Goal: Task Accomplishment & Management: Complete application form

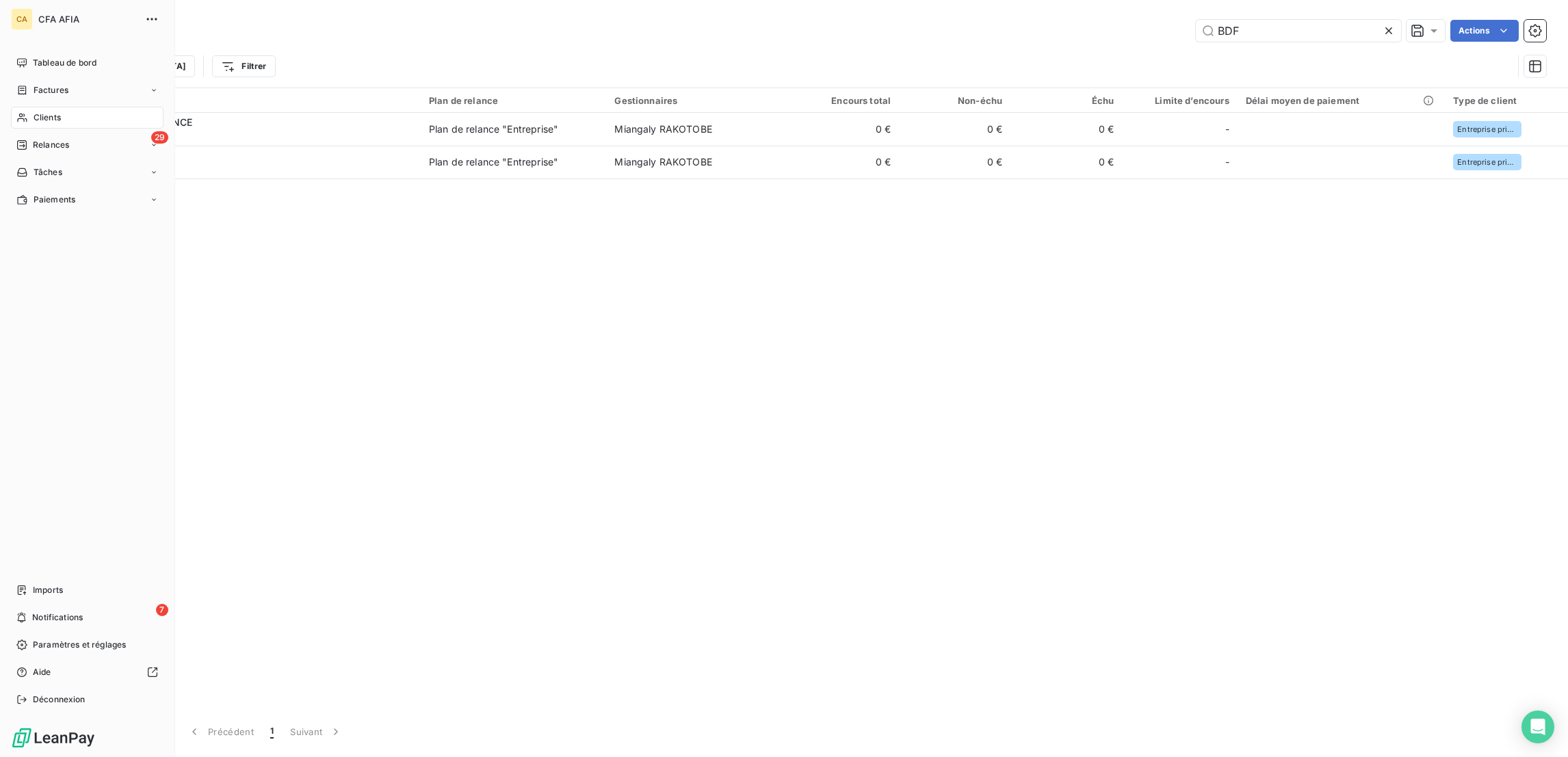
click at [18, 113] on icon at bounding box center [21, 118] width 10 height 9
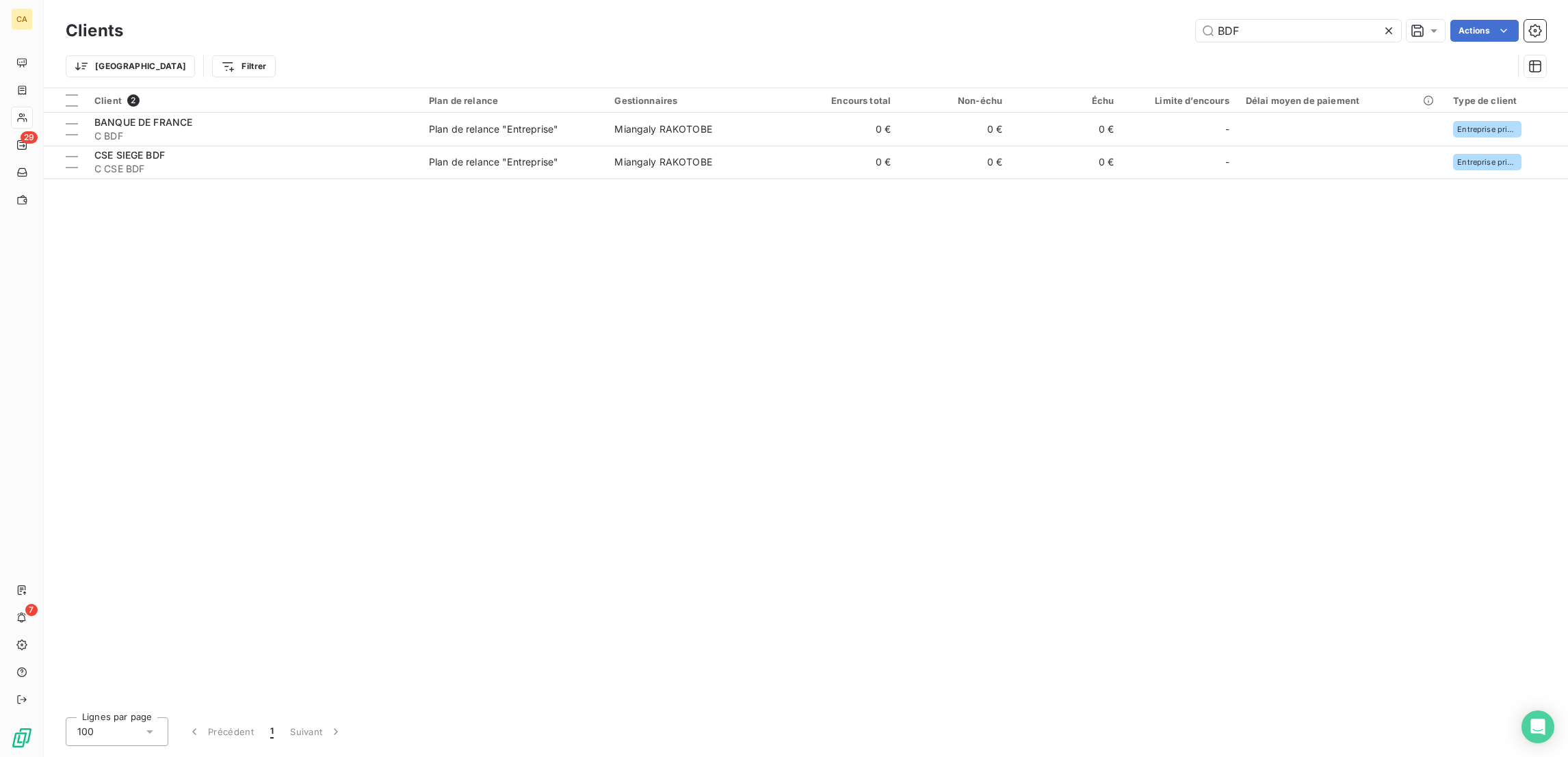
click at [1280, 53] on div "Trier Filtrer" at bounding box center [789, 66] width 1447 height 26
click at [1281, 38] on div "Clients BDF Actions" at bounding box center [806, 31] width 1480 height 29
click at [1281, 32] on input "BDF" at bounding box center [1298, 30] width 205 height 22
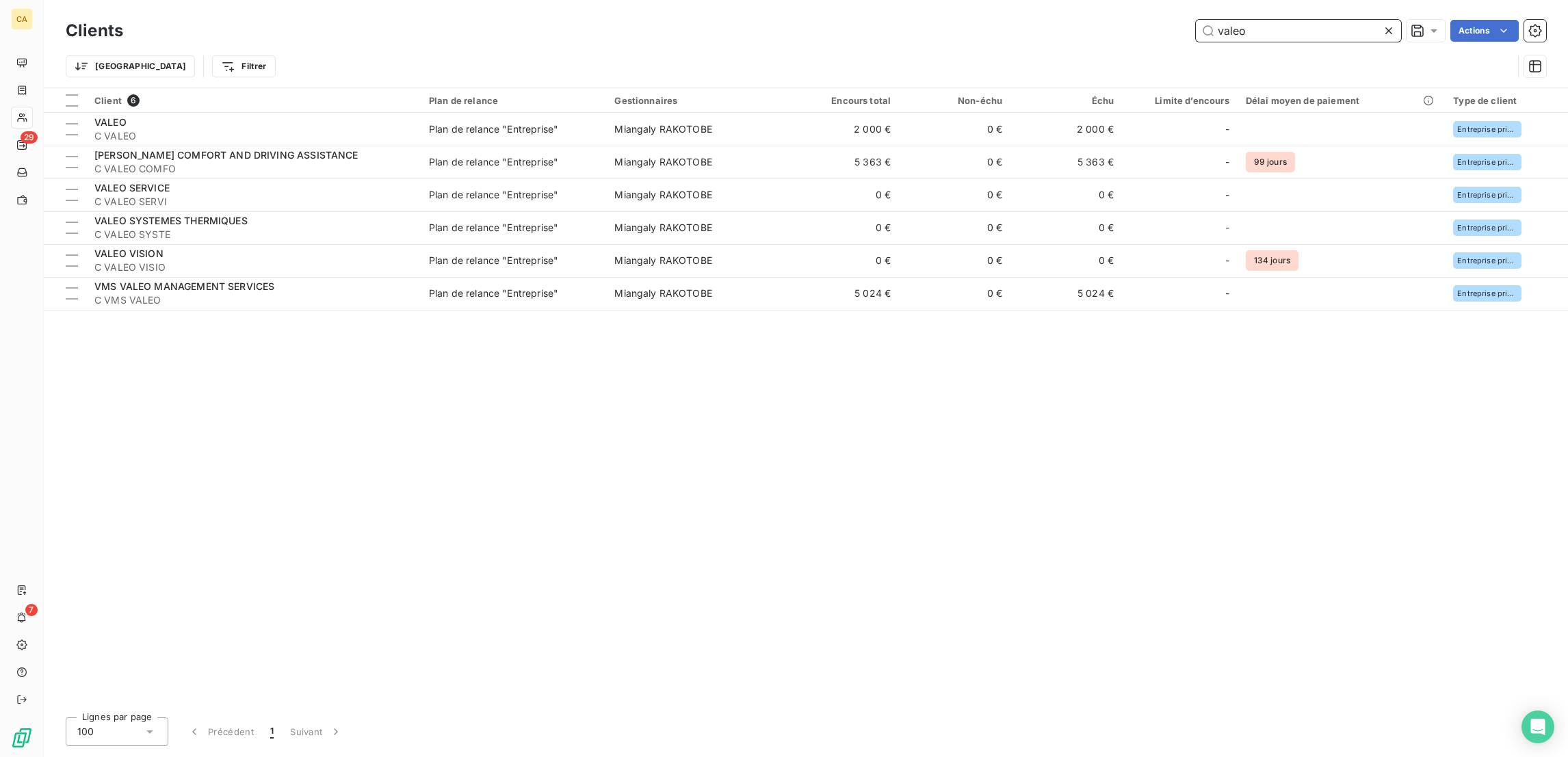
type input "valeo"
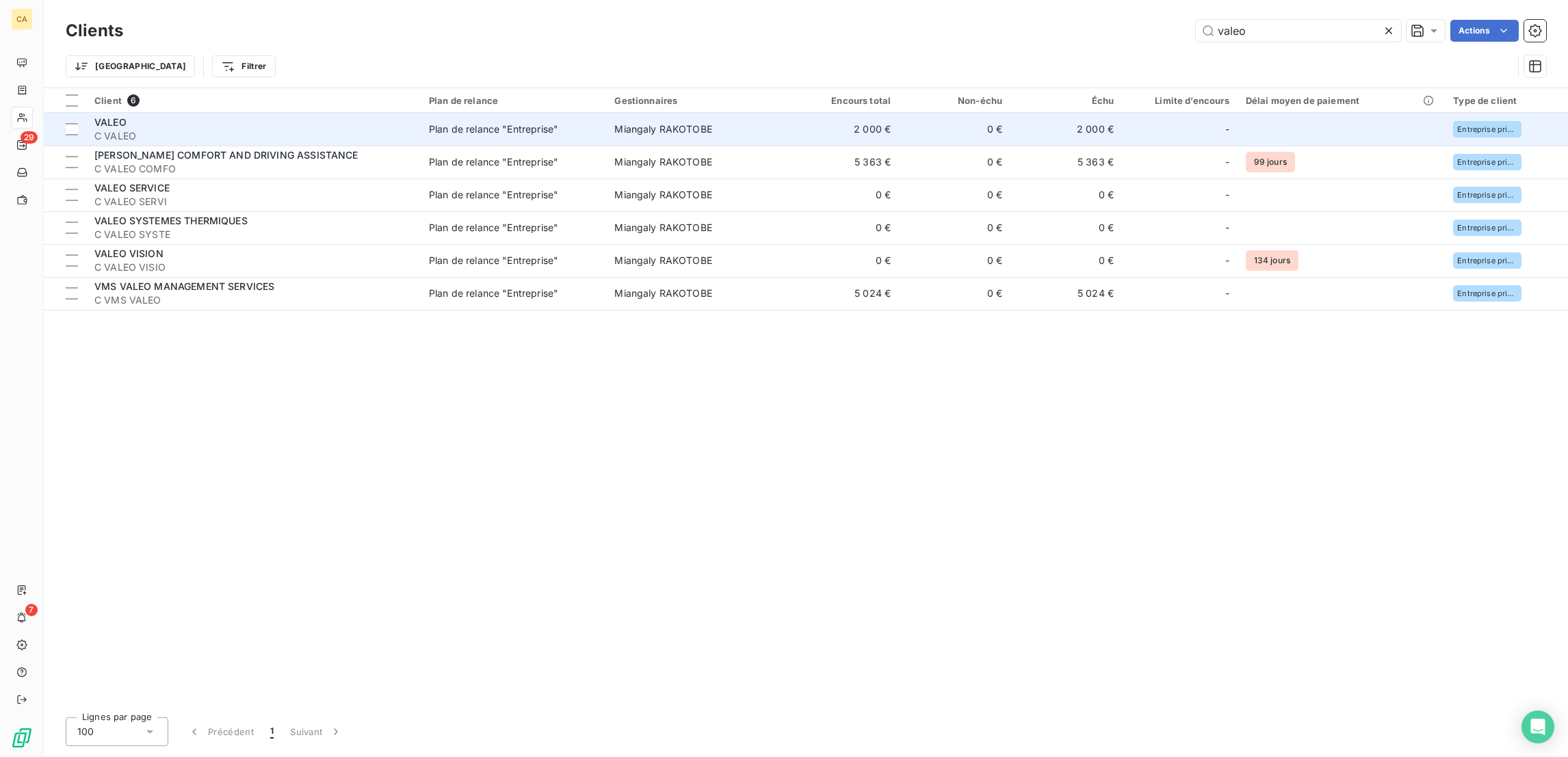
click at [162, 116] on div "VALEO" at bounding box center [254, 123] width 318 height 14
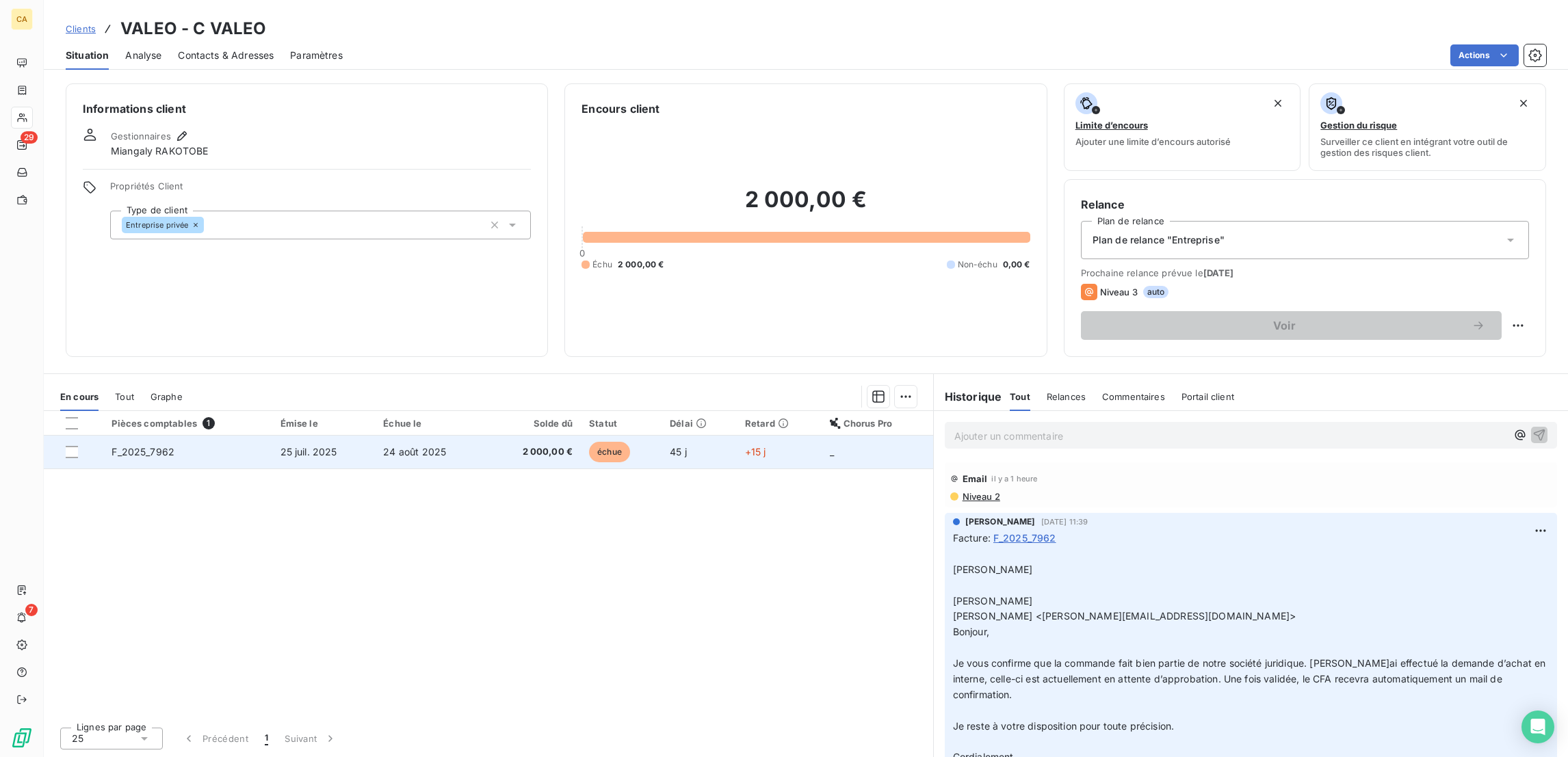
click at [331, 436] on td "25 juil. 2025" at bounding box center [324, 452] width 104 height 33
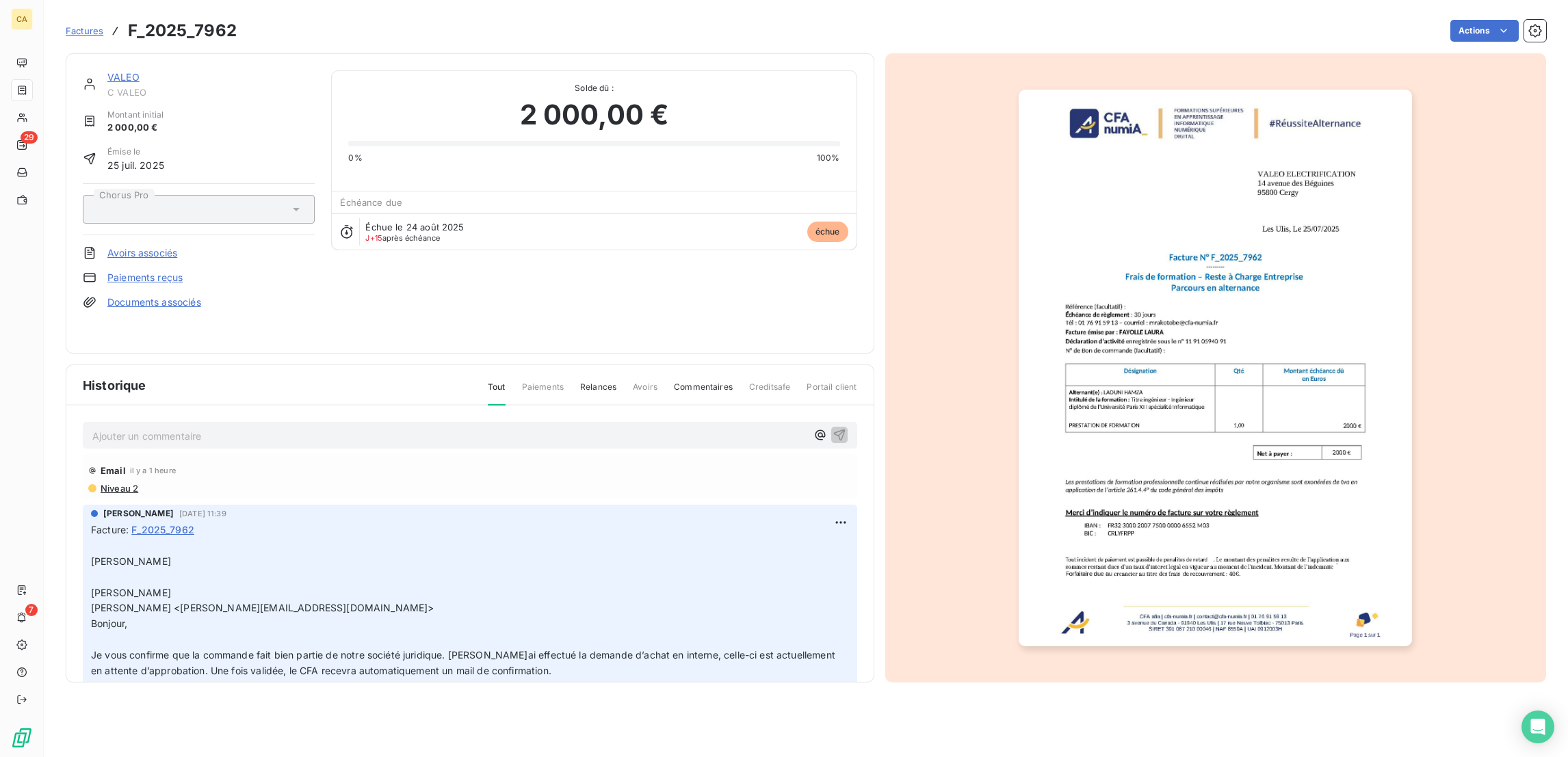
click at [391, 427] on p "Ajouter un commentaire ﻿" at bounding box center [449, 436] width 714 height 17
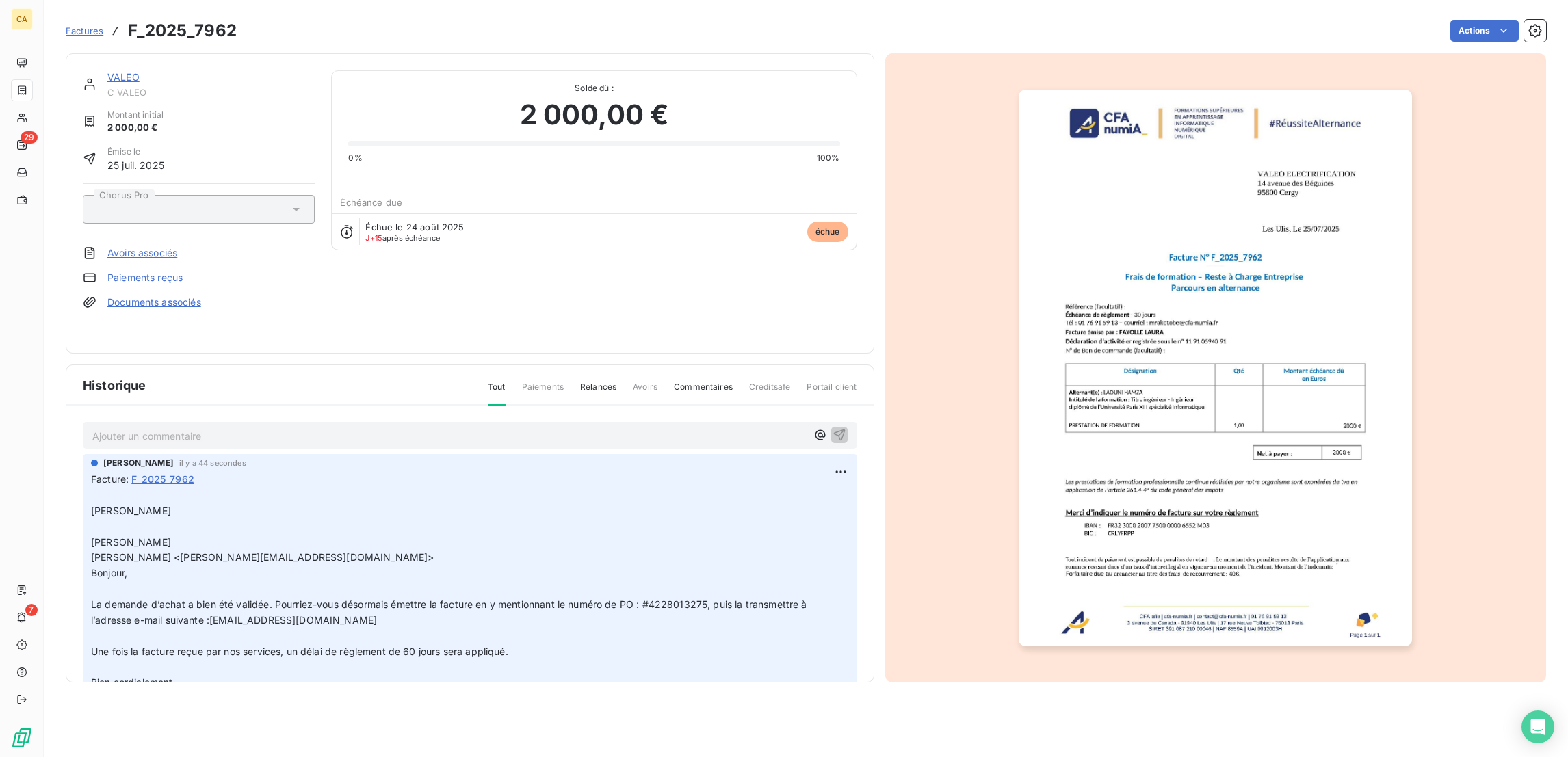
click at [499, 427] on p "Ajouter un commentaire ﻿" at bounding box center [449, 436] width 714 height 17
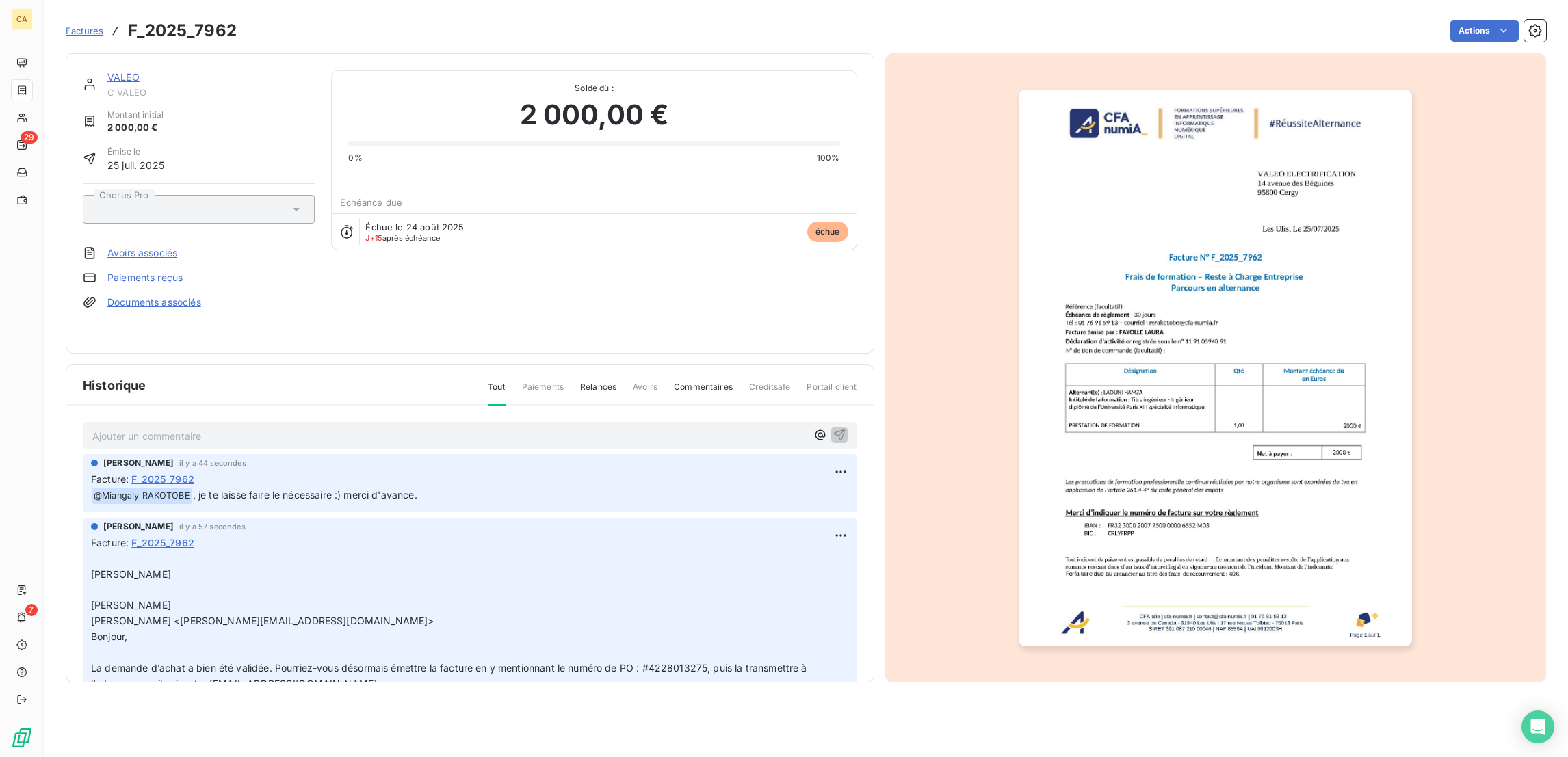
click at [107, 71] on link "VALEO" at bounding box center [123, 76] width 32 height 11
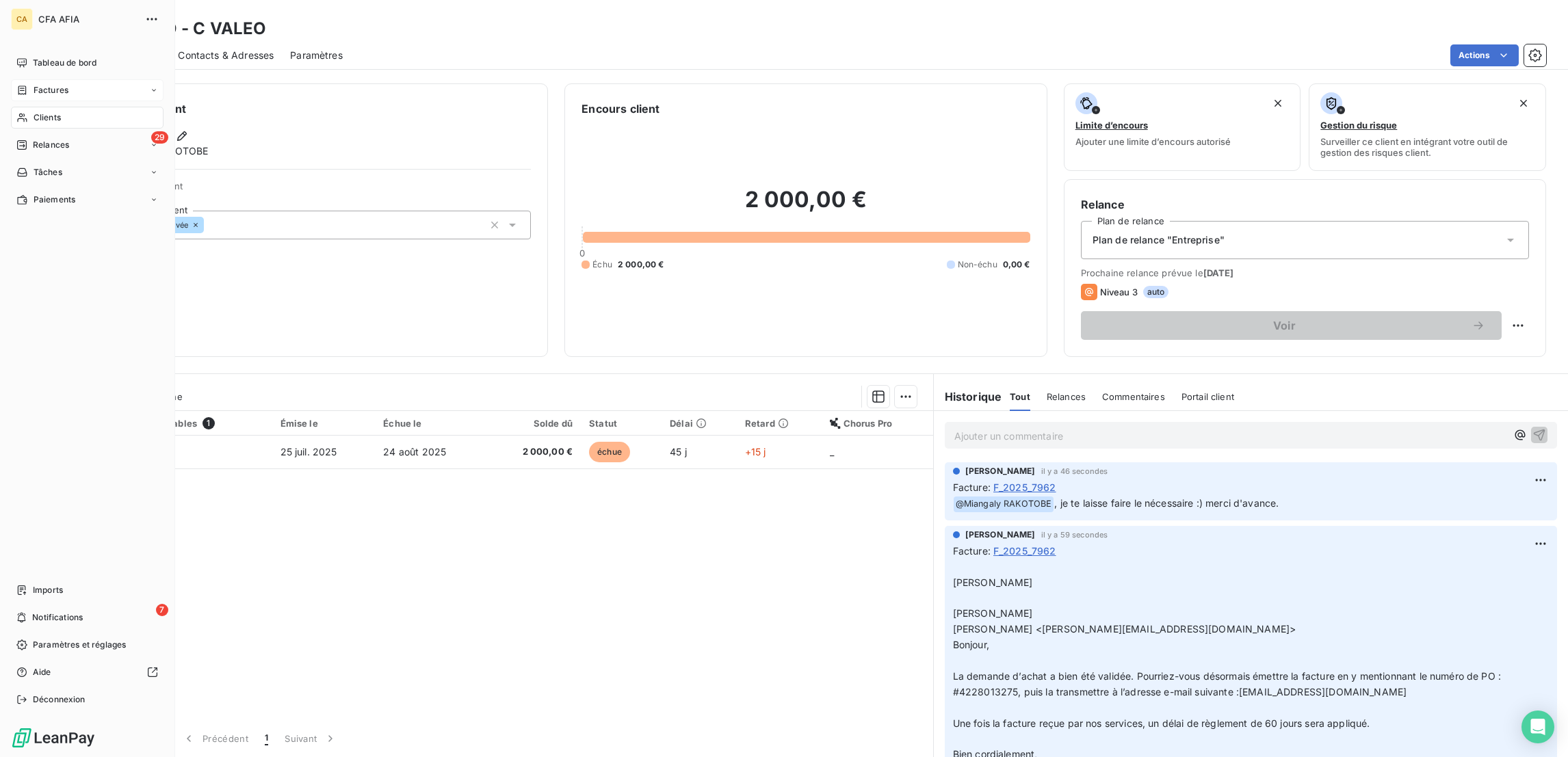
click at [19, 81] on div "Factures" at bounding box center [87, 90] width 152 height 22
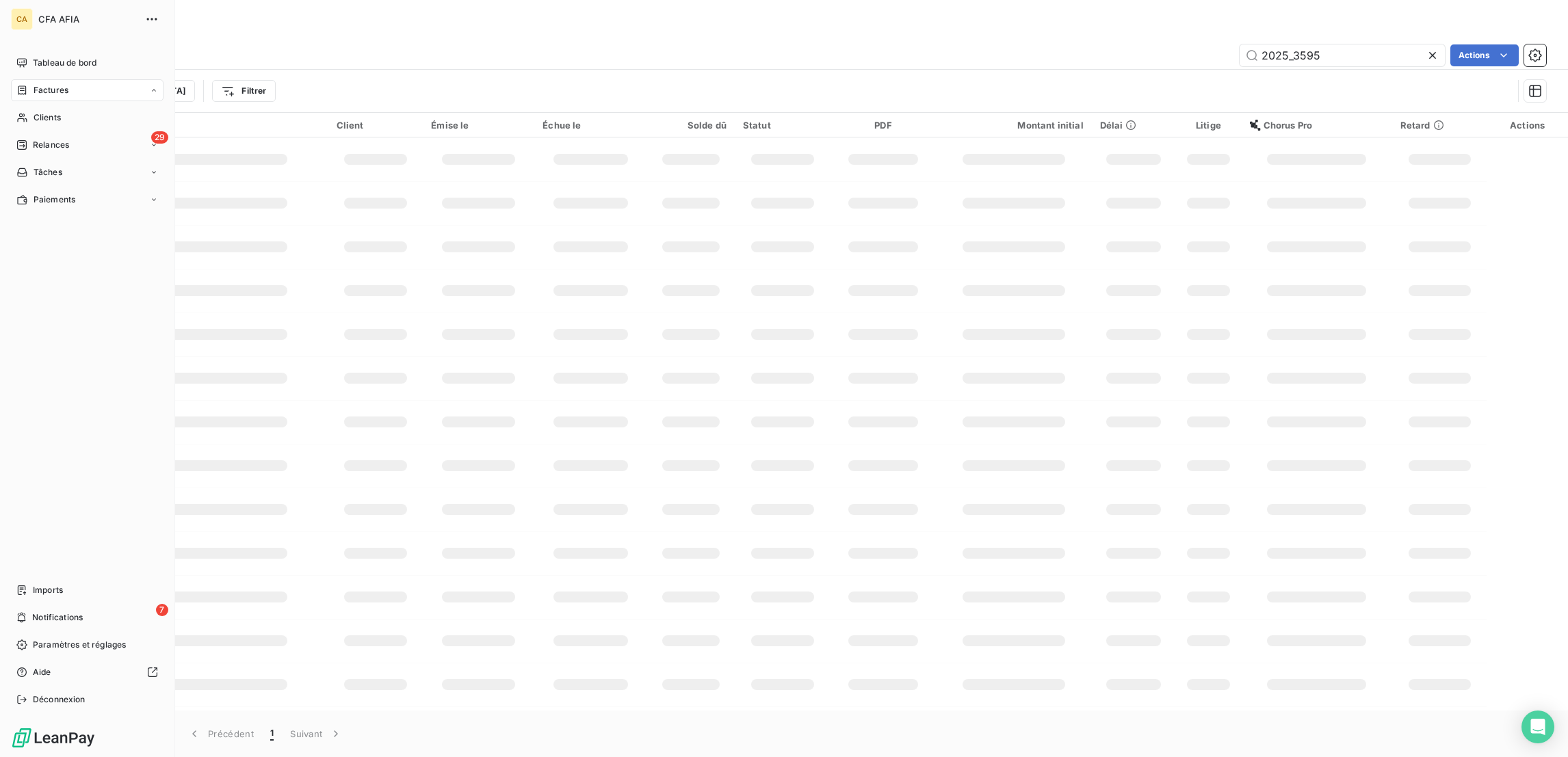
click at [0, 0] on div "Factures" at bounding box center [0, 0] width 0 height 0
click at [34, 111] on span "Clients" at bounding box center [47, 117] width 27 height 12
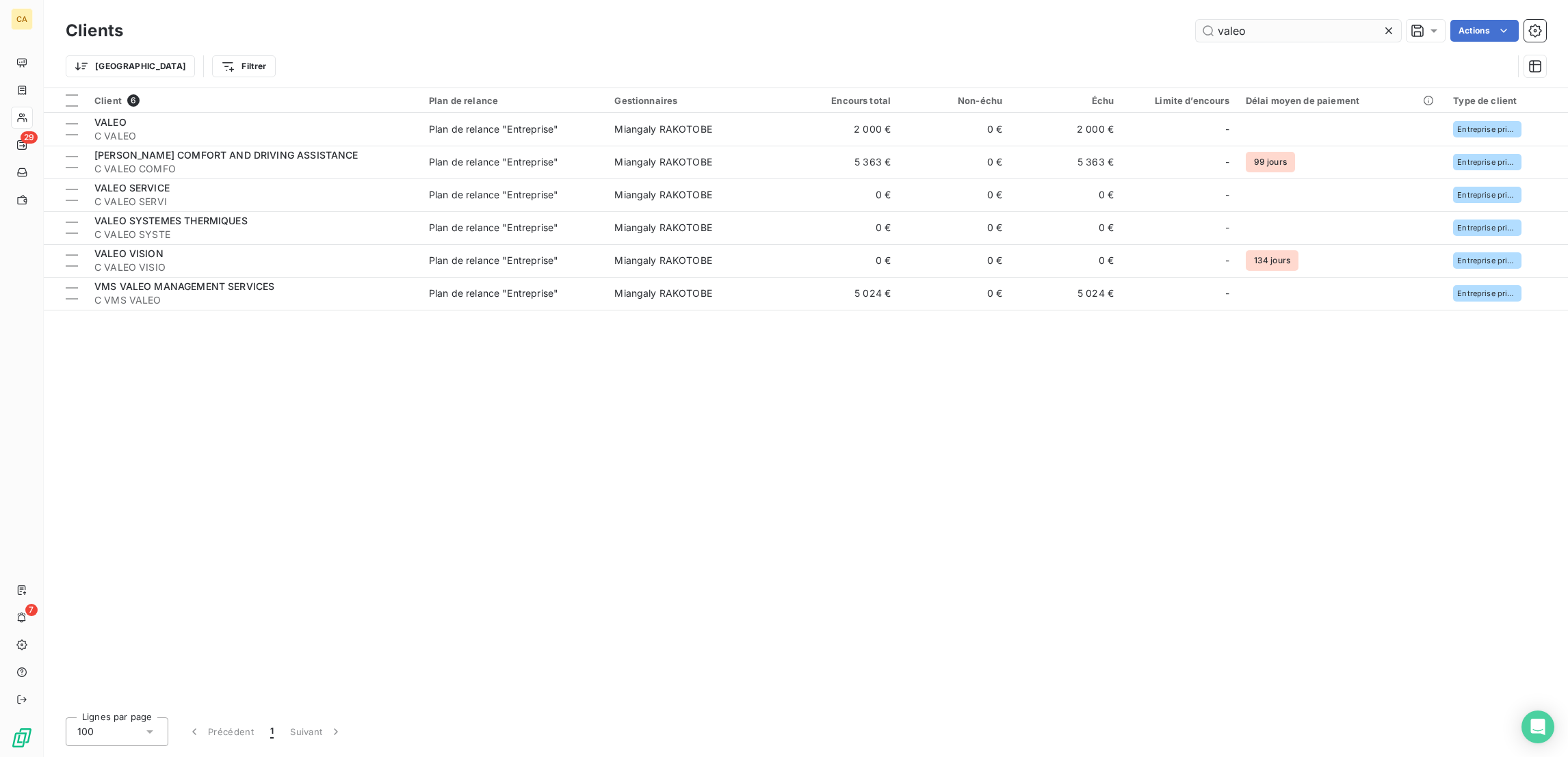
click at [1301, 27] on input "valeo" at bounding box center [1298, 30] width 205 height 22
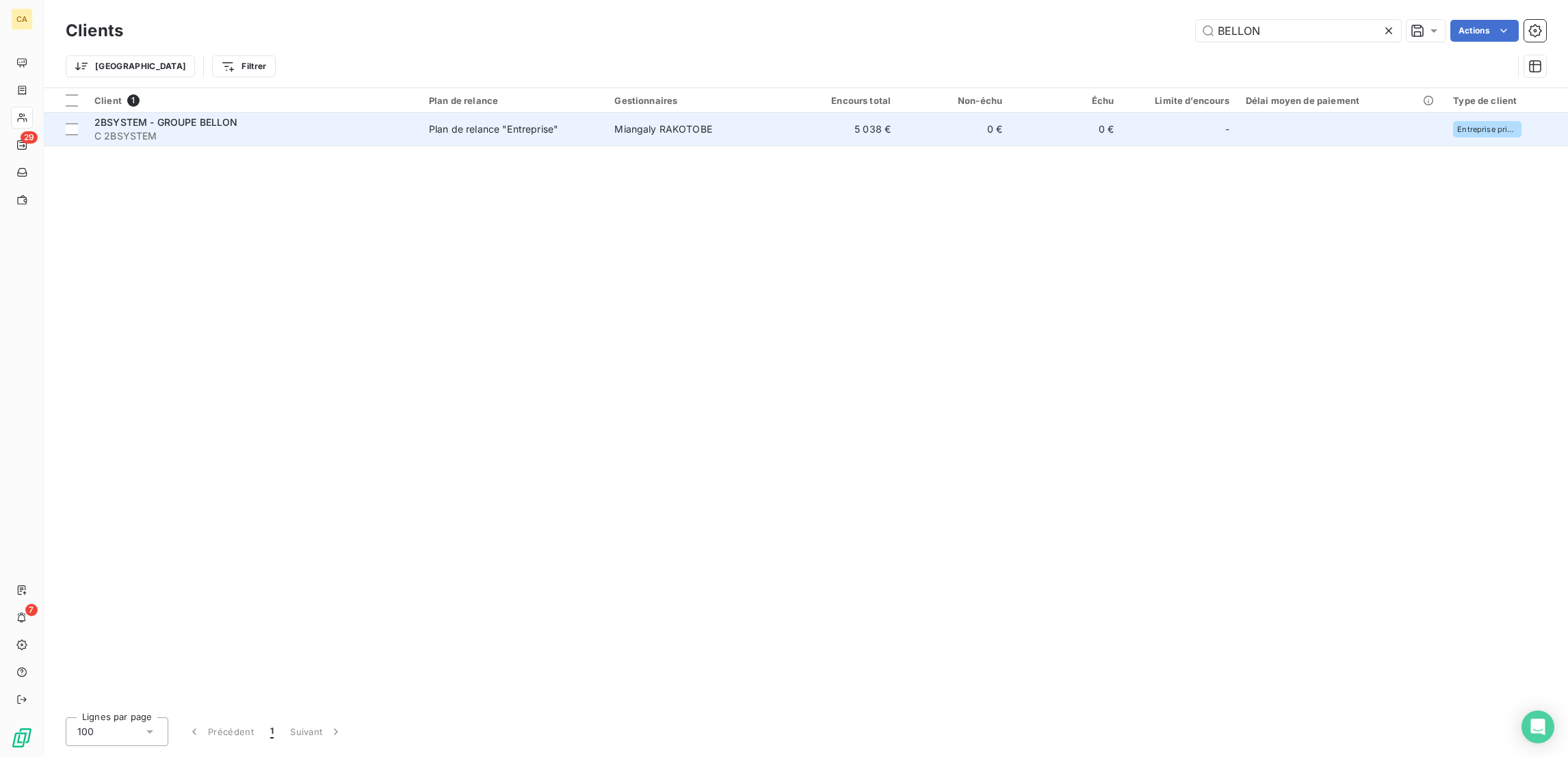
type input "BELLON"
click at [803, 123] on td "5 038 €" at bounding box center [843, 129] width 111 height 33
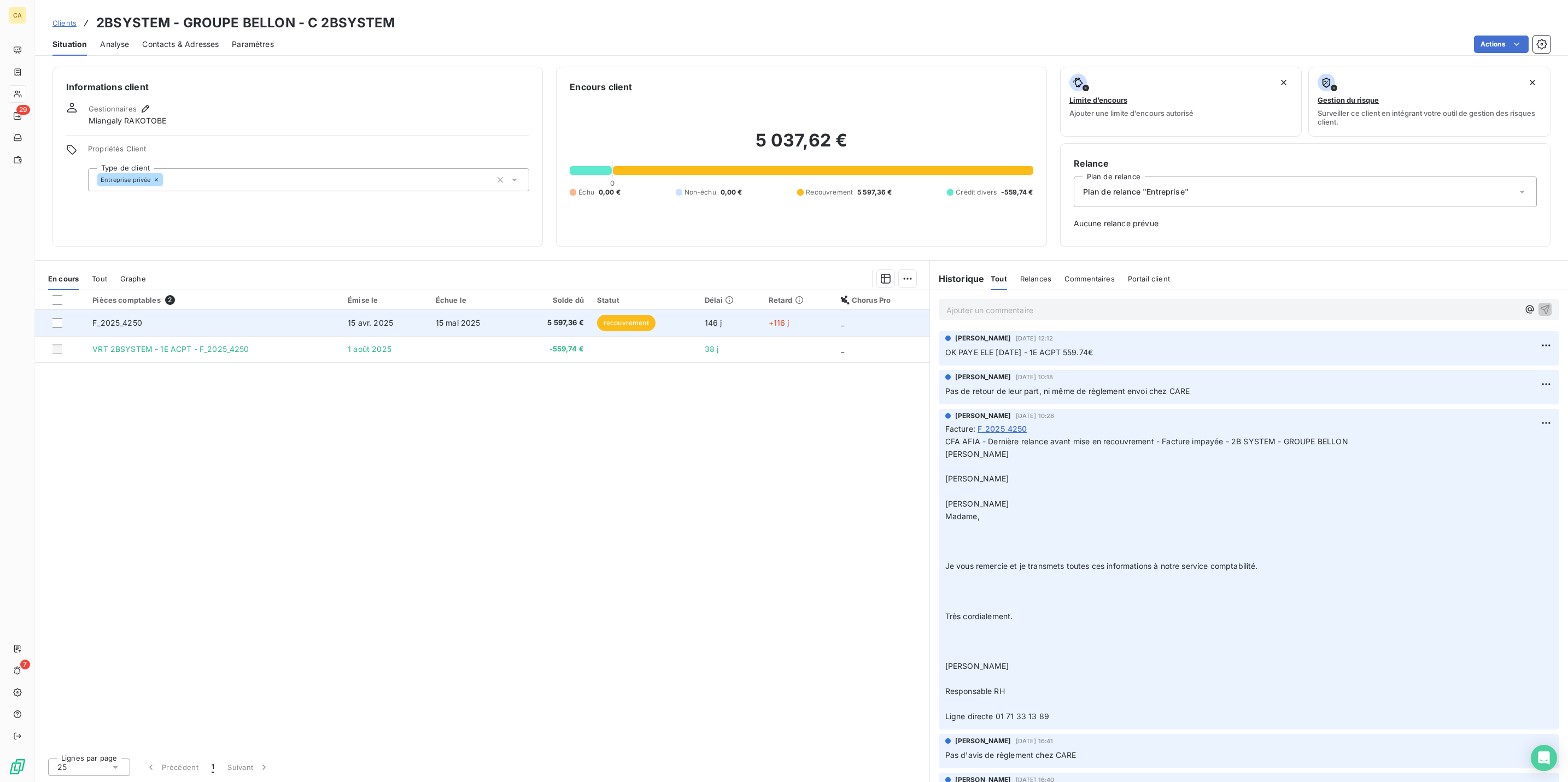
click at [156, 310] on td "F_2025_4250" at bounding box center [213, 323] width 255 height 26
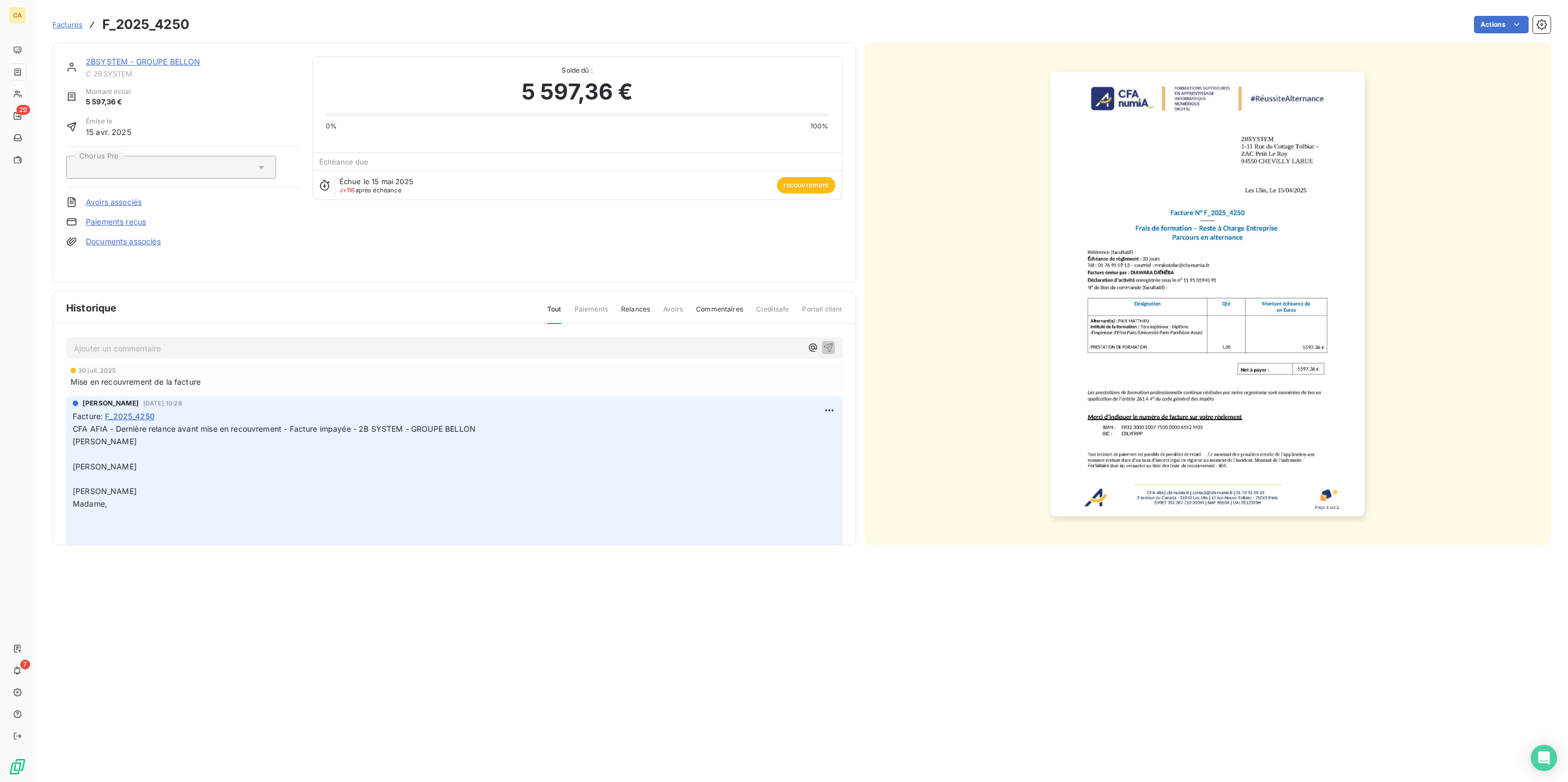
click at [155, 46] on div "2BSYSTEM - GROUPE BELLON C 2BSYSTEM Montant initial 5 597,36 € Émise le [DATE] …" at bounding box center [454, 162] width 803 height 240
click at [153, 57] on link "2BSYSTEM - GROUPE BELLON" at bounding box center [143, 61] width 115 height 9
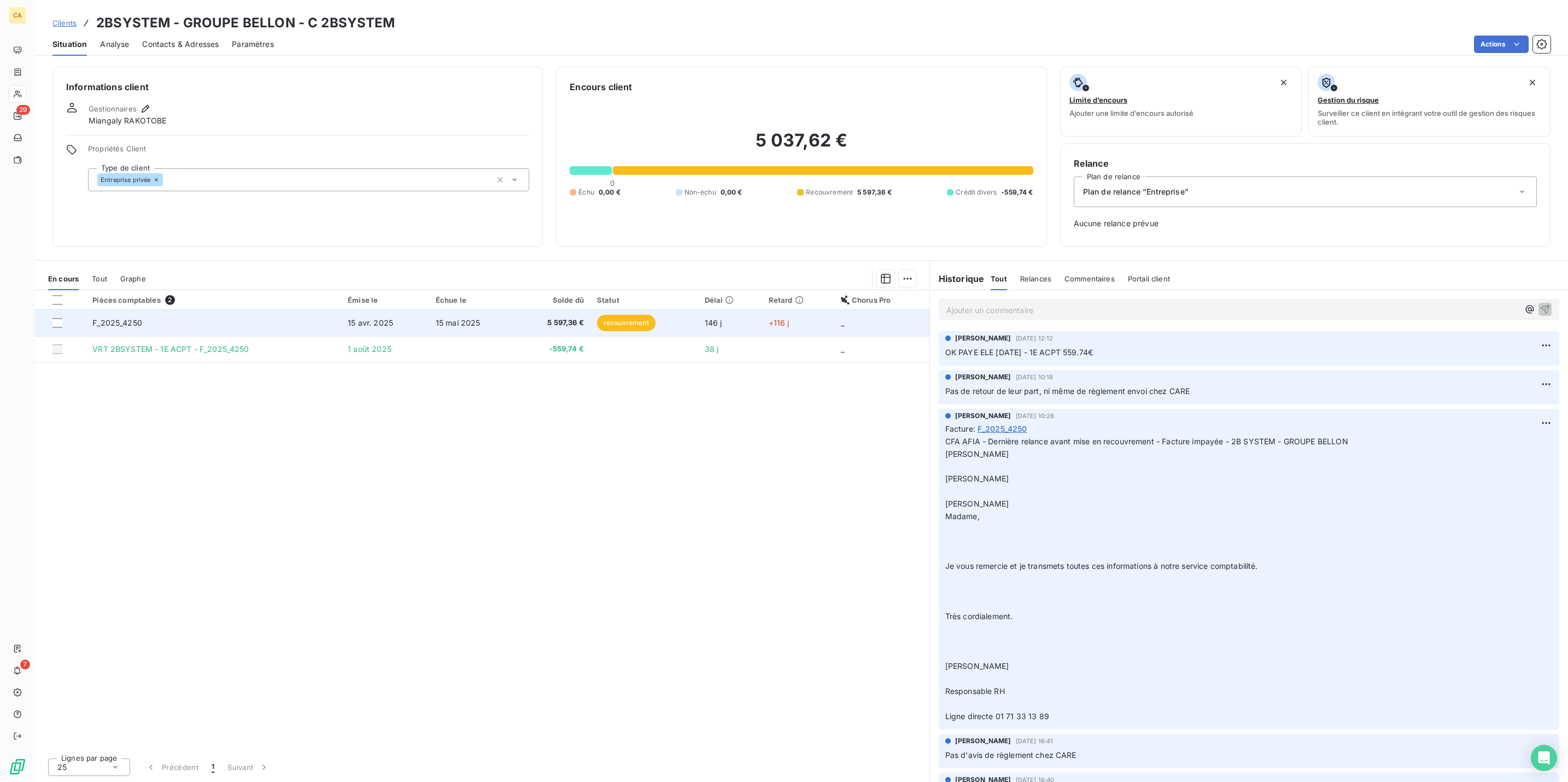
click at [241, 310] on td "F_2025_4250" at bounding box center [213, 323] width 255 height 26
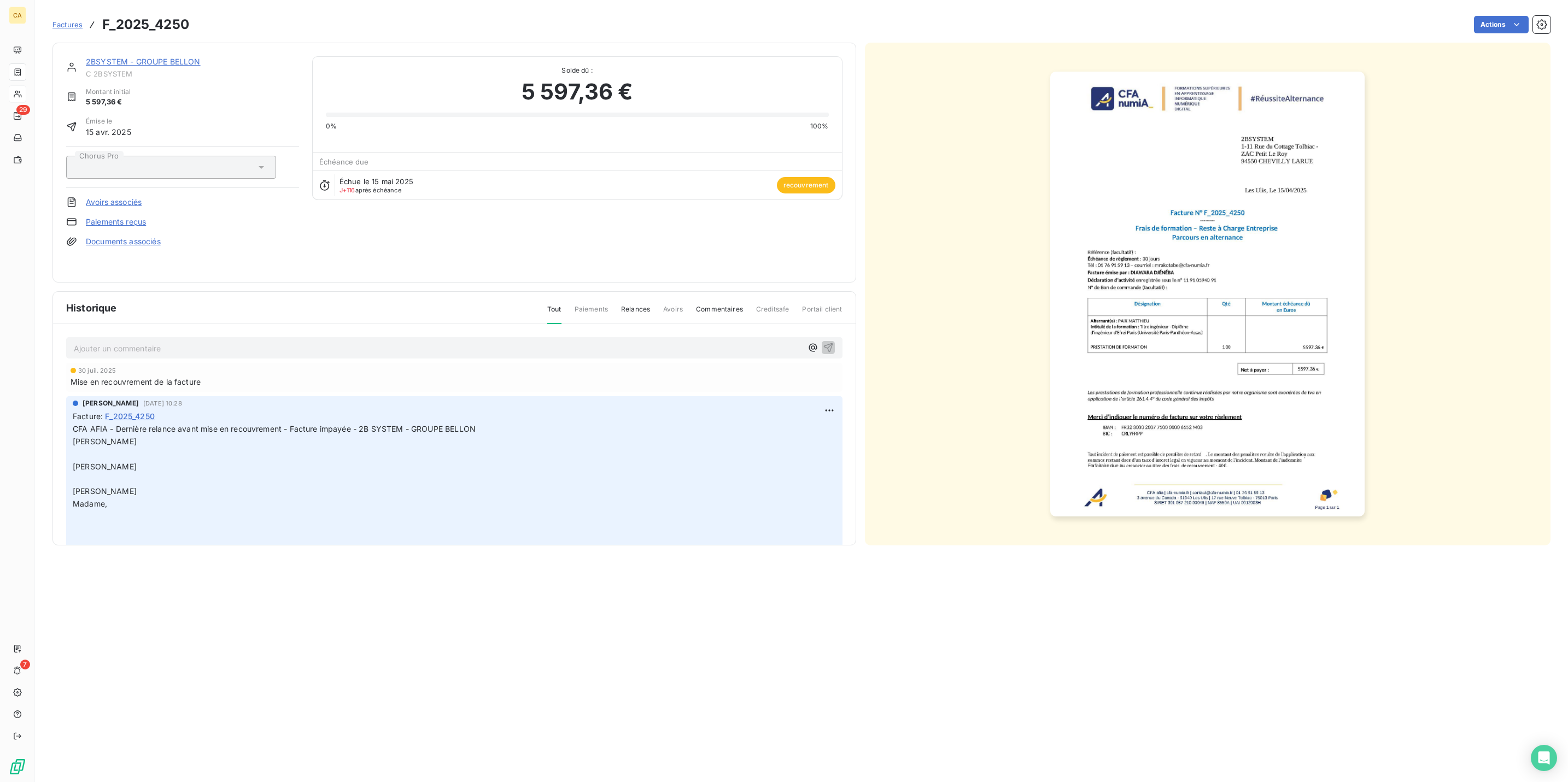
click at [163, 341] on p "Ajouter un commentaire ﻿" at bounding box center [438, 348] width 728 height 13
click at [392, 343] on span "Suite retour du comptable - mise en place d'un échéancier sur 8 mois soit 655.2…" at bounding box center [356, 347] width 565 height 9
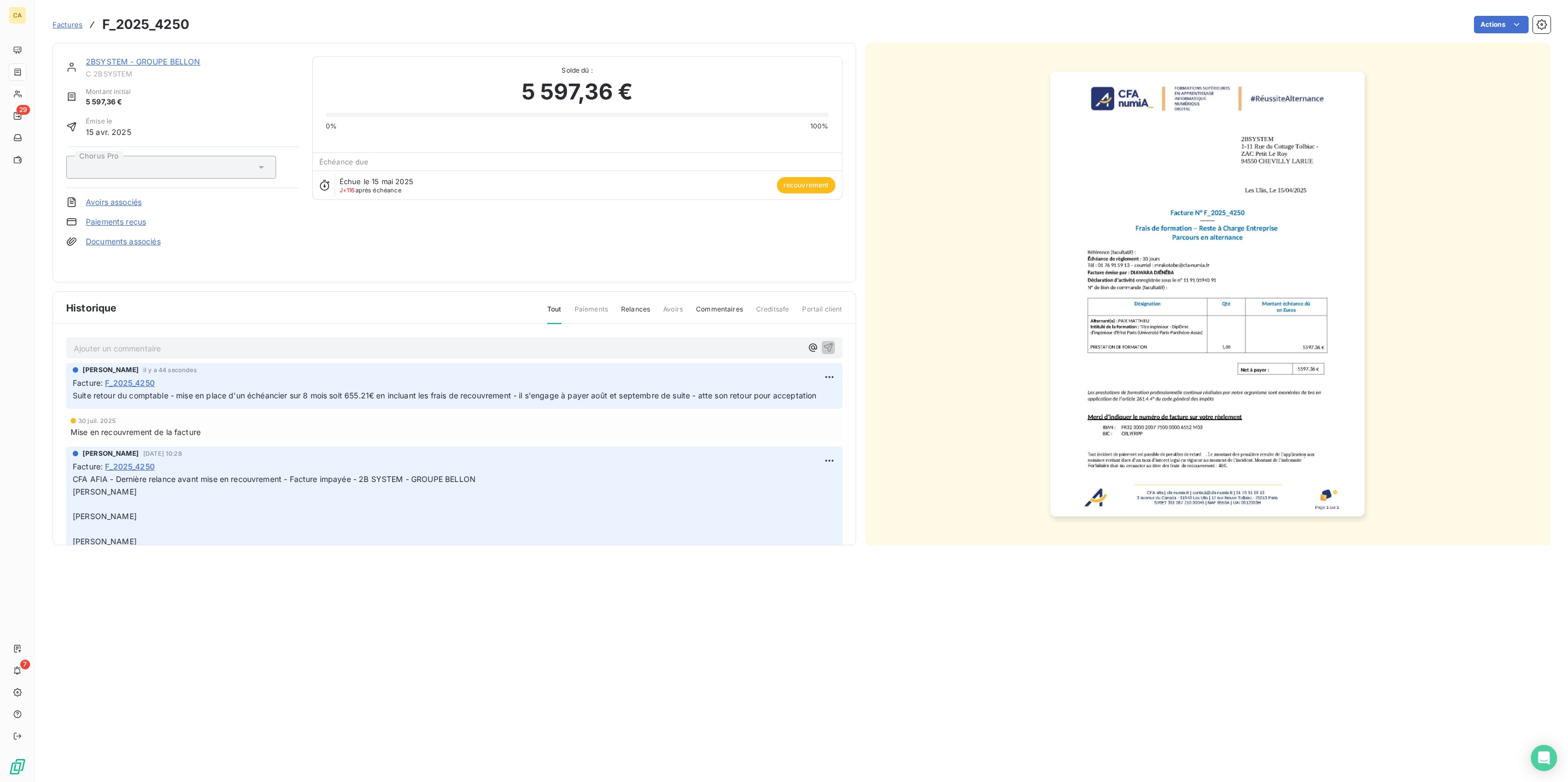
click at [87, 57] on link "2BSYSTEM - GROUPE BELLON" at bounding box center [143, 61] width 115 height 9
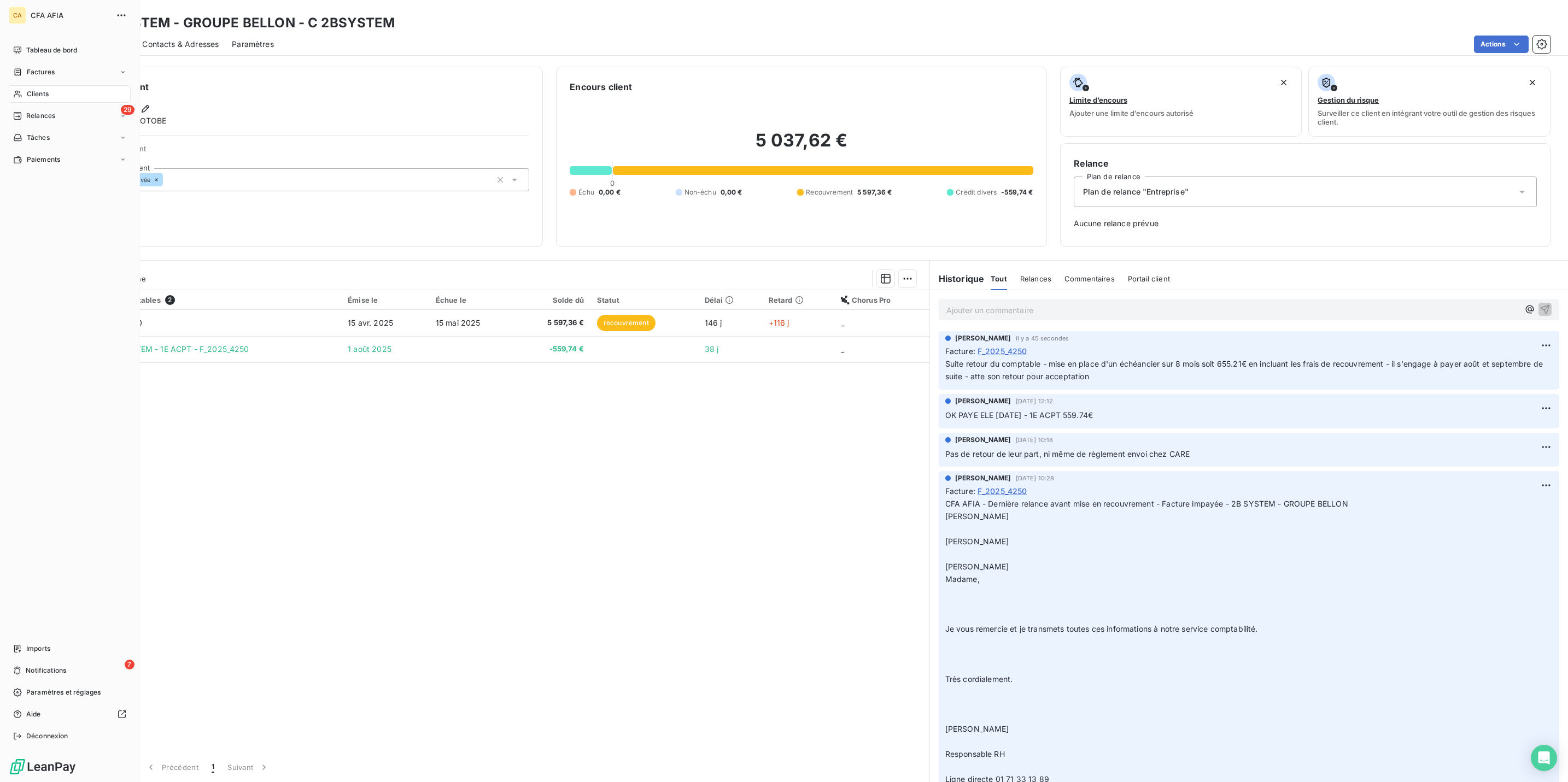
click at [18, 33] on div "CA CFA AFIA Tableau de bord Factures Clients 29 Relances Tâches Paiements Impor…" at bounding box center [70, 391] width 140 height 782
click at [13, 604] on icon at bounding box center [17, 671] width 8 height 9
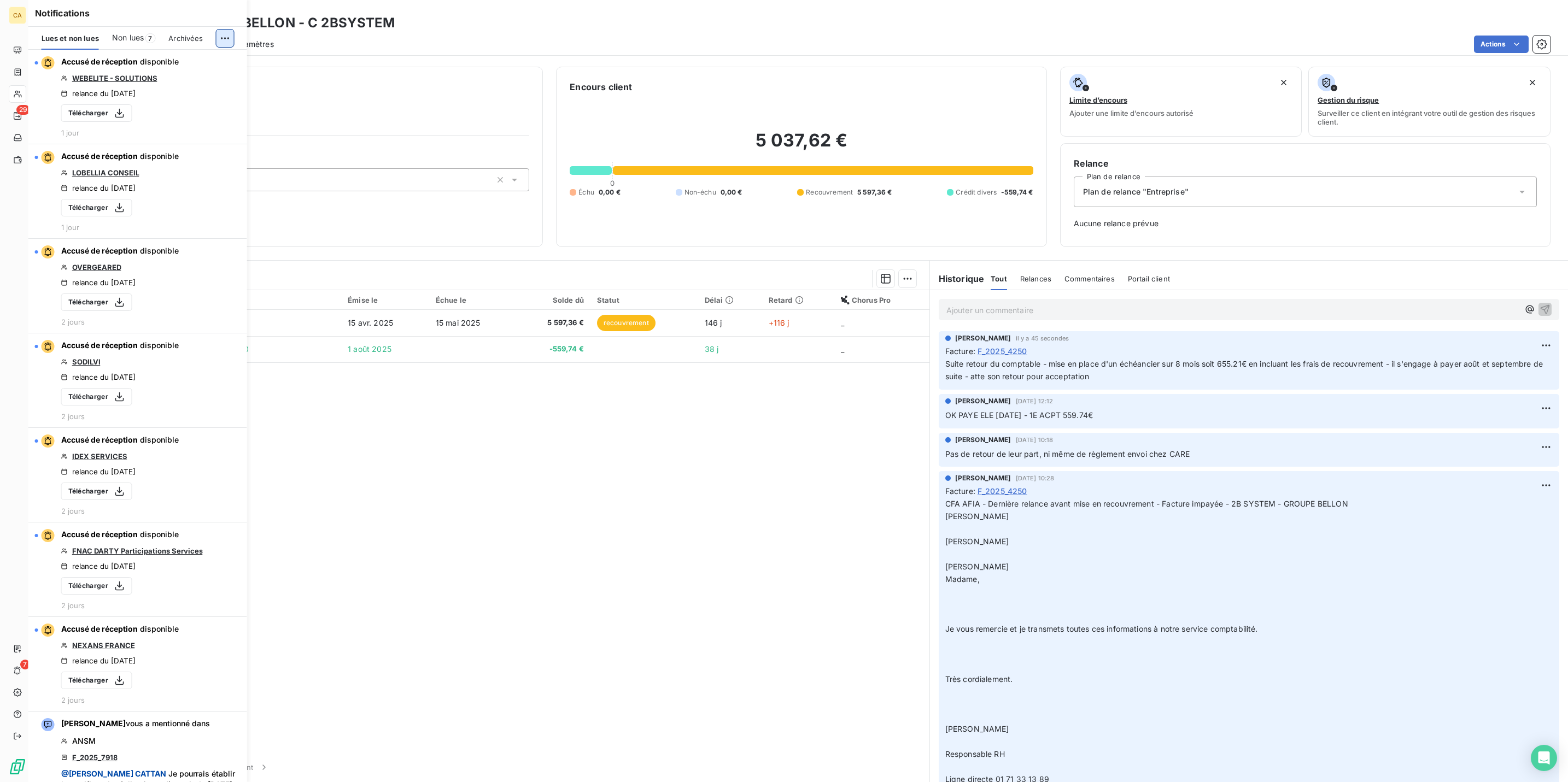
click at [220, 35] on html "CA 29 7 Clients 2BSYSTEM - GROUPE BELLON - C 2BSYSTEM Situation Analyse Contact…" at bounding box center [784, 391] width 1568 height 782
click at [144, 47] on div "Tout marquer comme lu" at bounding box center [160, 55] width 153 height 18
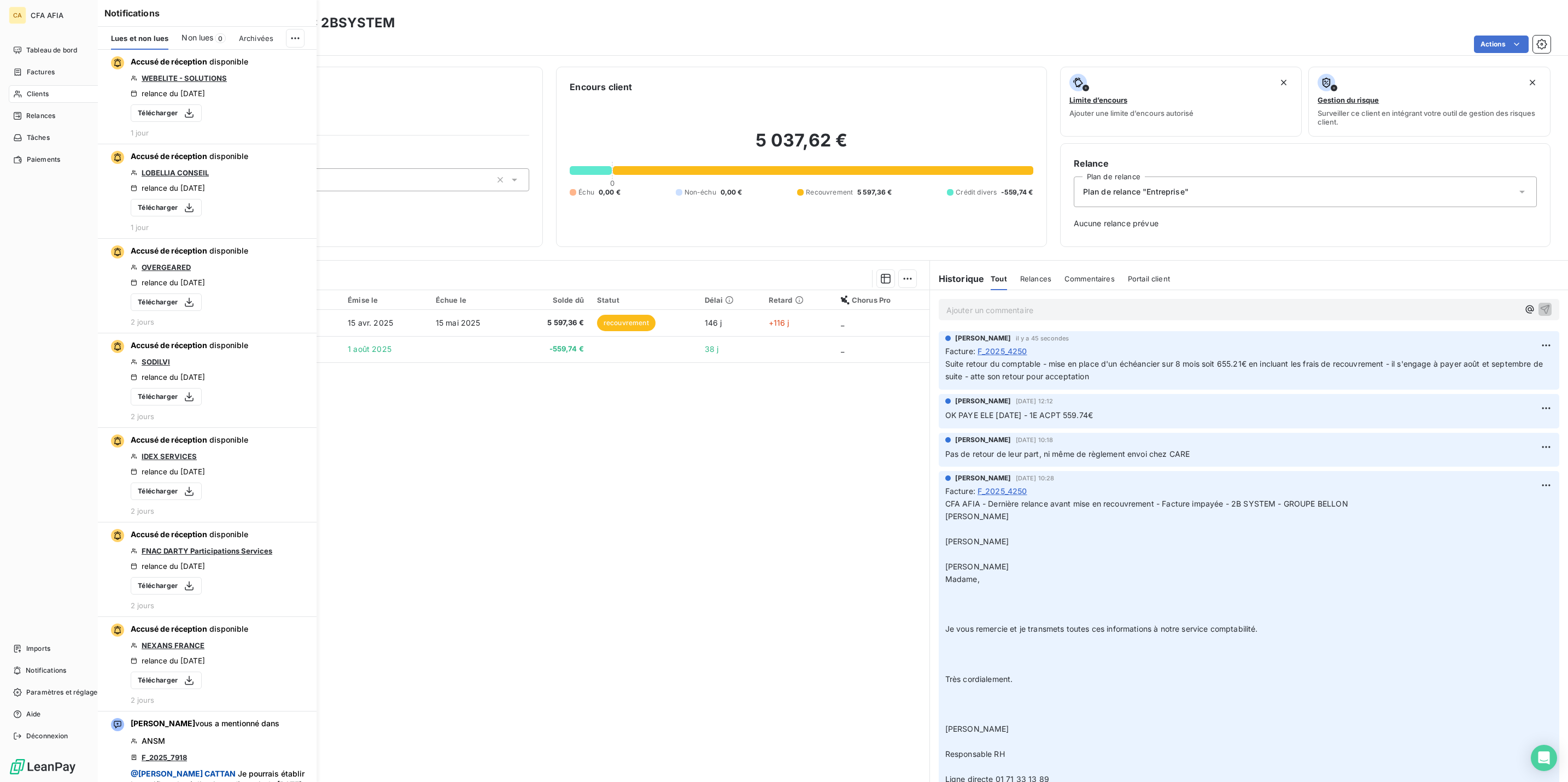
click at [2, 41] on div "CA CFA AFIA Tableau de bord Factures Clients 29 Relances Tâches Paiements Impor…" at bounding box center [70, 391] width 140 height 782
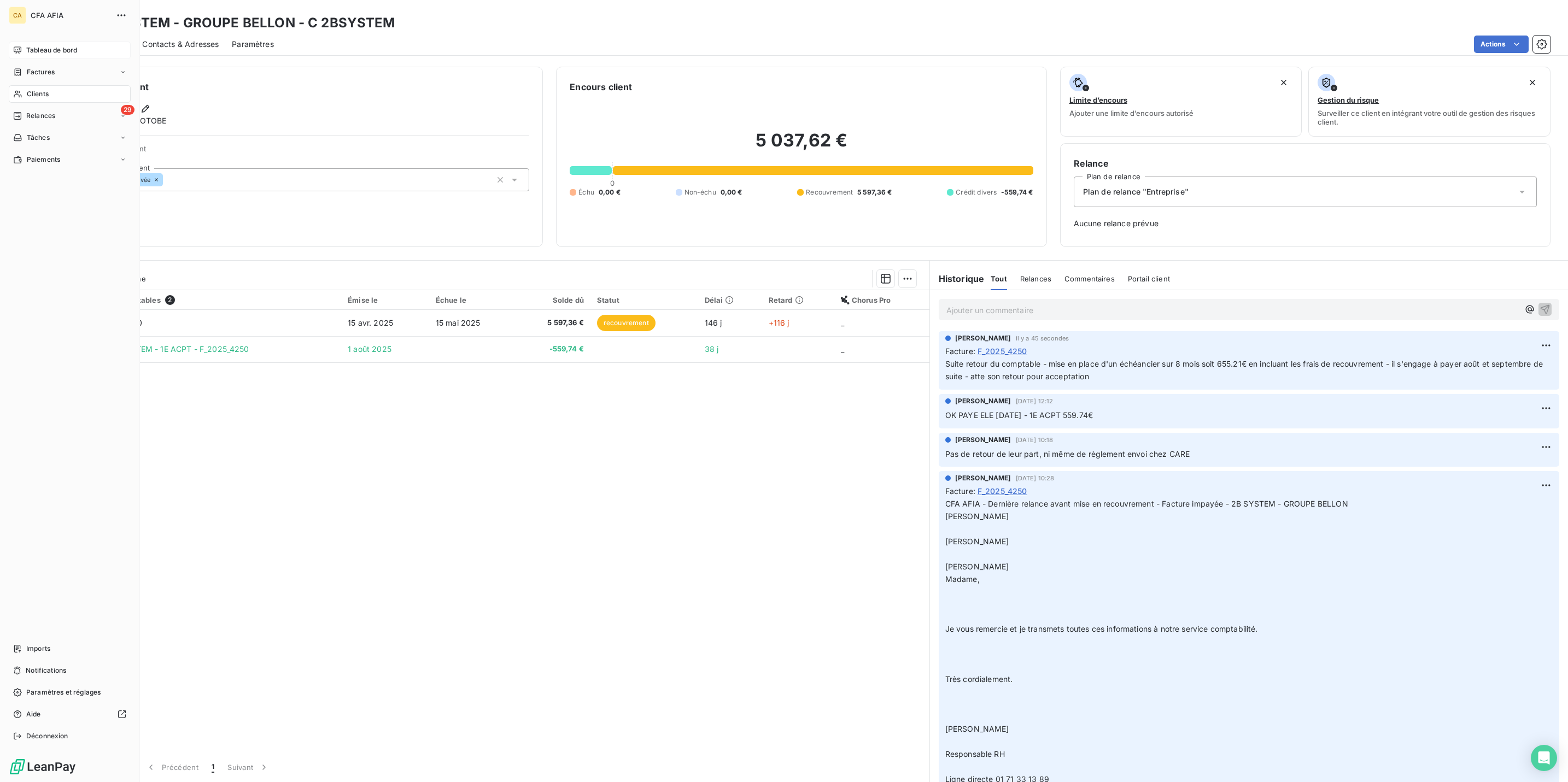
click at [18, 41] on div "Tableau de bord" at bounding box center [69, 50] width 122 height 18
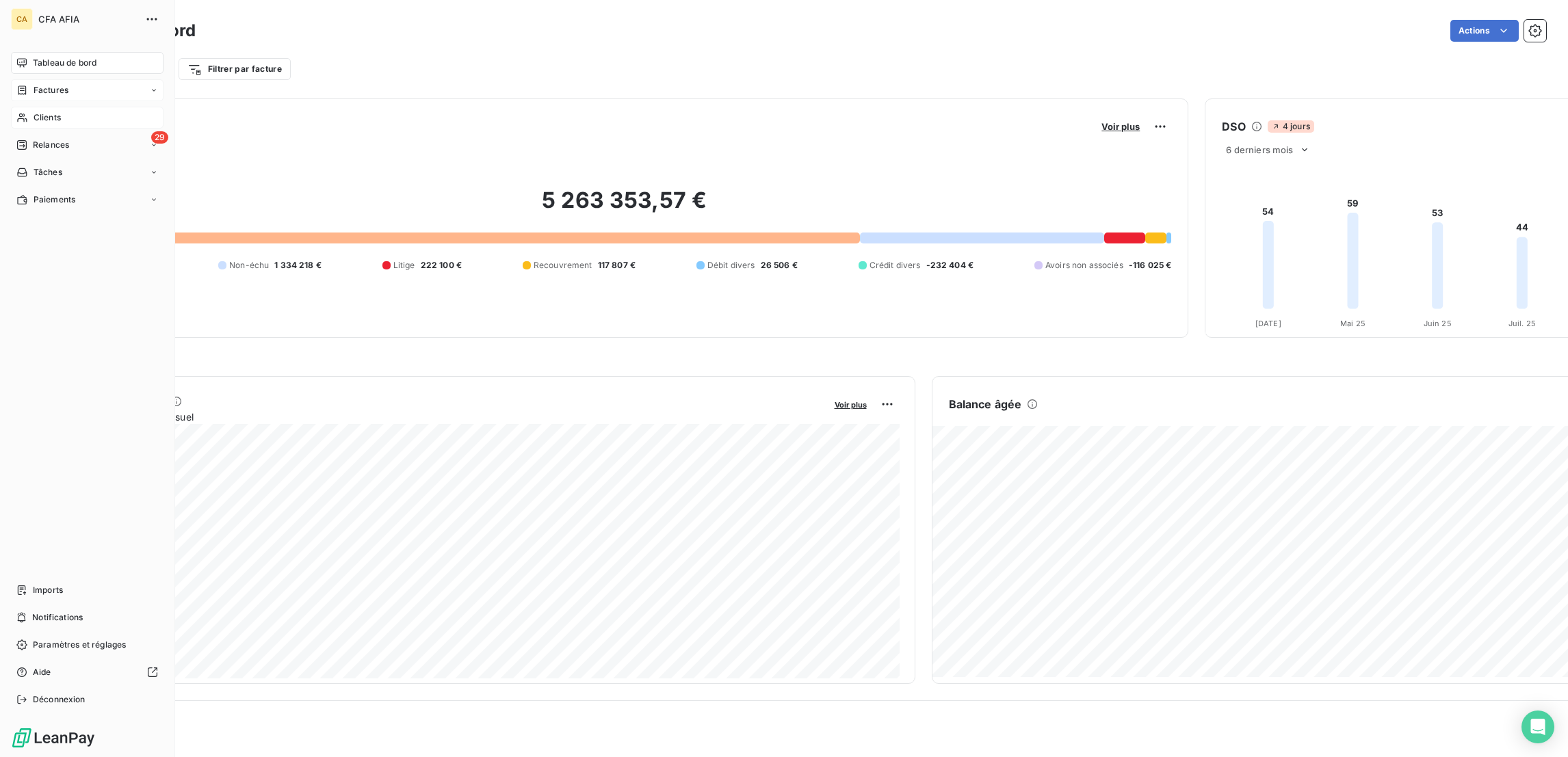
click at [20, 81] on div "Factures" at bounding box center [87, 90] width 152 height 22
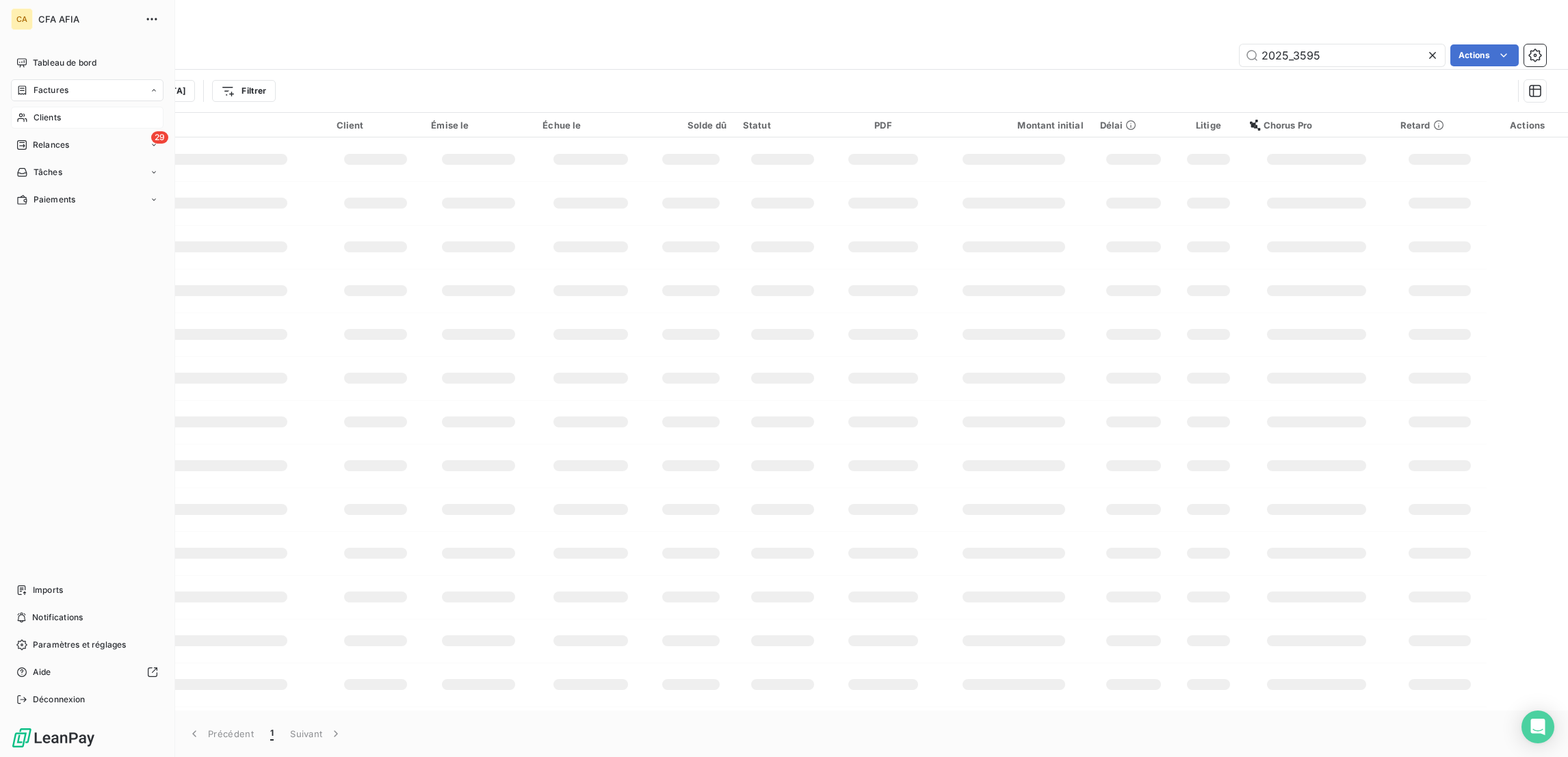
click at [46, 91] on nav "Tableau de bord Factures Factures Avoirs Clients 29 Relances Tâches Paiements" at bounding box center [87, 131] width 152 height 158
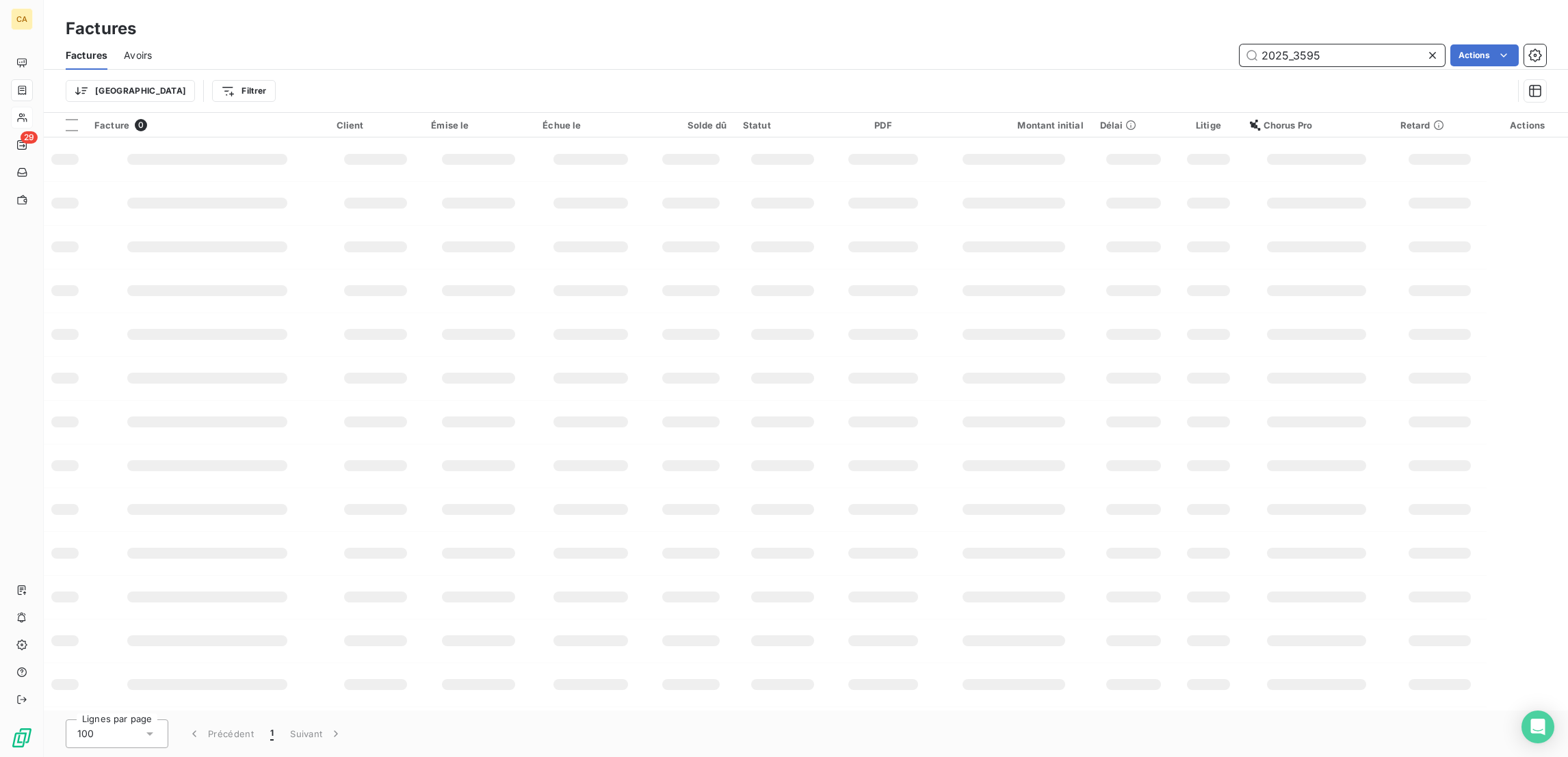
click at [1355, 44] on input "2025_3595" at bounding box center [1342, 55] width 205 height 22
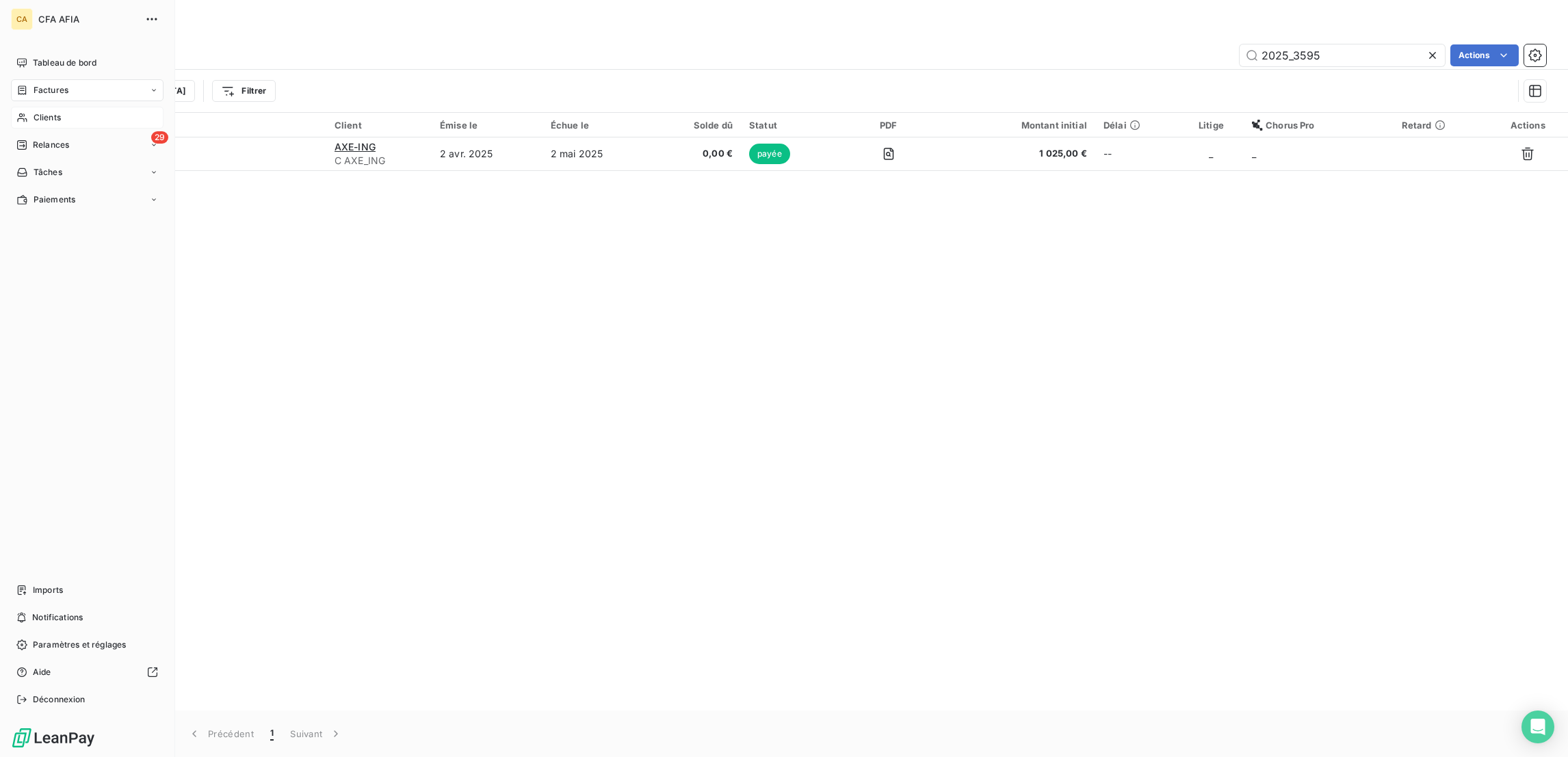
click at [20, 112] on icon at bounding box center [22, 117] width 11 height 11
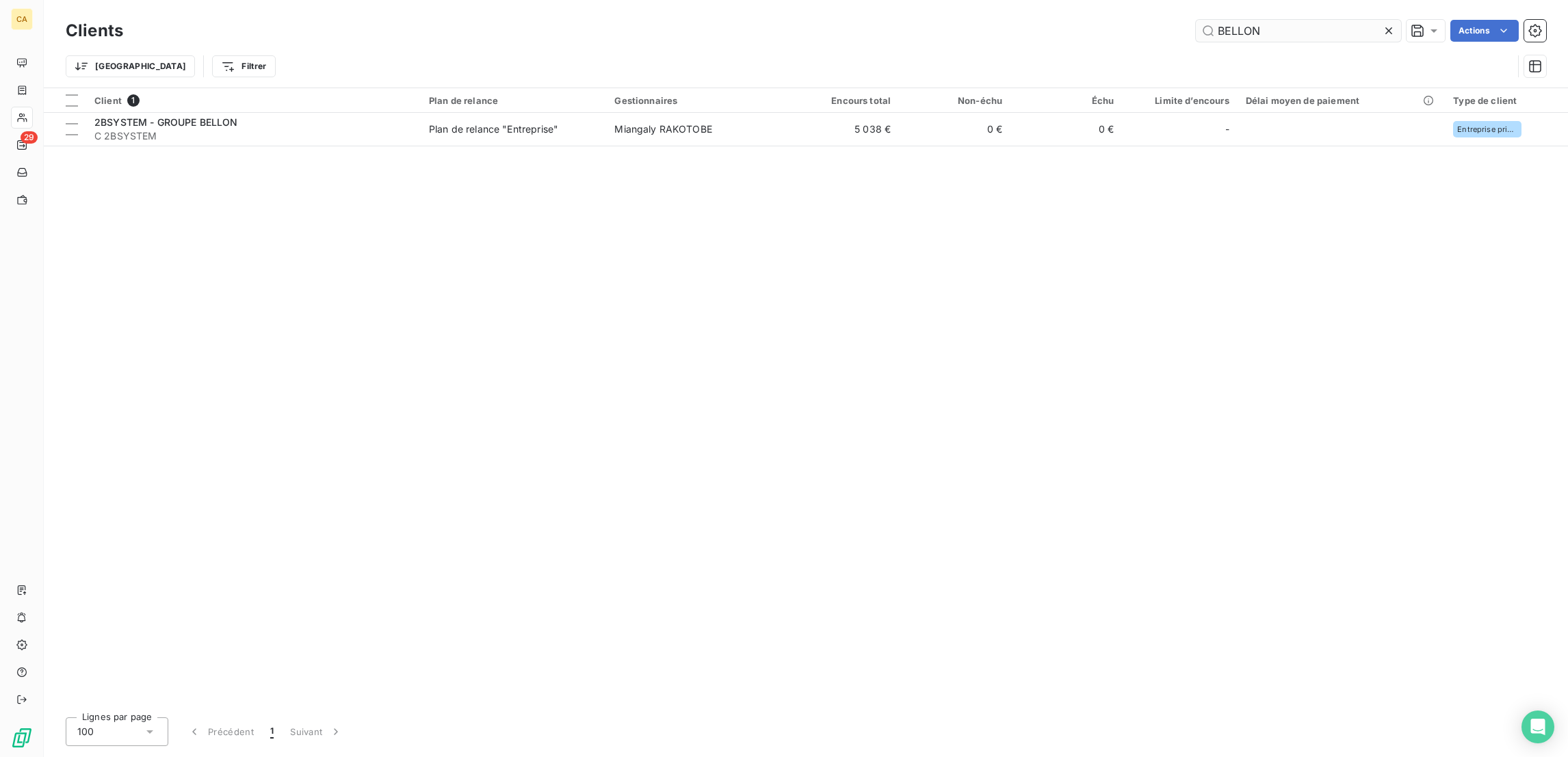
click at [1330, 30] on input "BELLON" at bounding box center [1298, 30] width 205 height 22
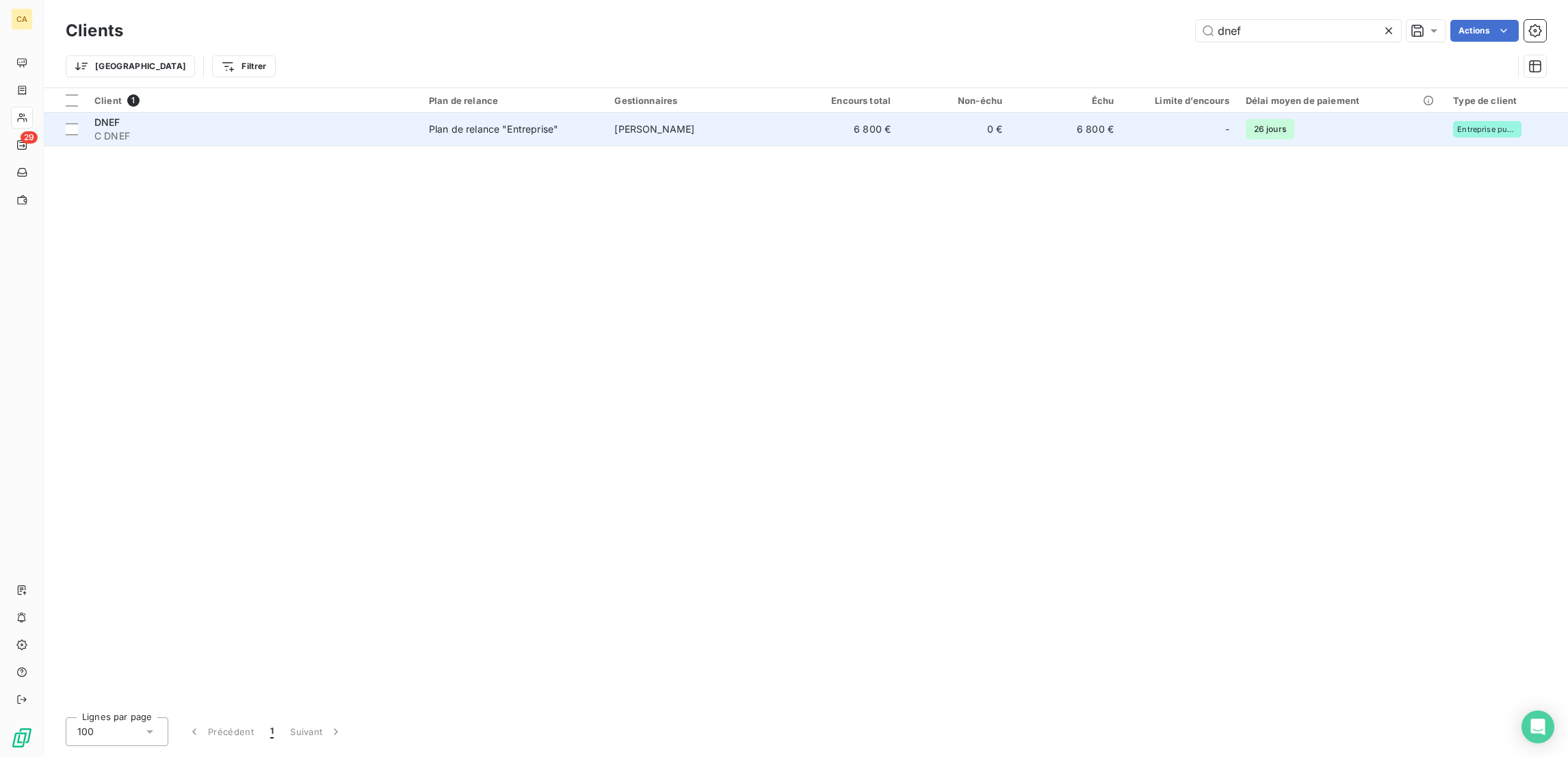
type input "dnef"
click at [573, 118] on td "Plan de relance "Entreprise"" at bounding box center [513, 129] width 185 height 33
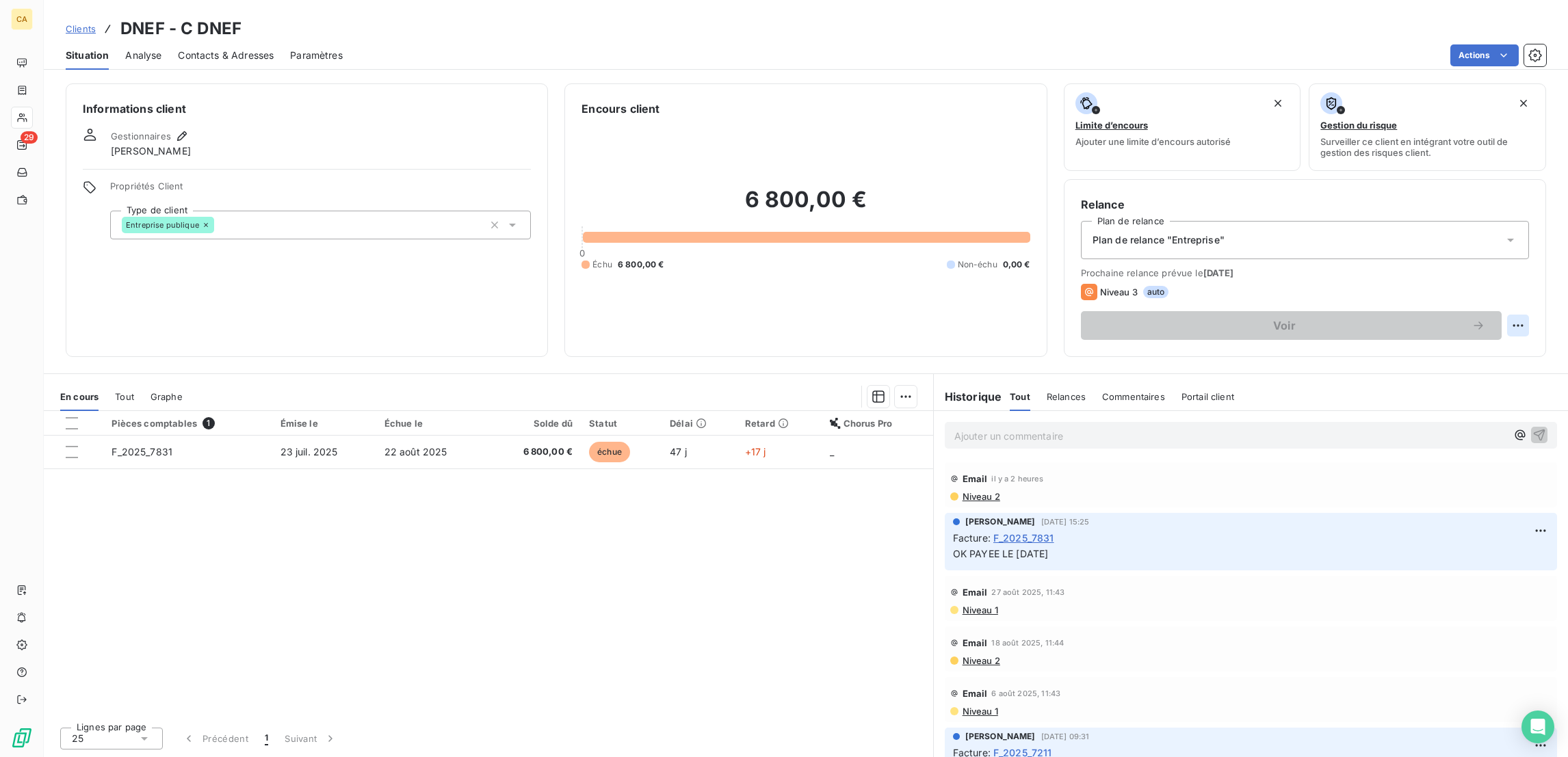
click at [1531, 262] on html "CA 29 Clients DNEF - C DNEF Situation Analyse Contacts & Adresses Paramètres Ac…" at bounding box center [784, 378] width 1568 height 757
click at [1492, 292] on div "Replanifier cette action" at bounding box center [1475, 298] width 123 height 22
select select "8"
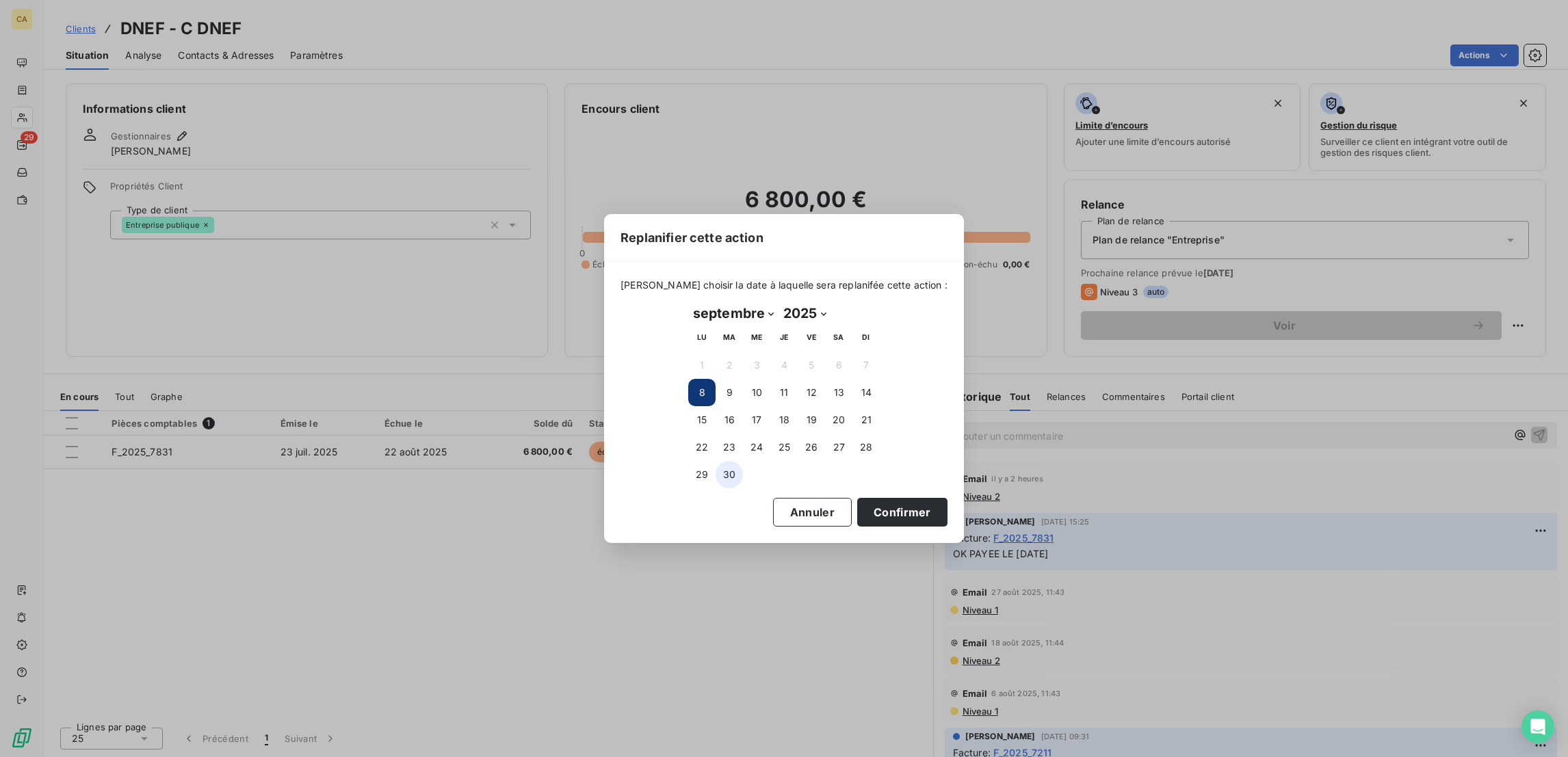
click at [725, 471] on button "30" at bounding box center [730, 474] width 27 height 27
click at [857, 516] on button "Confirmer" at bounding box center [902, 513] width 91 height 29
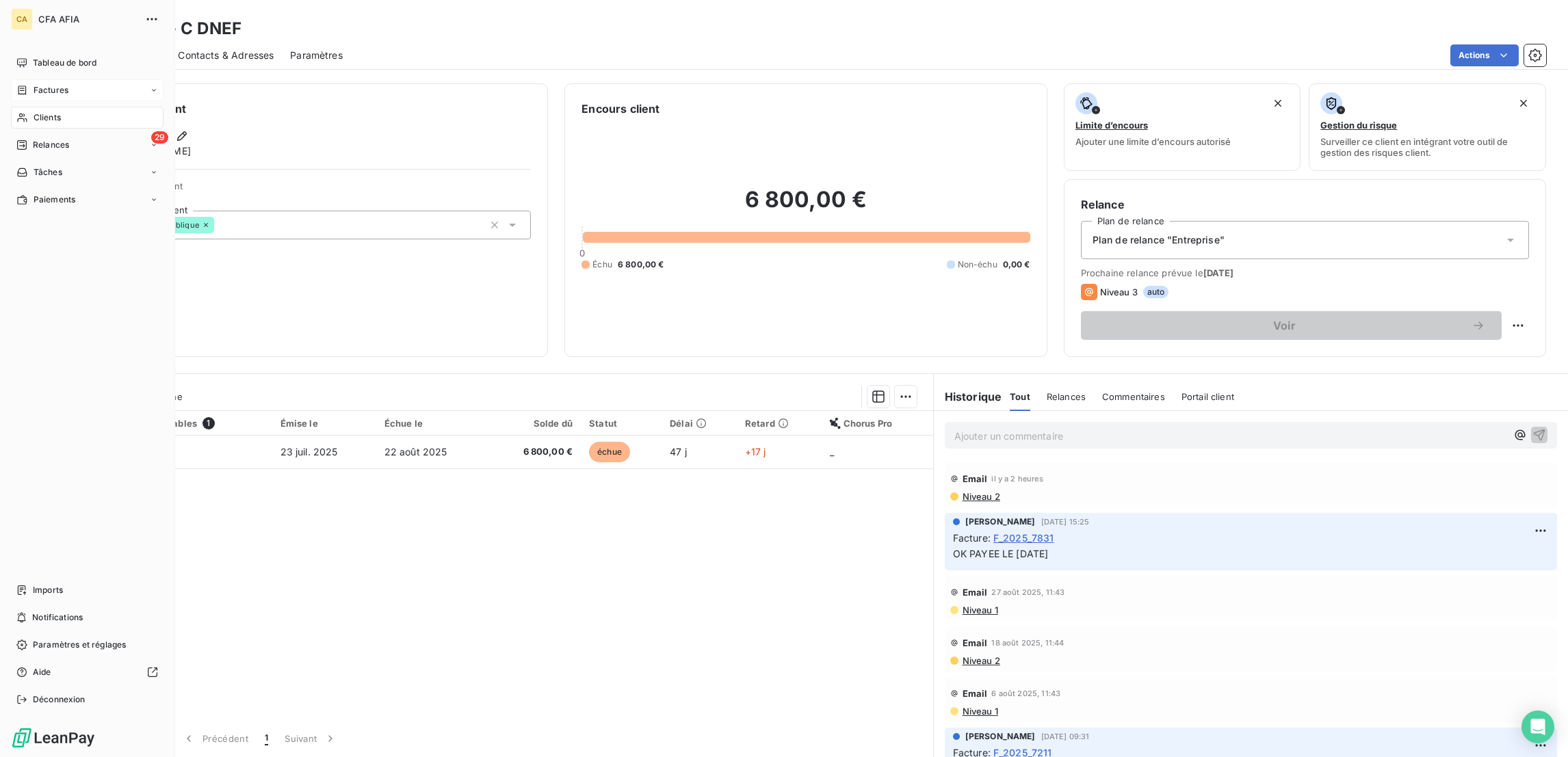
click at [48, 84] on span "Factures" at bounding box center [51, 90] width 35 height 12
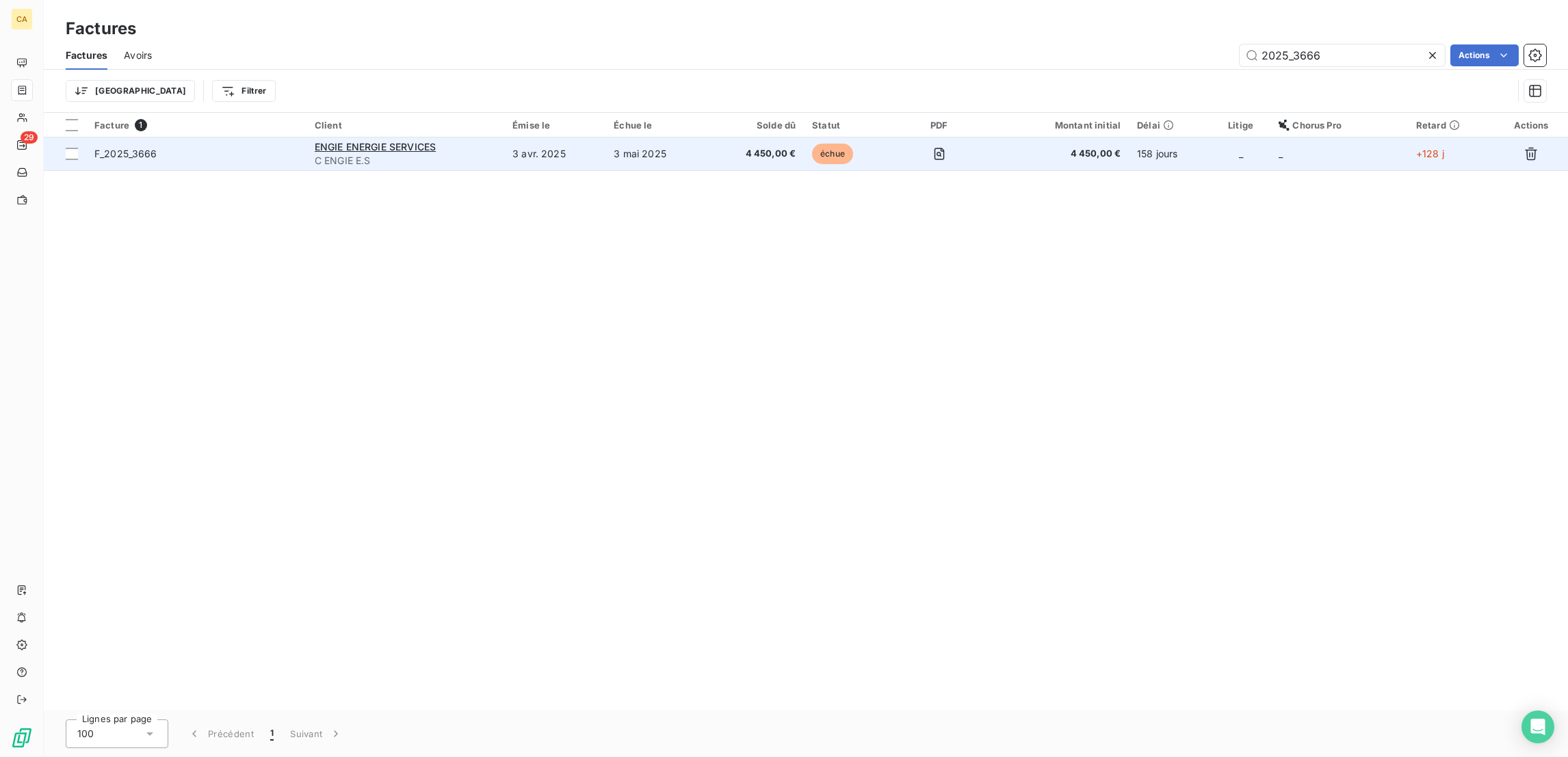
type input "2025_3666"
click at [598, 138] on td "3 avr. 2025" at bounding box center [554, 154] width 101 height 33
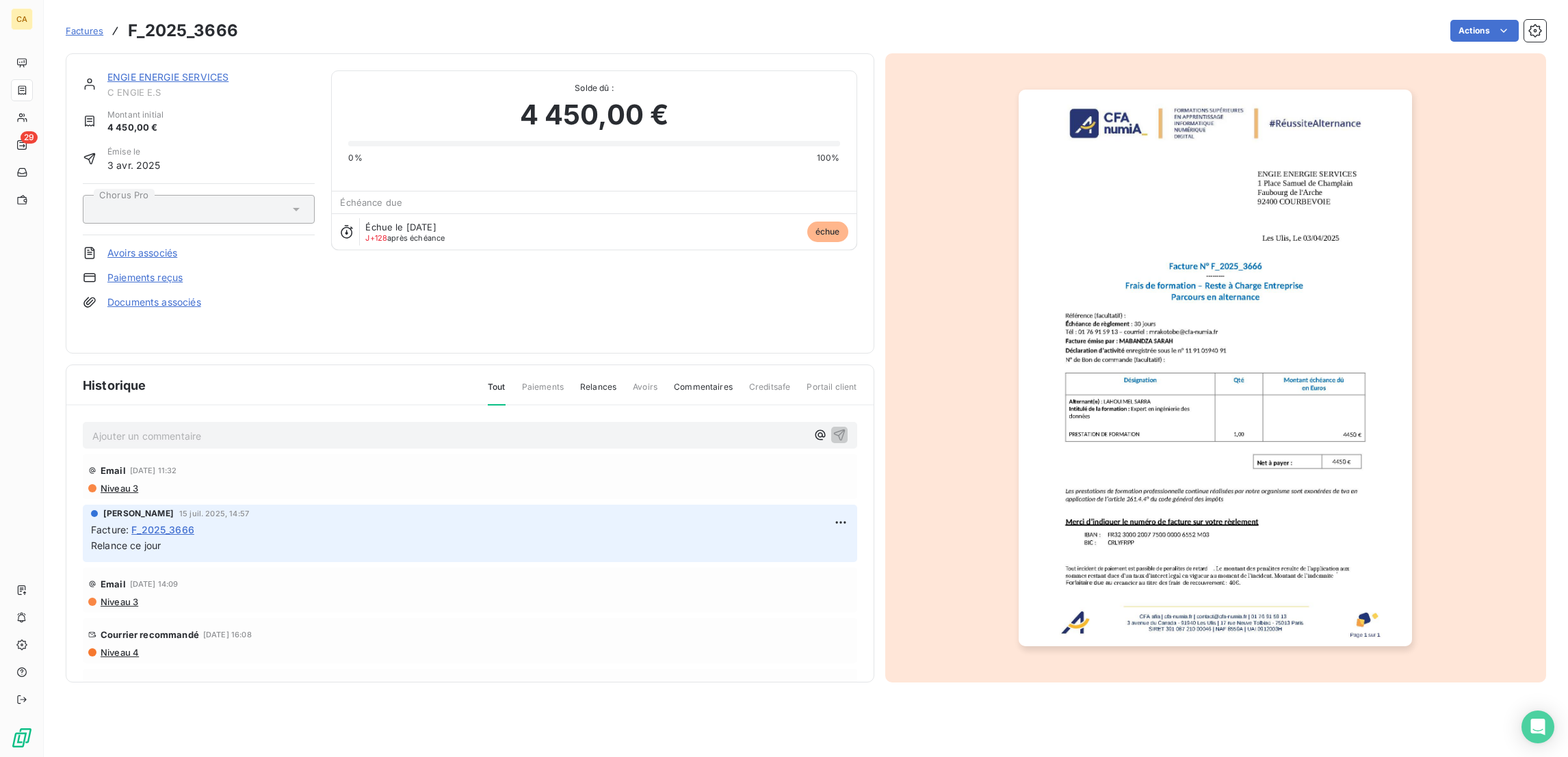
click at [174, 426] on div "Ajouter un commentaire ﻿" at bounding box center [470, 436] width 755 height 18
click at [174, 427] on p "Ajouter un commentaire ﻿" at bounding box center [449, 436] width 714 height 17
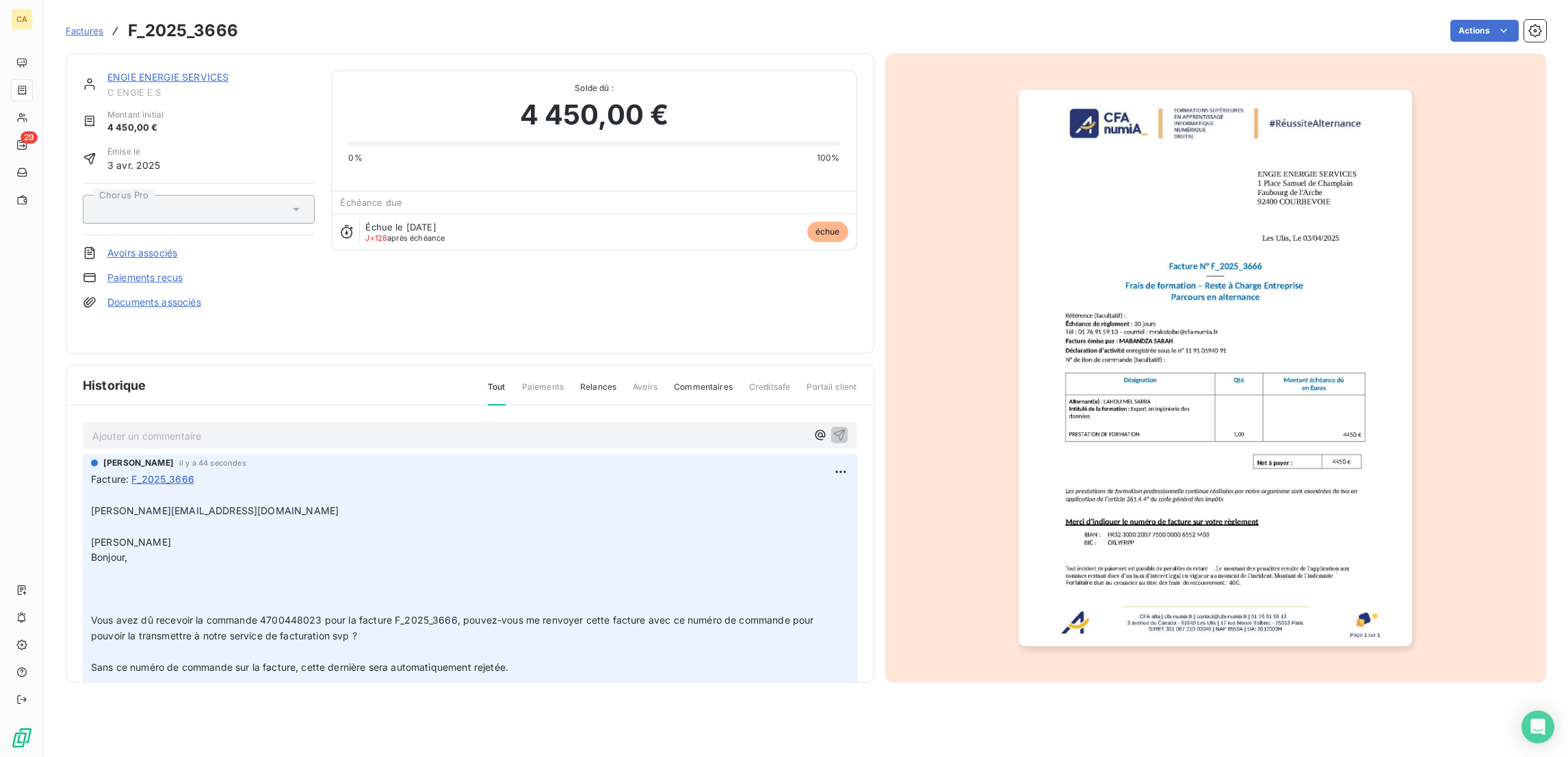
click at [188, 427] on p "Ajouter un commentaire ﻿" at bounding box center [449, 436] width 714 height 17
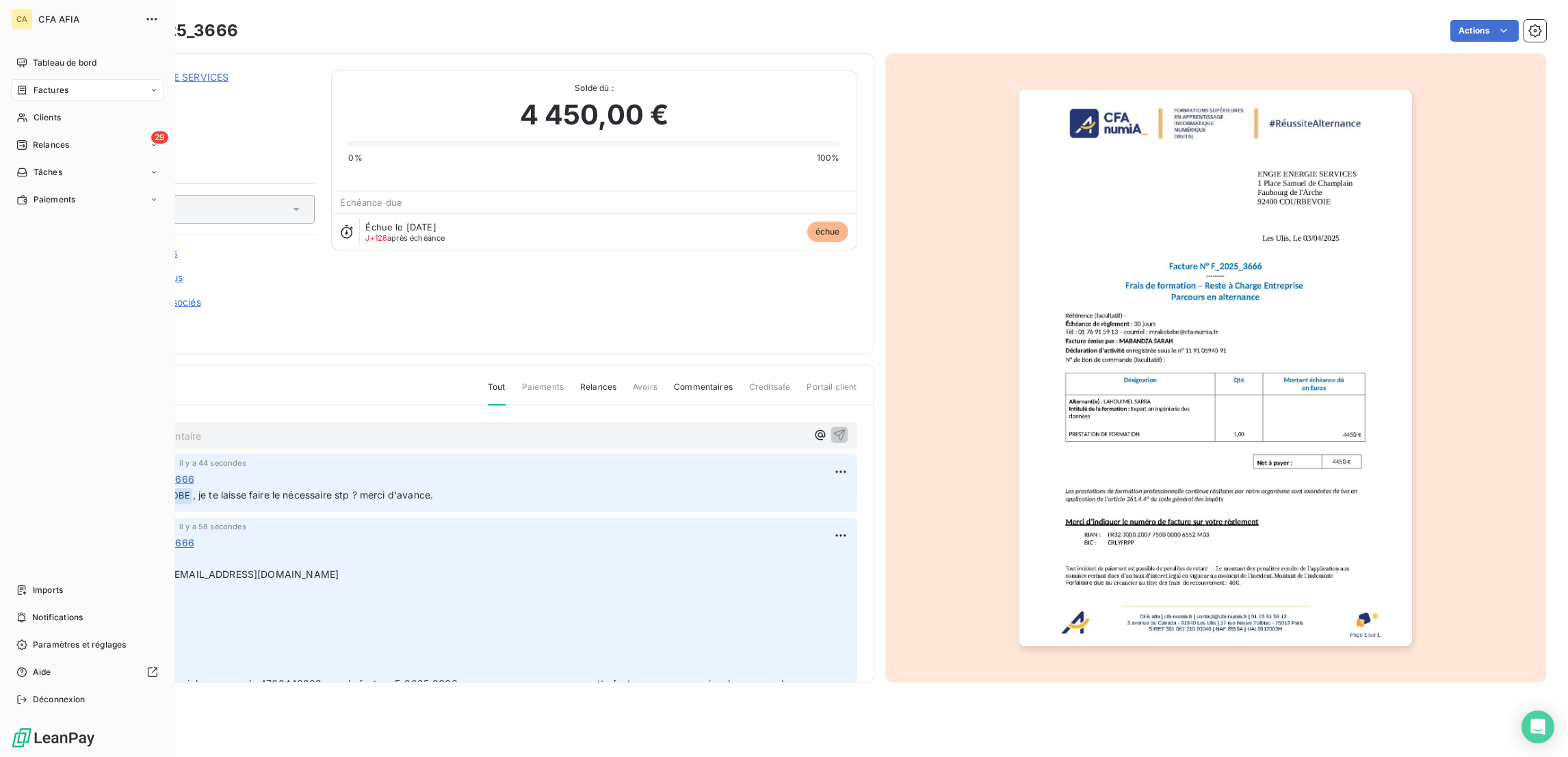
drag, startPoint x: 10, startPoint y: 75, endPoint x: 30, endPoint y: 73, distance: 20.1
click at [11, 79] on div "Factures" at bounding box center [87, 90] width 152 height 22
click at [24, 84] on div "Factures" at bounding box center [43, 90] width 52 height 12
click at [34, 84] on span "Factures" at bounding box center [51, 90] width 35 height 12
click at [43, 111] on span "Factures" at bounding box center [50, 117] width 35 height 12
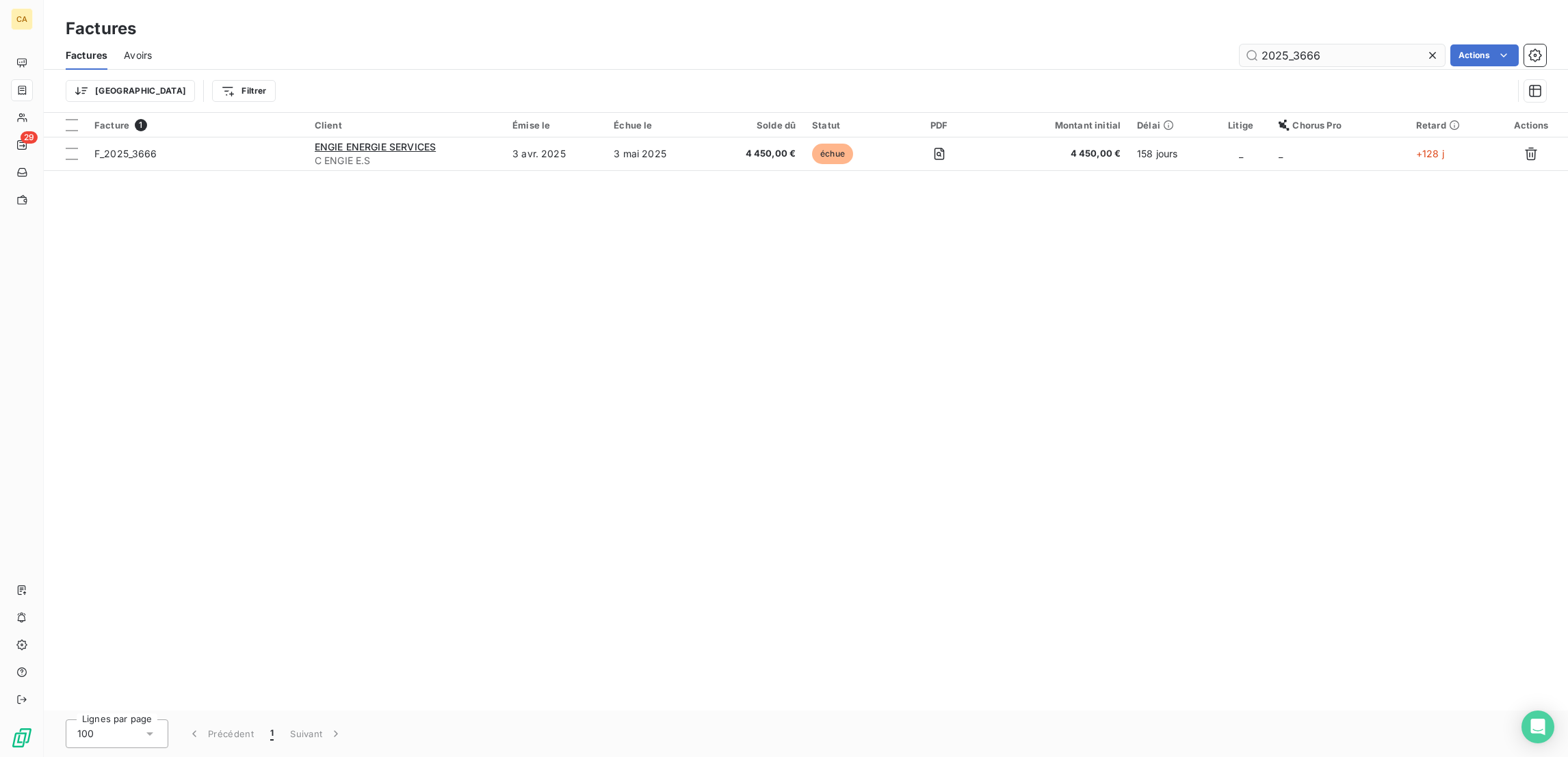
click at [1339, 44] on input "2025_3666" at bounding box center [1342, 55] width 205 height 22
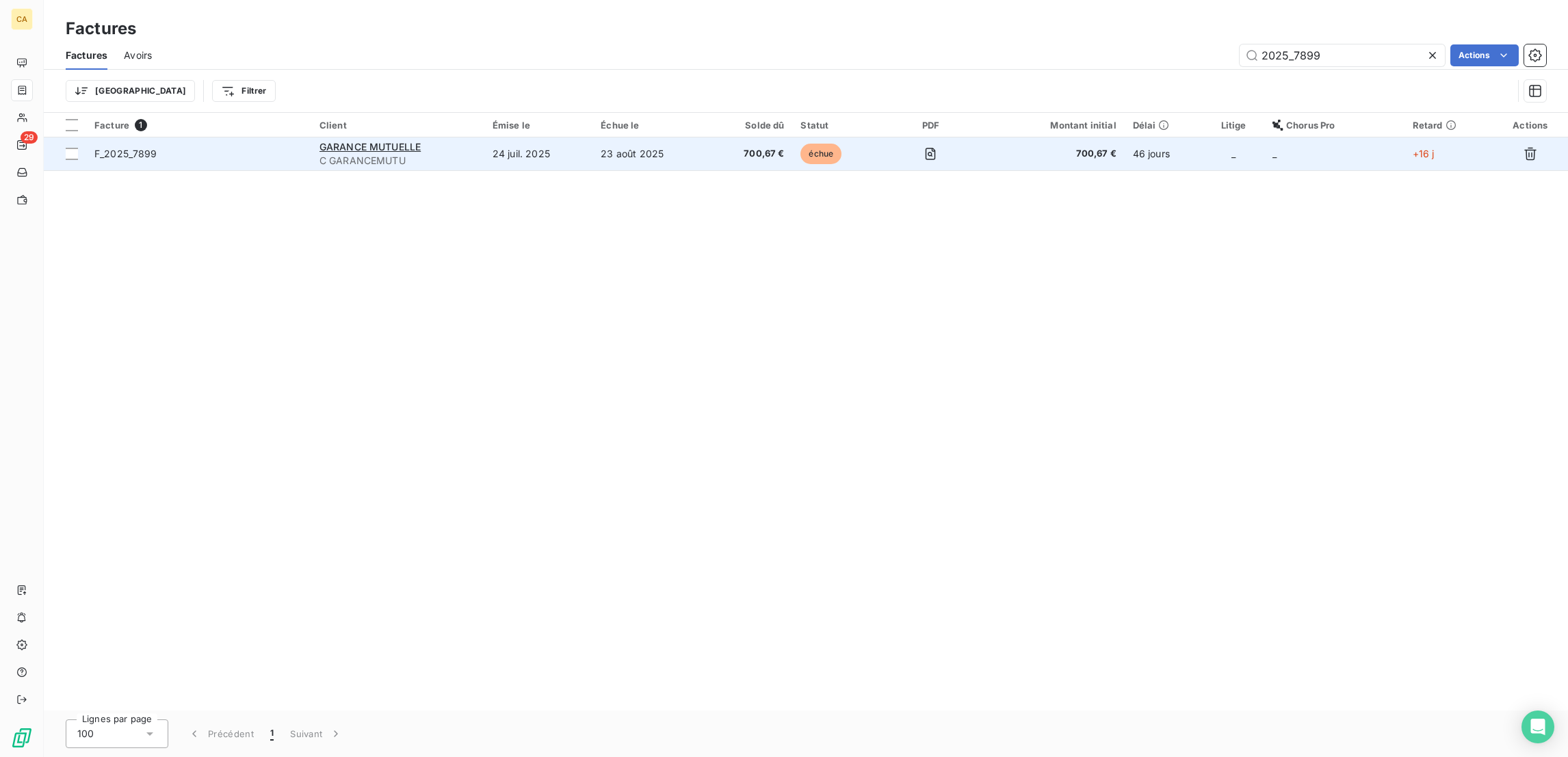
type input "2025_7899"
click at [576, 138] on td "24 juil. 2025" at bounding box center [538, 154] width 108 height 33
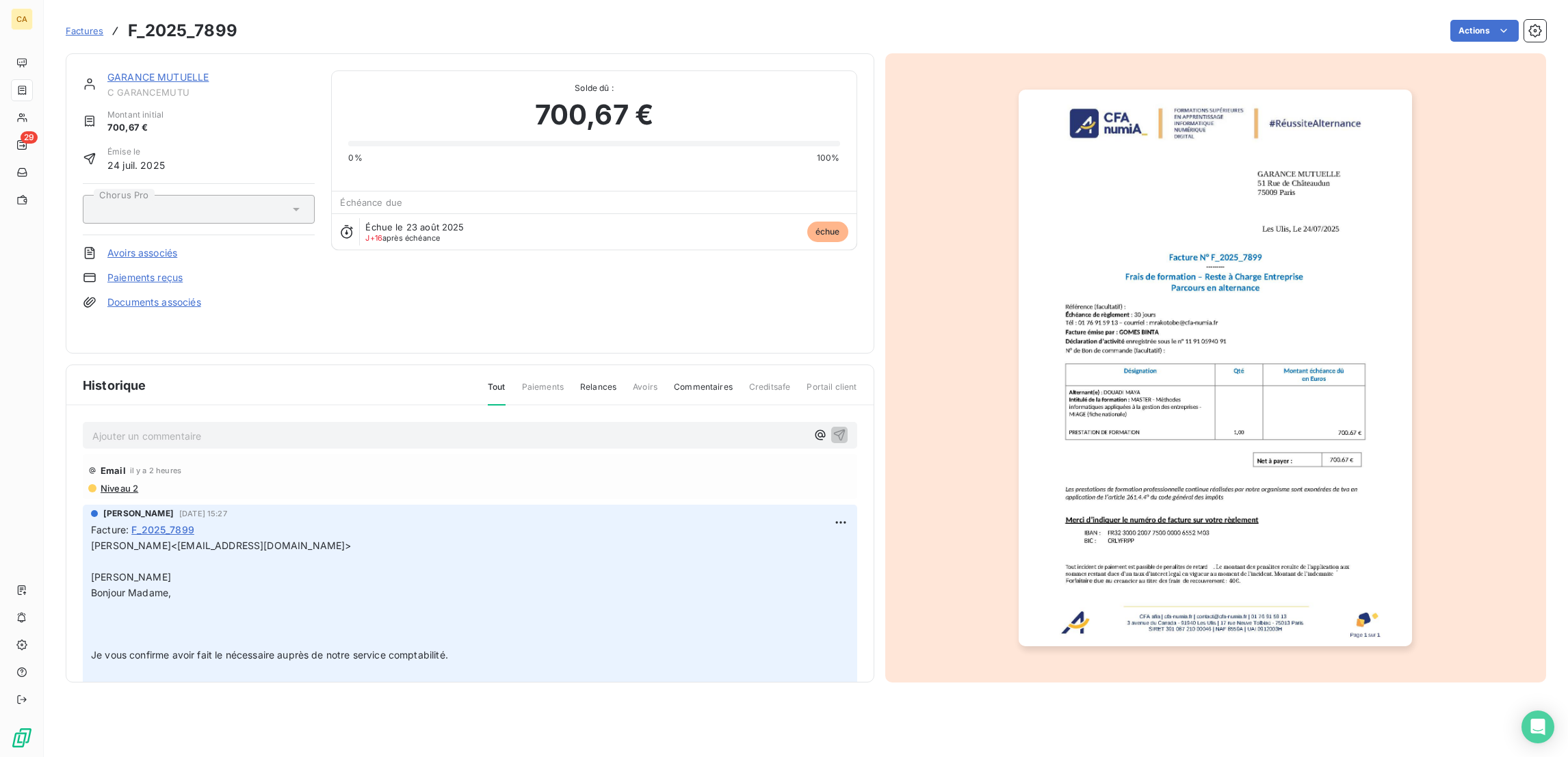
click at [191, 427] on p "Ajouter un commentaire ﻿" at bounding box center [449, 436] width 714 height 17
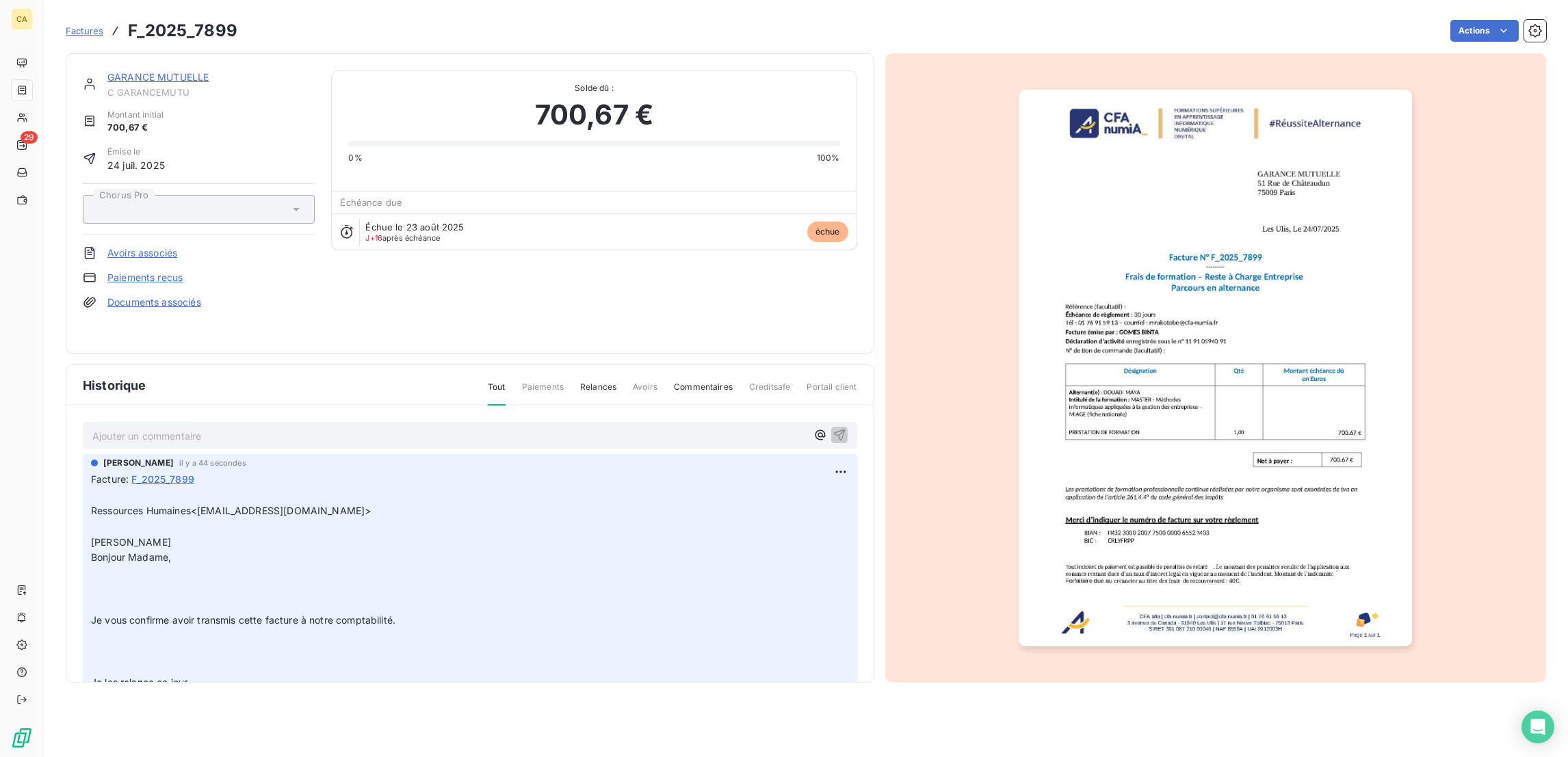
click at [146, 71] on link "GARANCE MUTUELLE" at bounding box center [158, 76] width 101 height 11
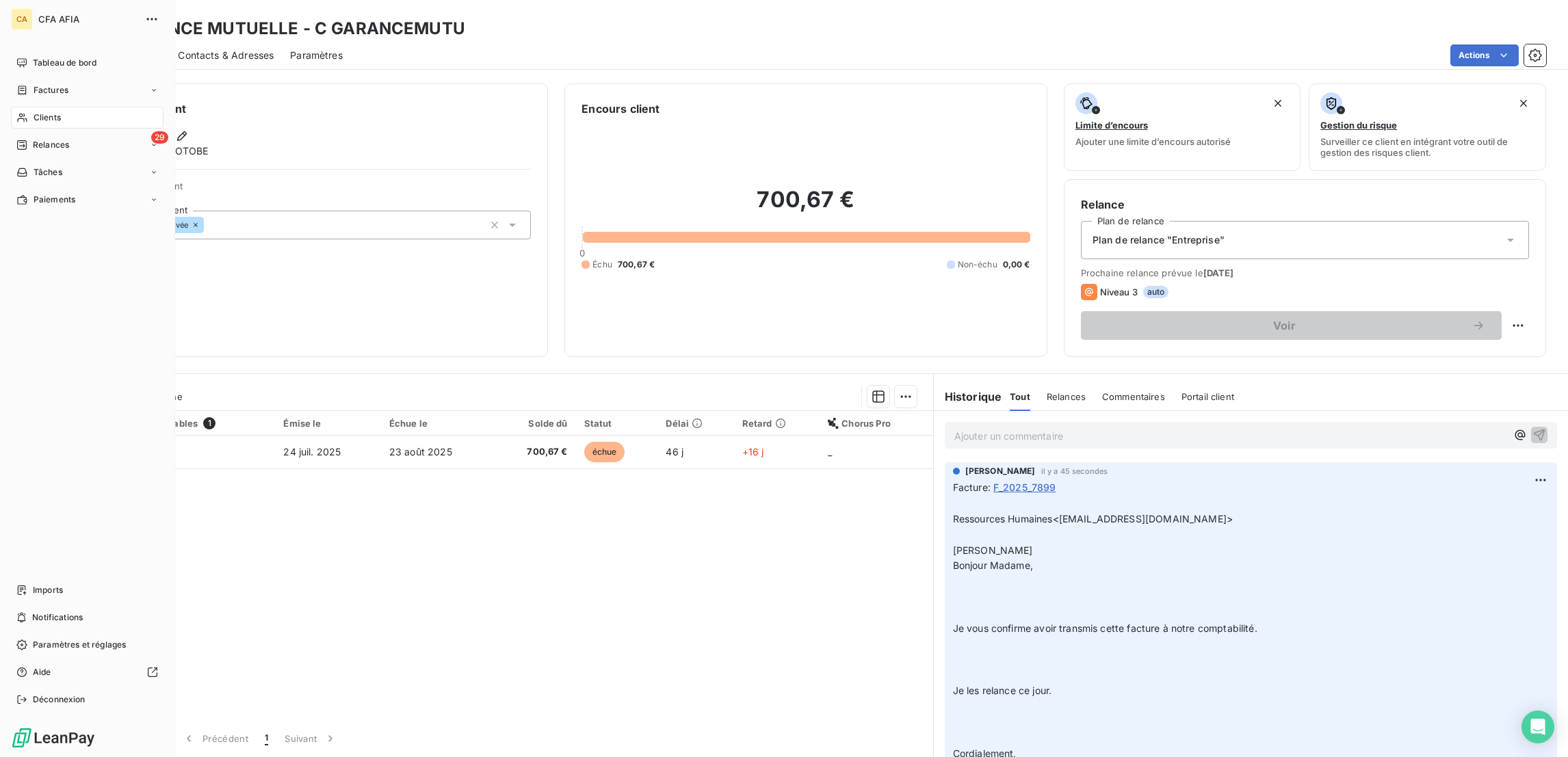
click at [42, 111] on span "Clients" at bounding box center [47, 117] width 27 height 12
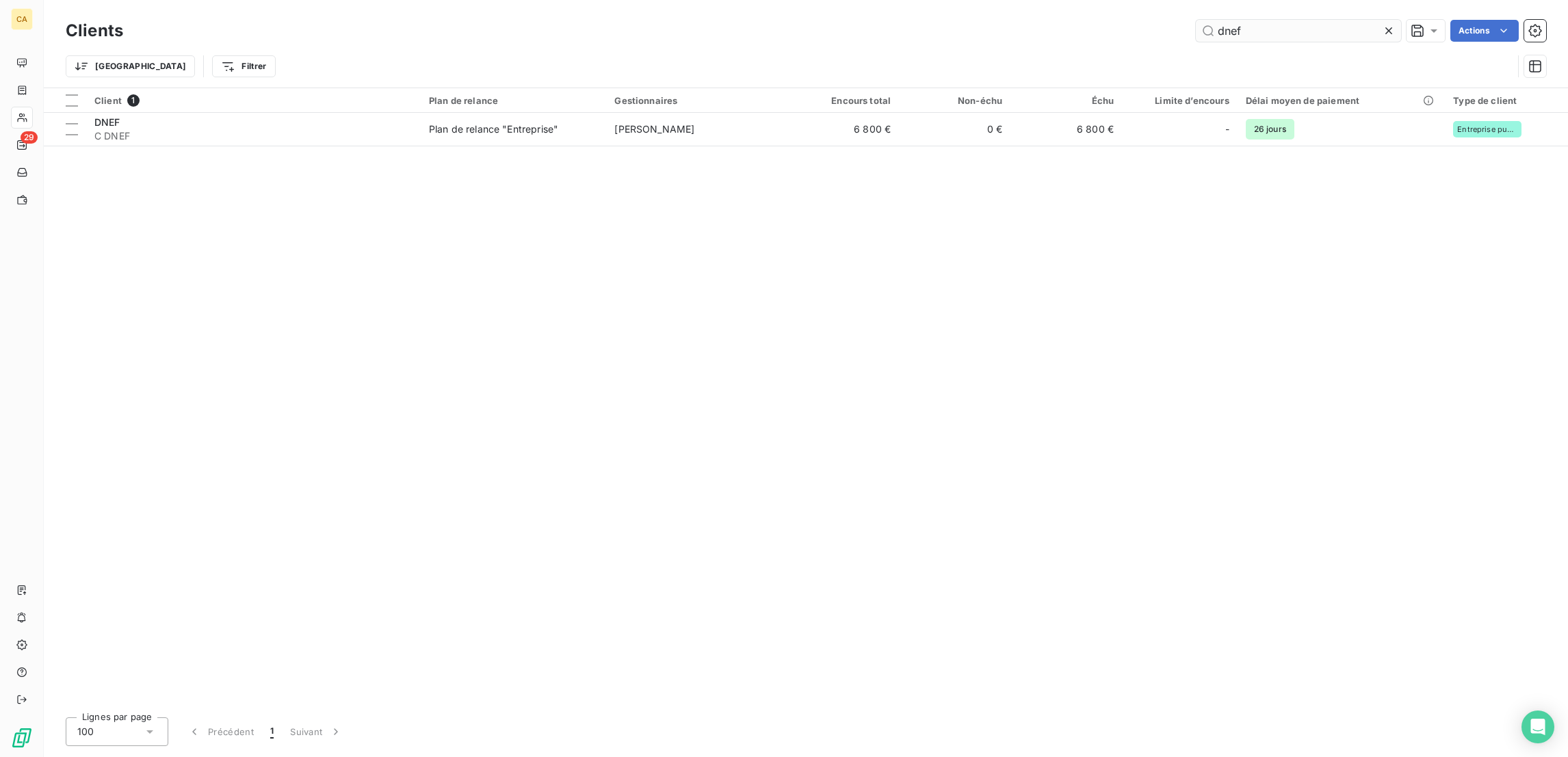
click at [1289, 27] on input "dnef" at bounding box center [1298, 30] width 205 height 22
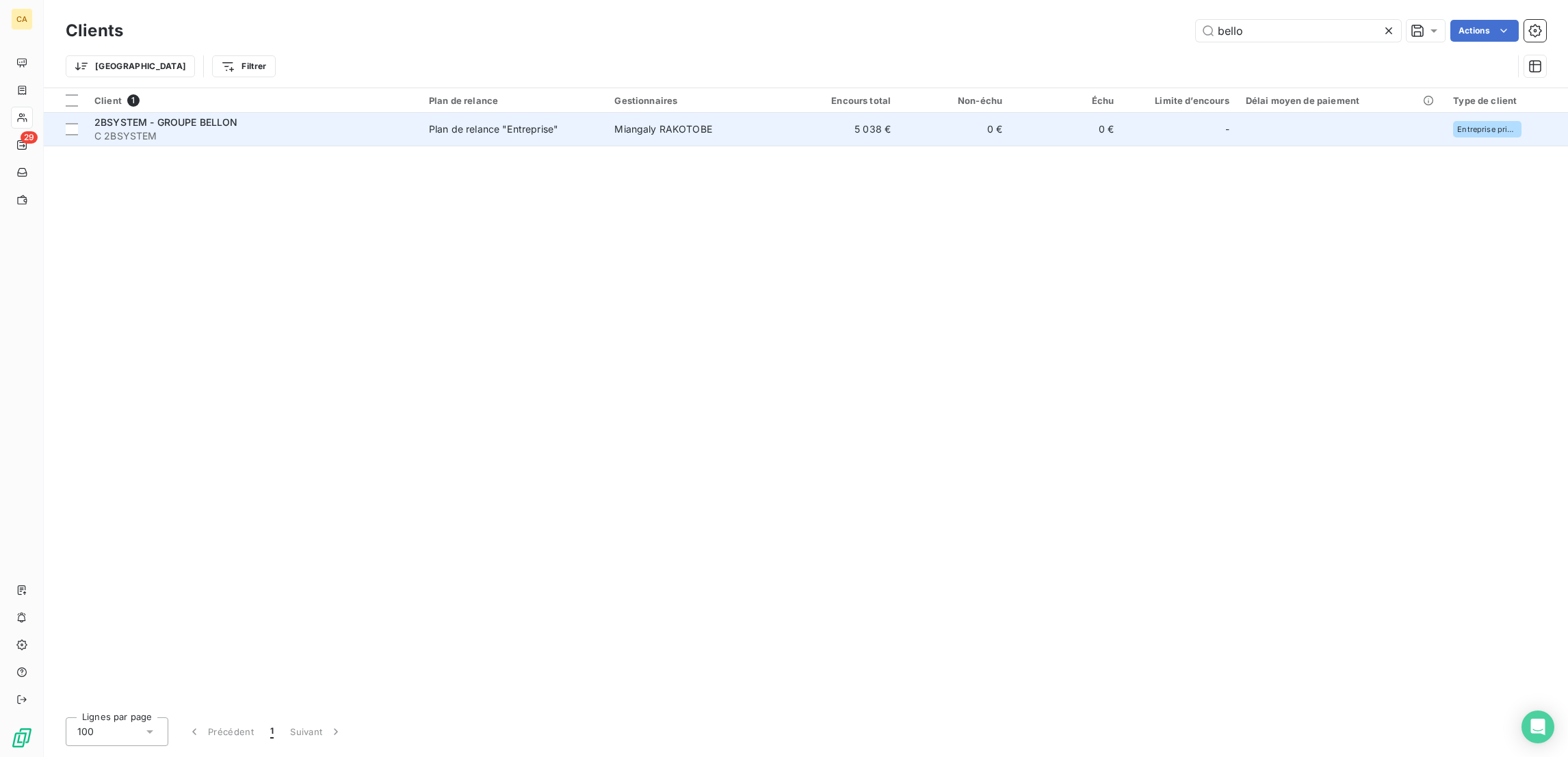
type input "bello"
click at [420, 124] on td "Plan de relance "Entreprise"" at bounding box center [513, 129] width 185 height 33
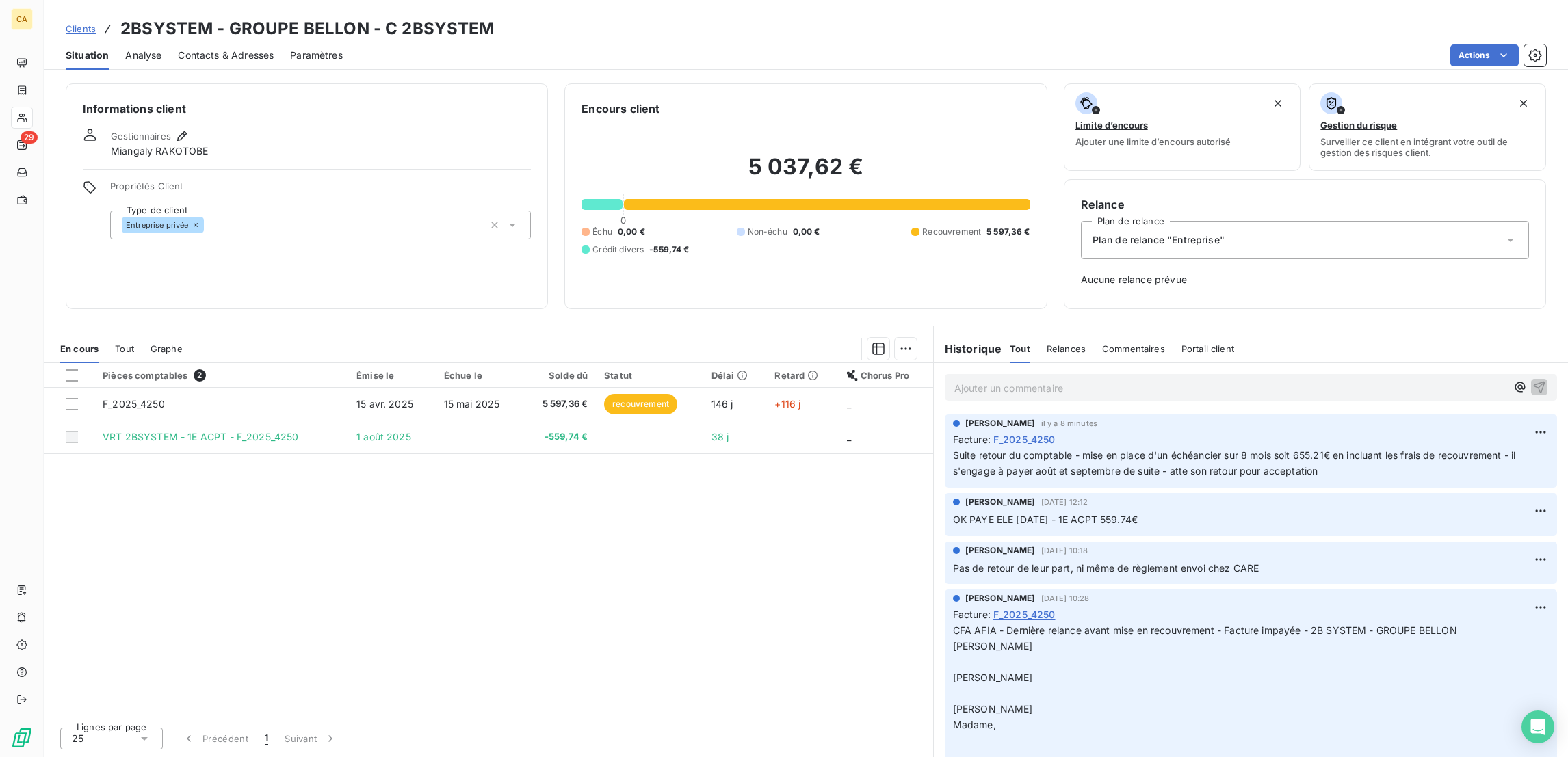
click at [1110, 378] on div "Ajouter un commentaire ﻿" at bounding box center [1230, 388] width 552 height 18
click at [1086, 379] on p "Ajouter un commentaire ﻿" at bounding box center [1230, 388] width 552 height 17
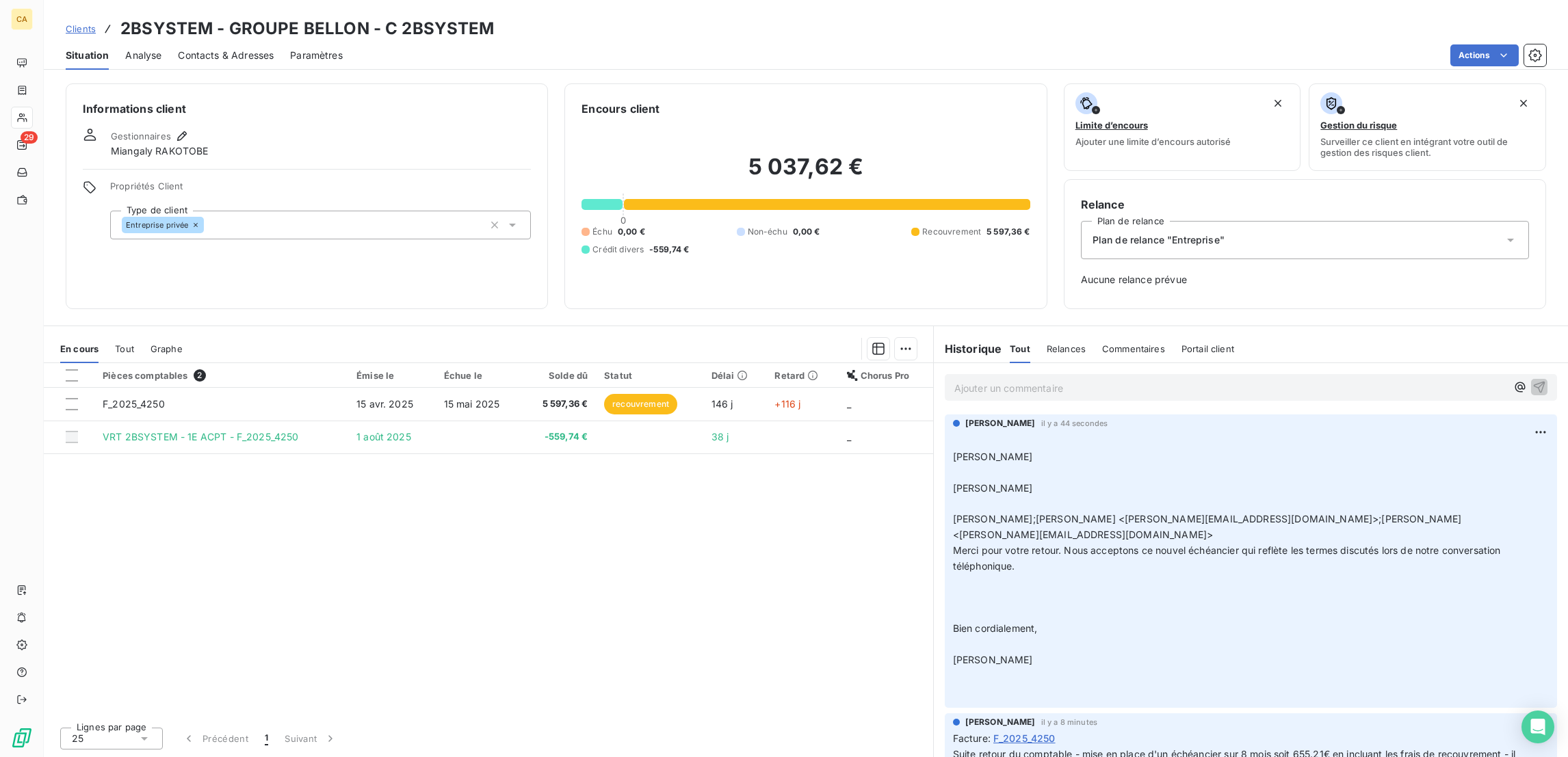
click at [183, 62] on div "Clients 2BSYSTEM - GROUPE BELLON - C 2BSYSTEM Situation Analyse Contacts & Adre…" at bounding box center [805, 378] width 1524 height 757
click at [198, 49] on span "Contacts & Adresses" at bounding box center [226, 56] width 96 height 14
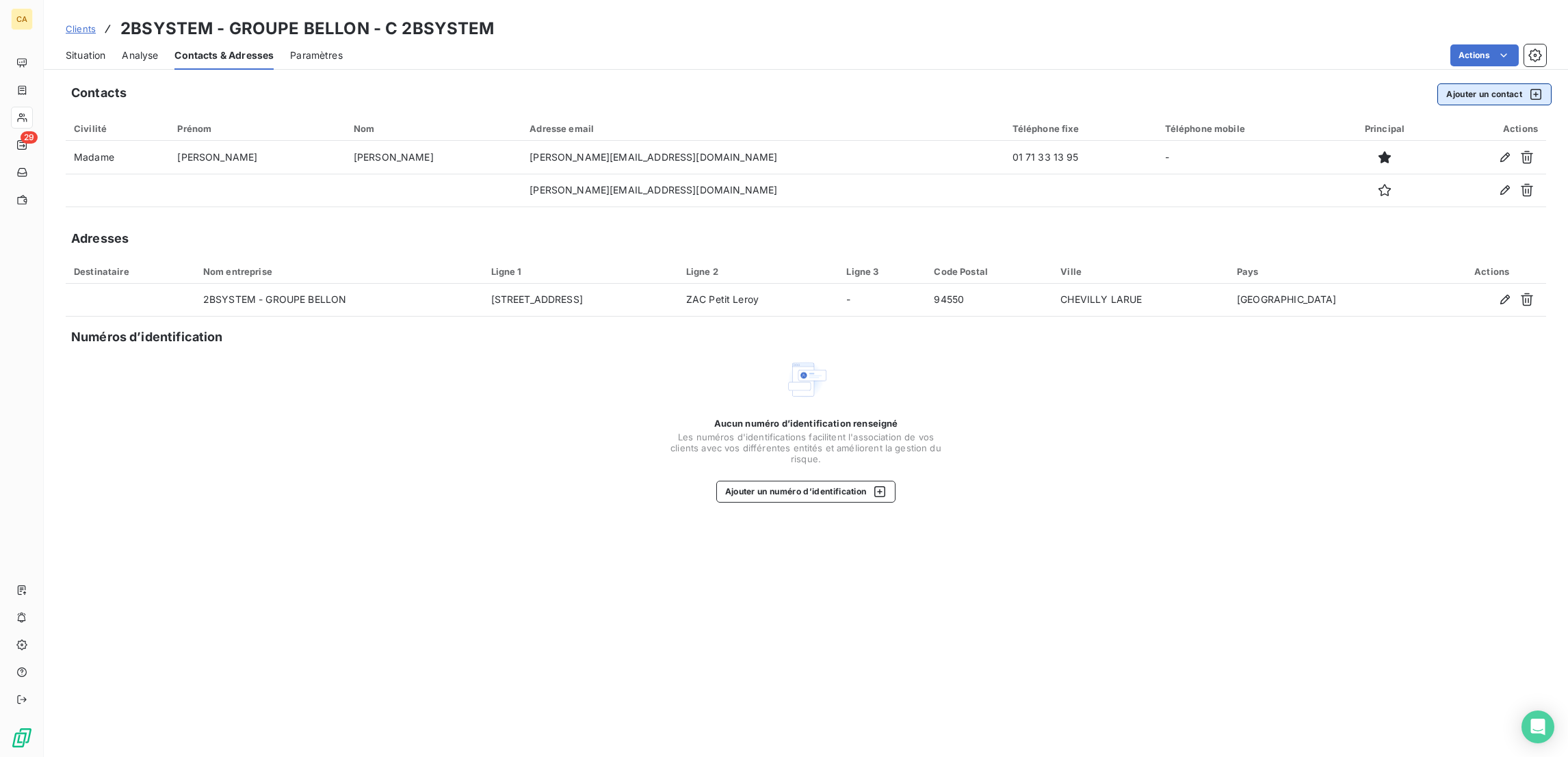
click at [1484, 87] on button "Ajouter un contact" at bounding box center [1494, 94] width 114 height 22
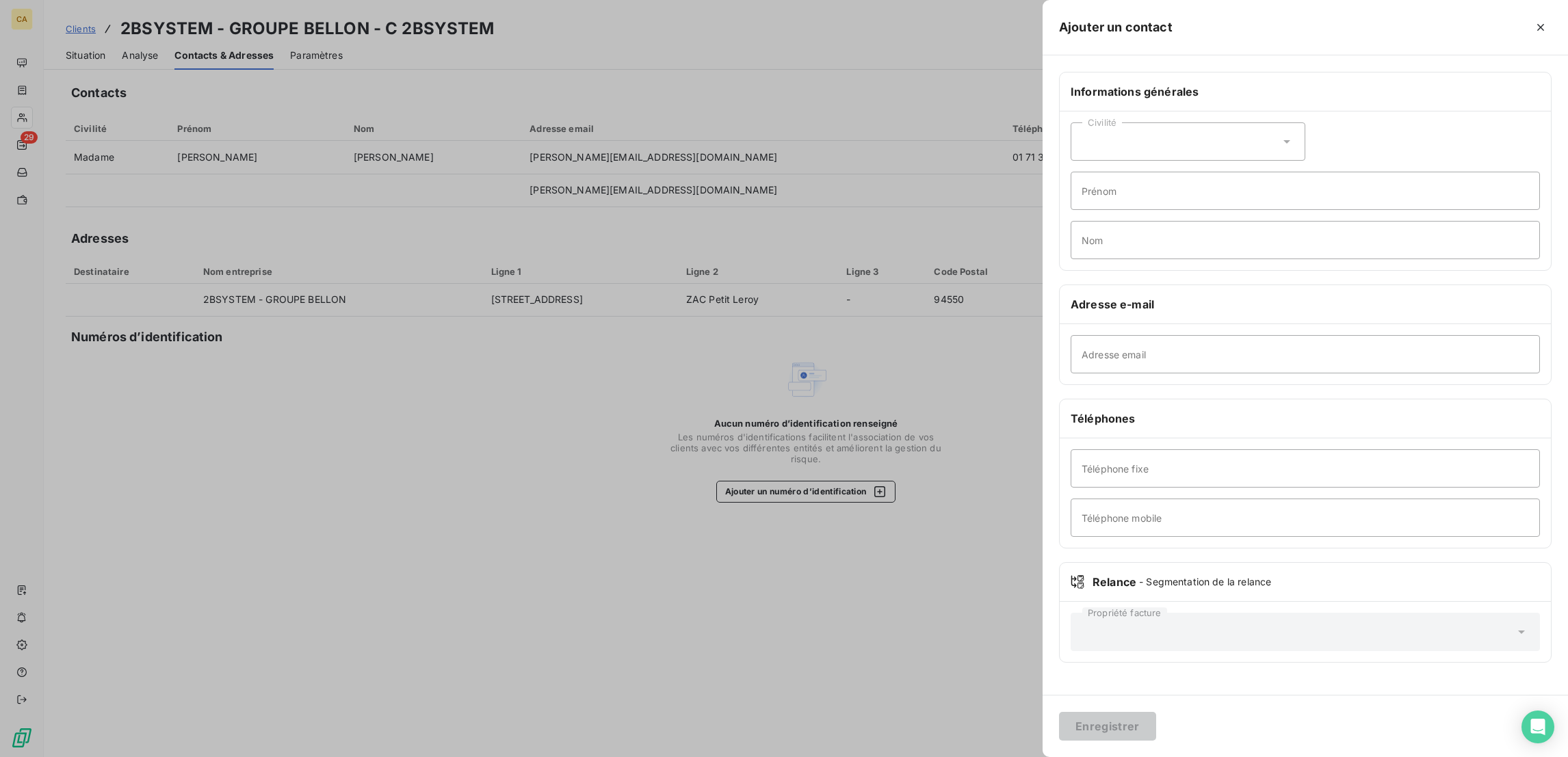
click at [1254, 123] on div "Civilité" at bounding box center [1188, 142] width 235 height 38
click at [1257, 188] on li "Monsieur" at bounding box center [1188, 200] width 235 height 24
click at [1253, 171] on input "Prénom" at bounding box center [1305, 190] width 469 height 38
type input "[PERSON_NAME]"
type input "MANIVEL"
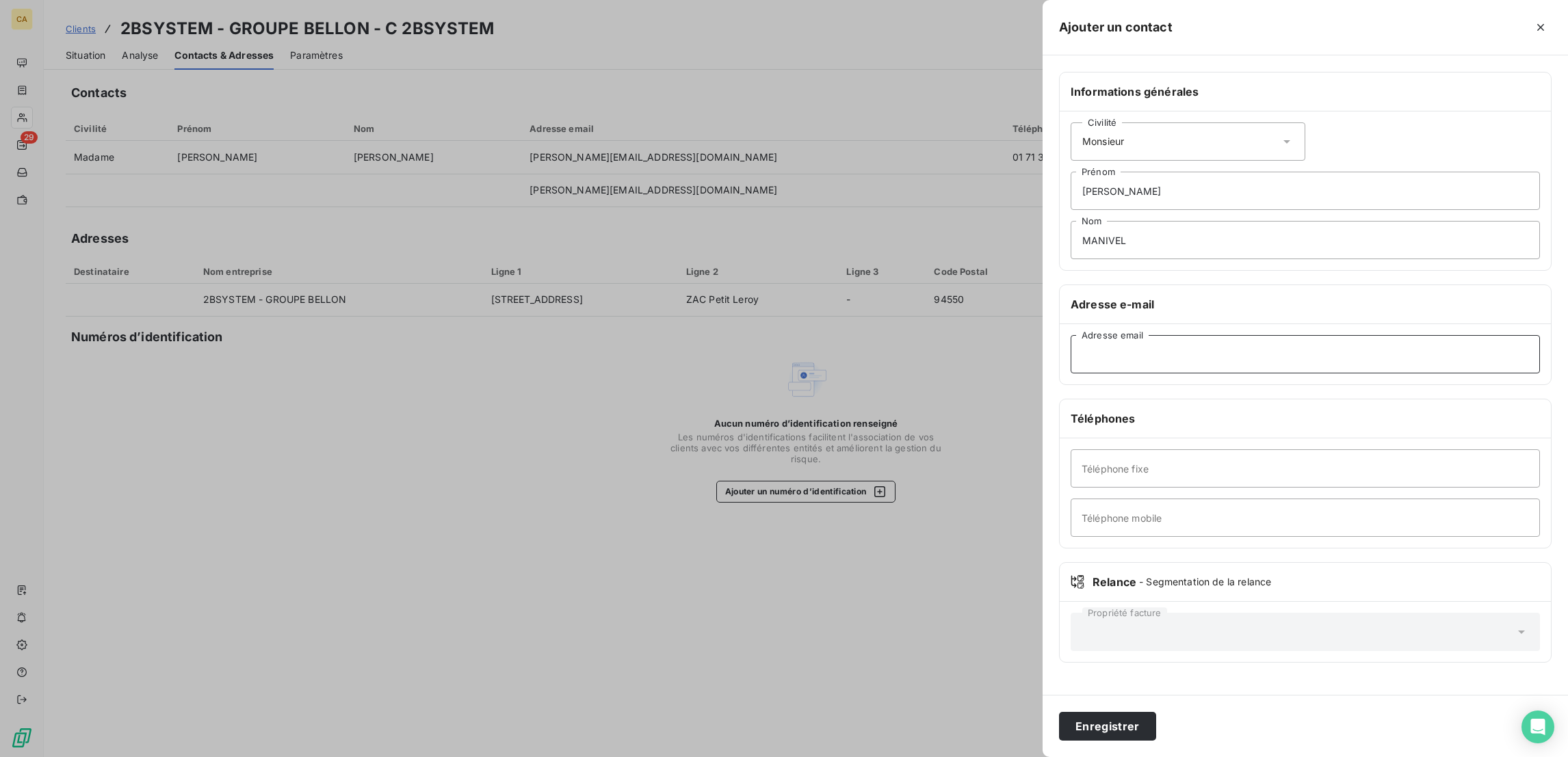
click at [1300, 335] on input "Adresse email" at bounding box center [1305, 354] width 469 height 38
paste input "[PERSON_NAME][EMAIL_ADDRESS][DOMAIN_NAME]"
type input "[PERSON_NAME][EMAIL_ADDRESS][DOMAIN_NAME]"
type input "06 52 19 83 69"
click at [1059, 712] on button "Enregistrer" at bounding box center [1107, 727] width 97 height 29
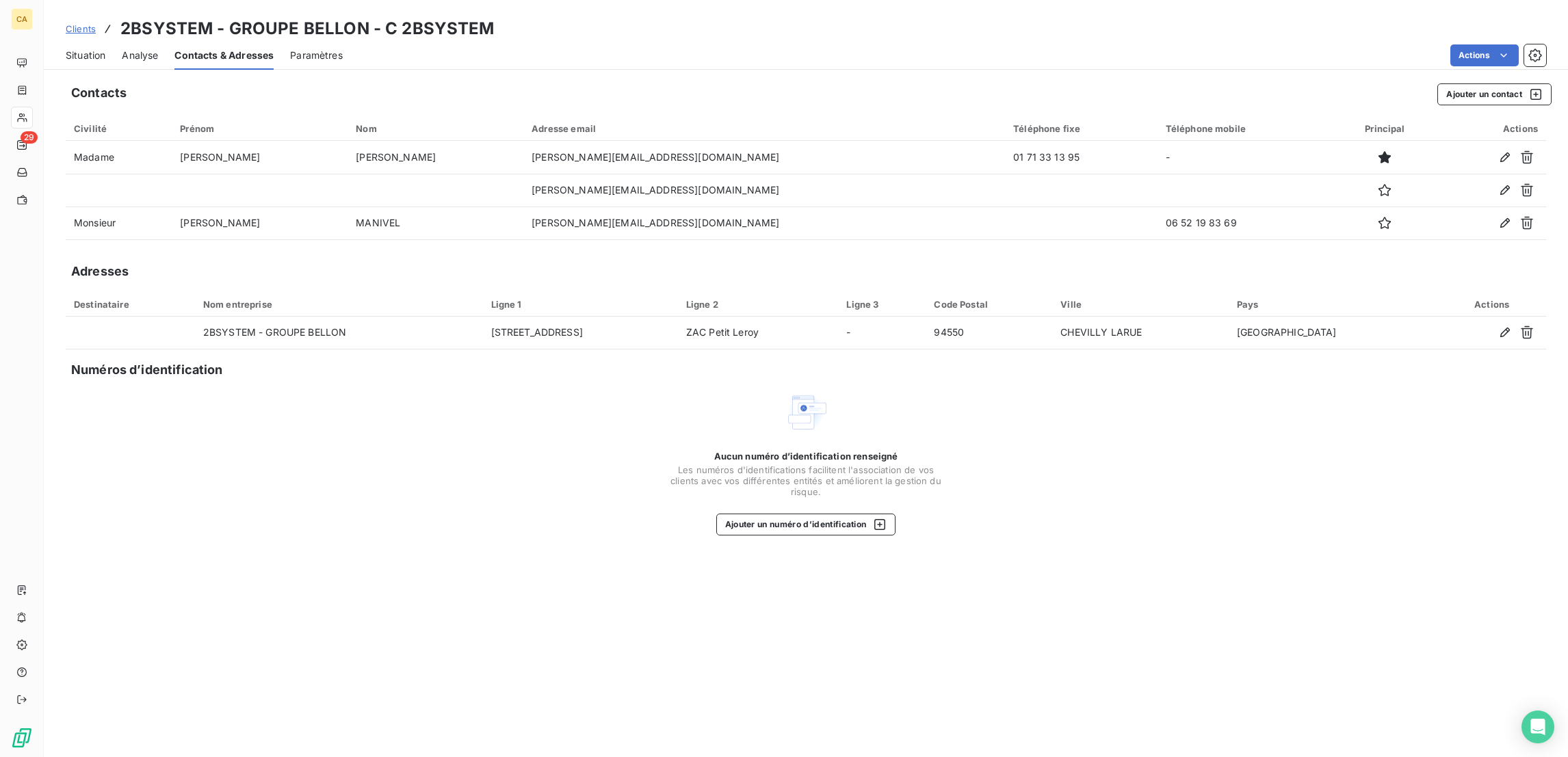
click at [65, 49] on span "Situation" at bounding box center [85, 56] width 40 height 14
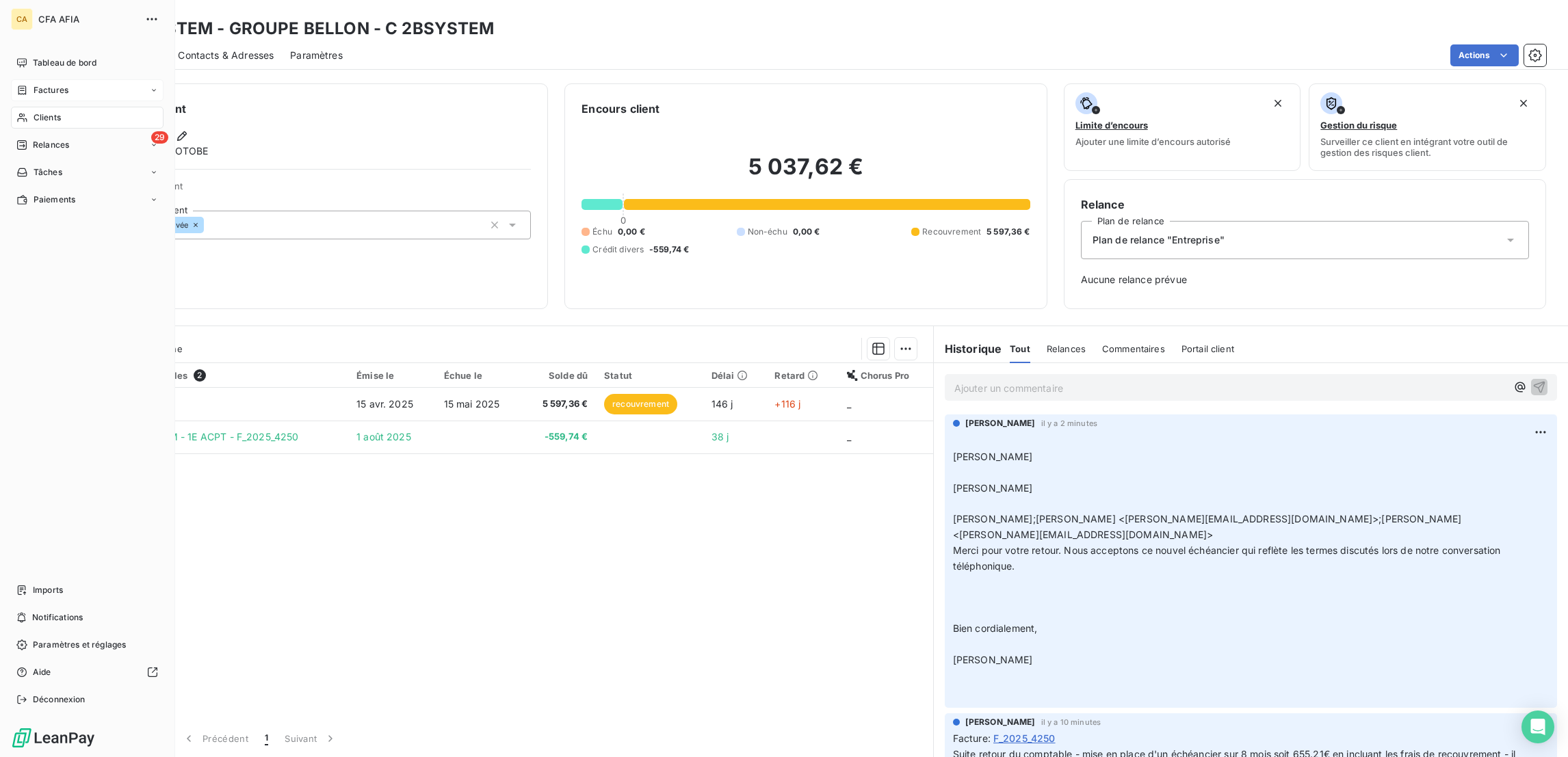
drag, startPoint x: 14, startPoint y: 65, endPoint x: 18, endPoint y: 73, distance: 8.9
click at [17, 79] on div "Factures" at bounding box center [87, 90] width 152 height 22
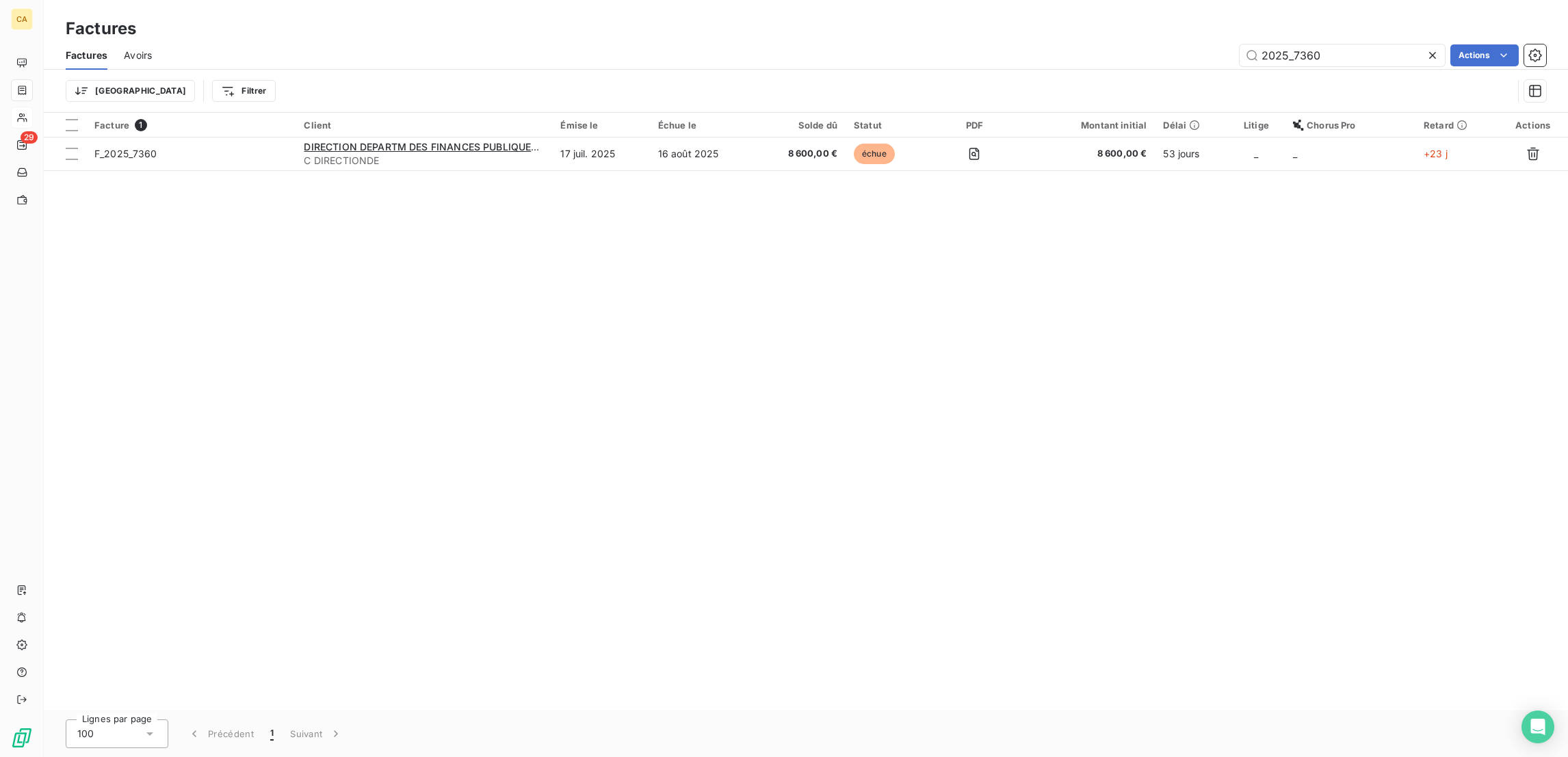
type input "2025_7360"
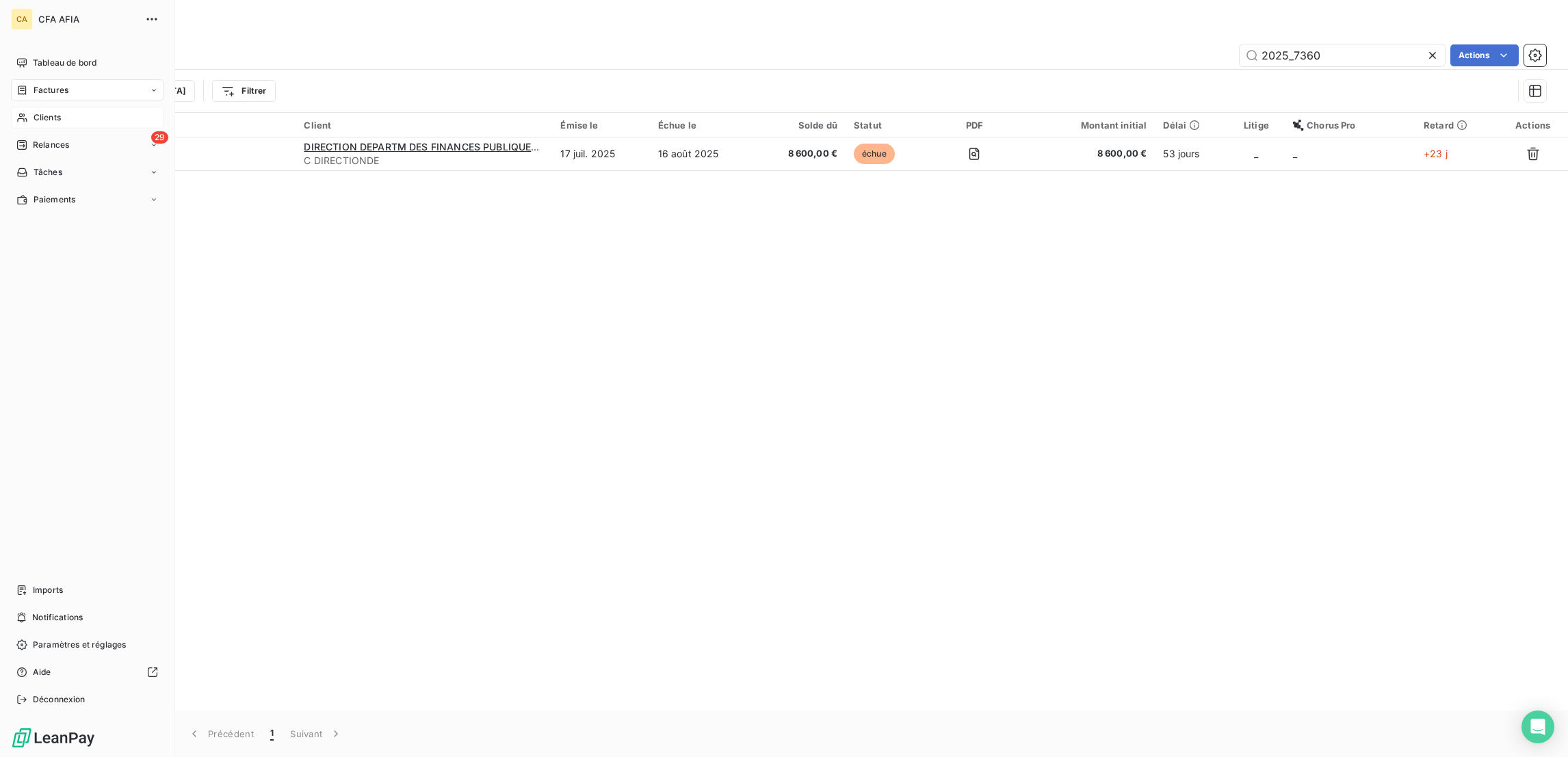
click at [39, 111] on span "Clients" at bounding box center [47, 117] width 27 height 12
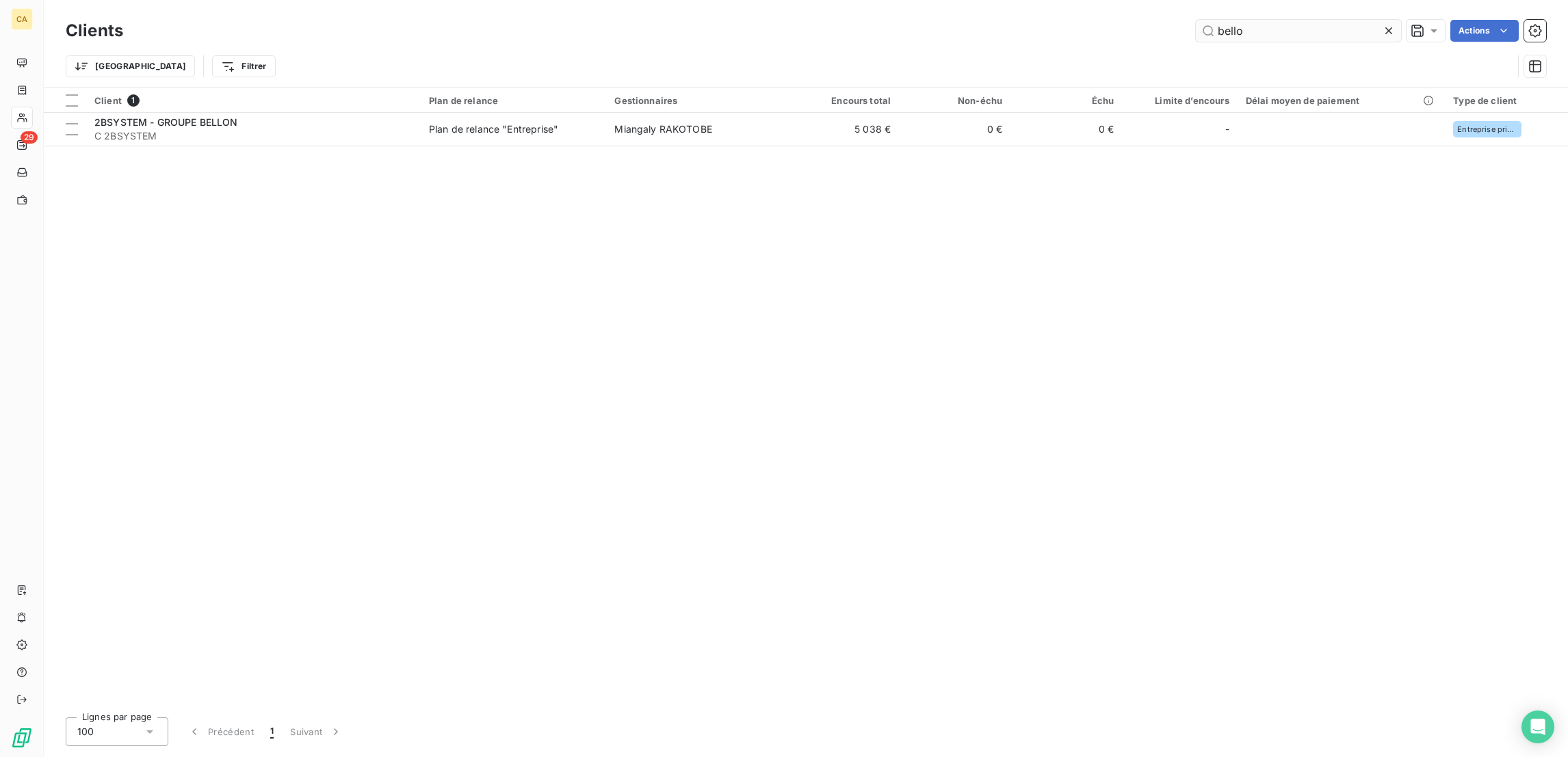
click at [1270, 30] on input "bello" at bounding box center [1298, 30] width 205 height 22
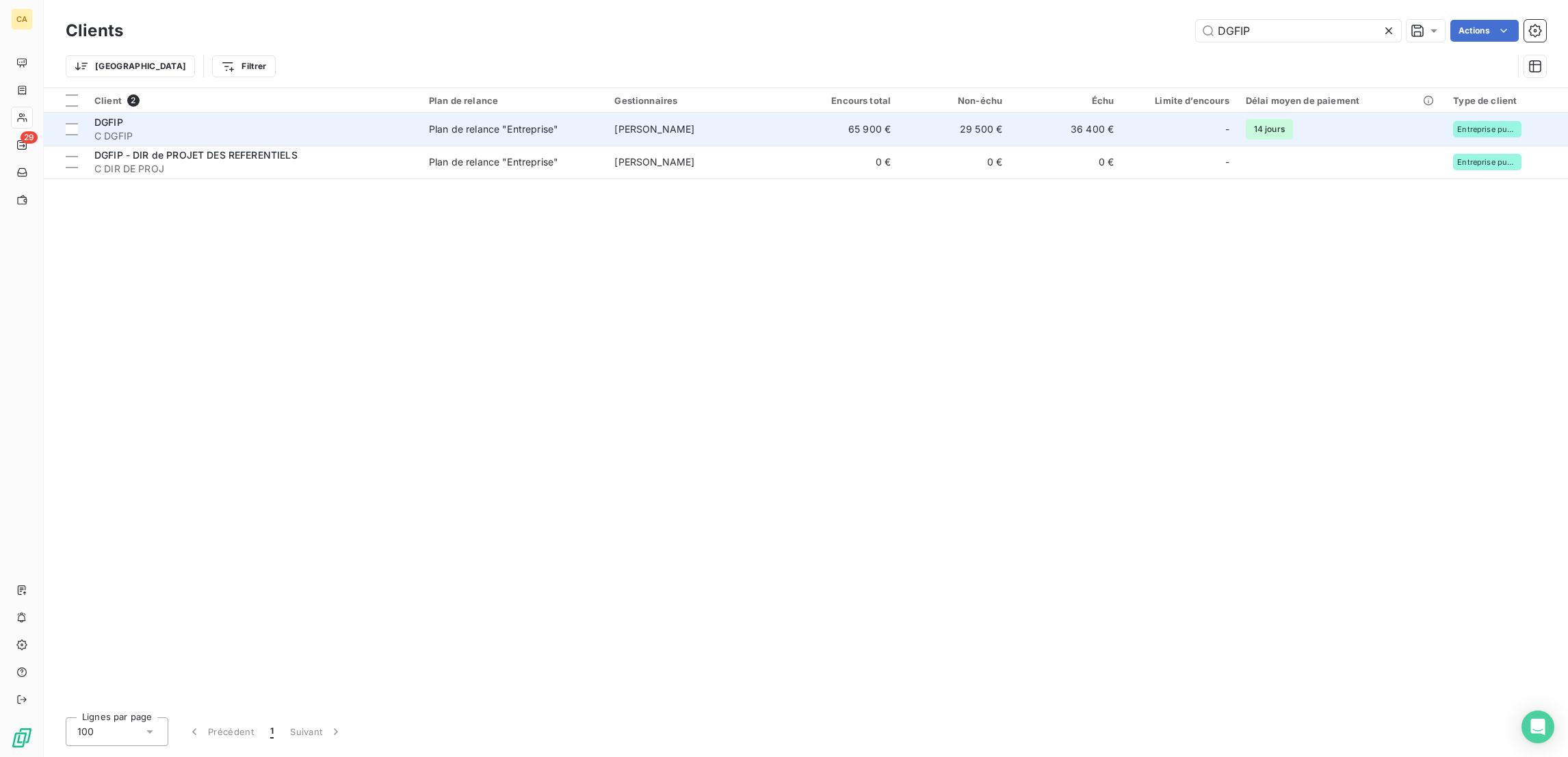
type input "DGFIP"
click at [219, 129] on span "C DGFIP" at bounding box center [254, 136] width 318 height 14
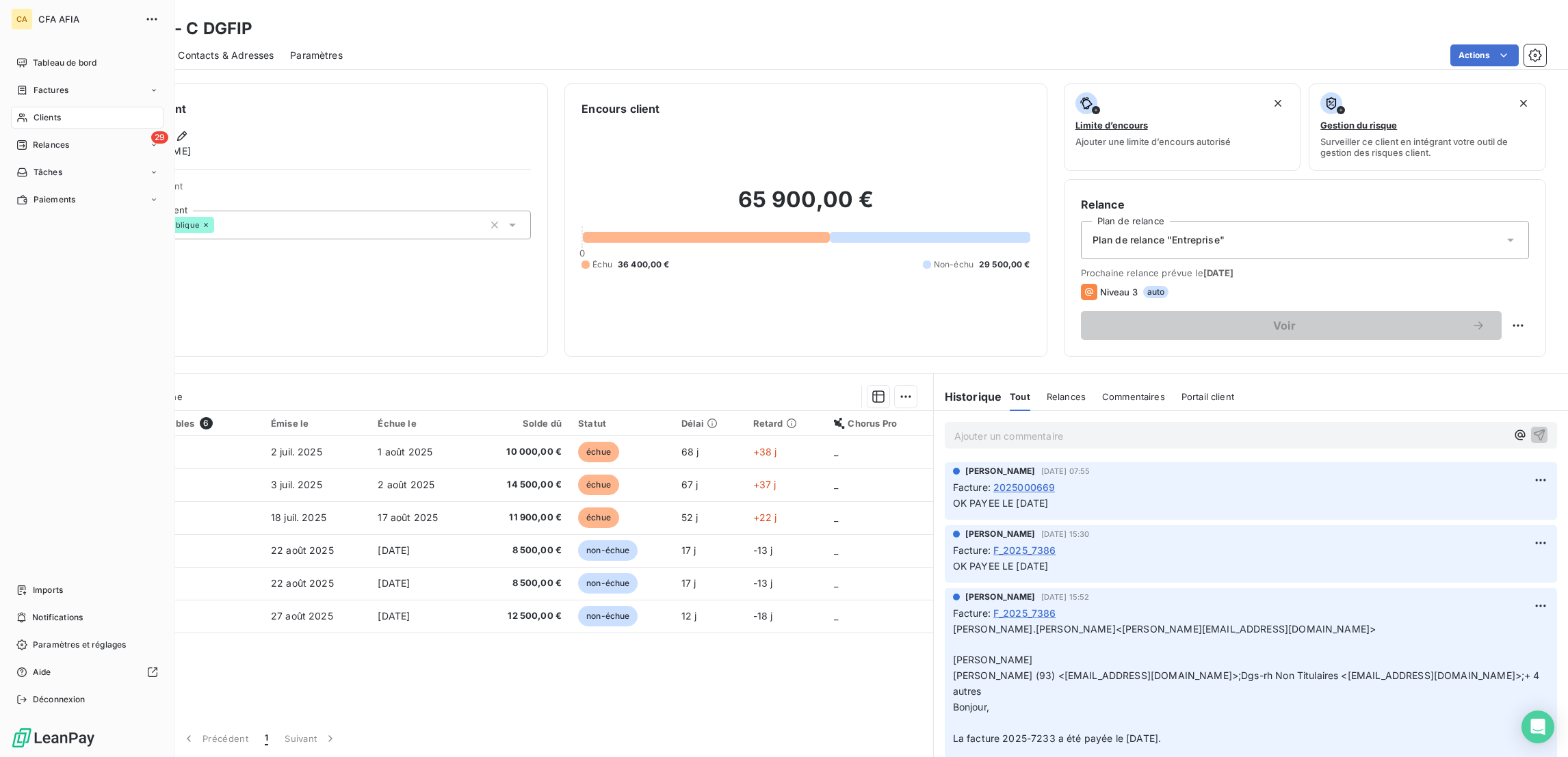
drag, startPoint x: 55, startPoint y: 73, endPoint x: 124, endPoint y: 73, distance: 69.0
click at [55, 84] on span "Factures" at bounding box center [51, 90] width 35 height 12
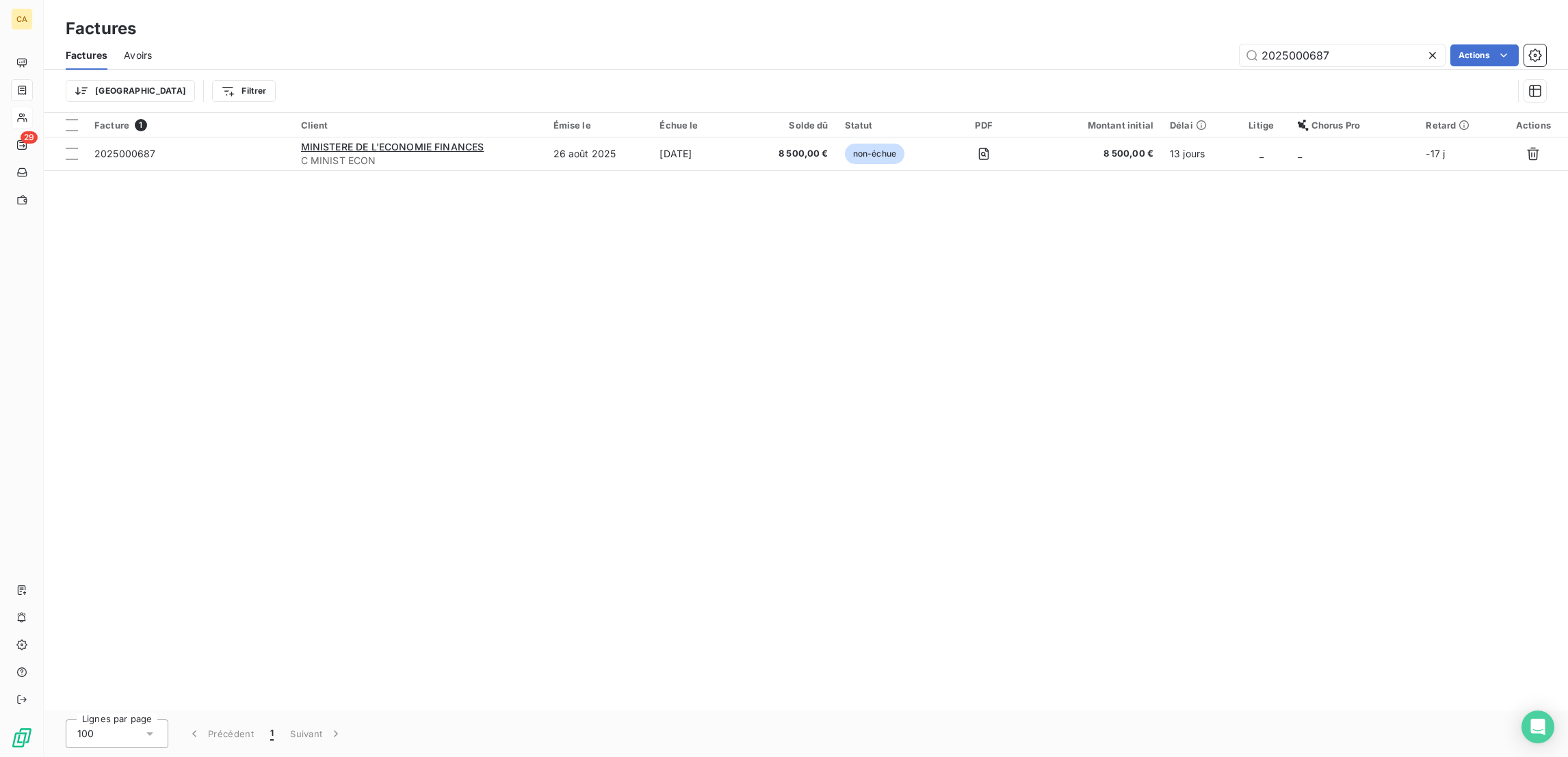
type input "2025000687"
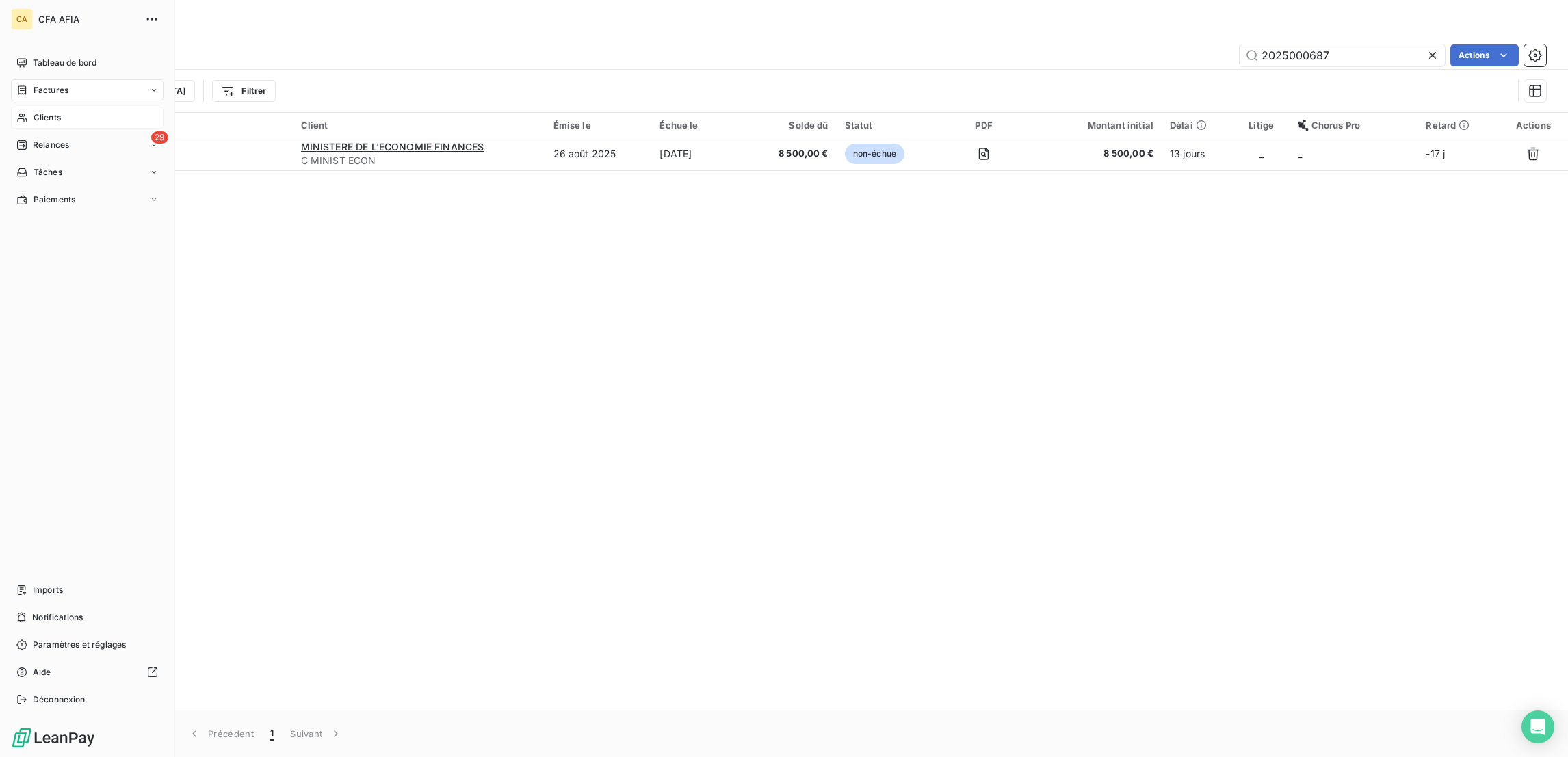
click at [36, 111] on span "Clients" at bounding box center [47, 117] width 27 height 12
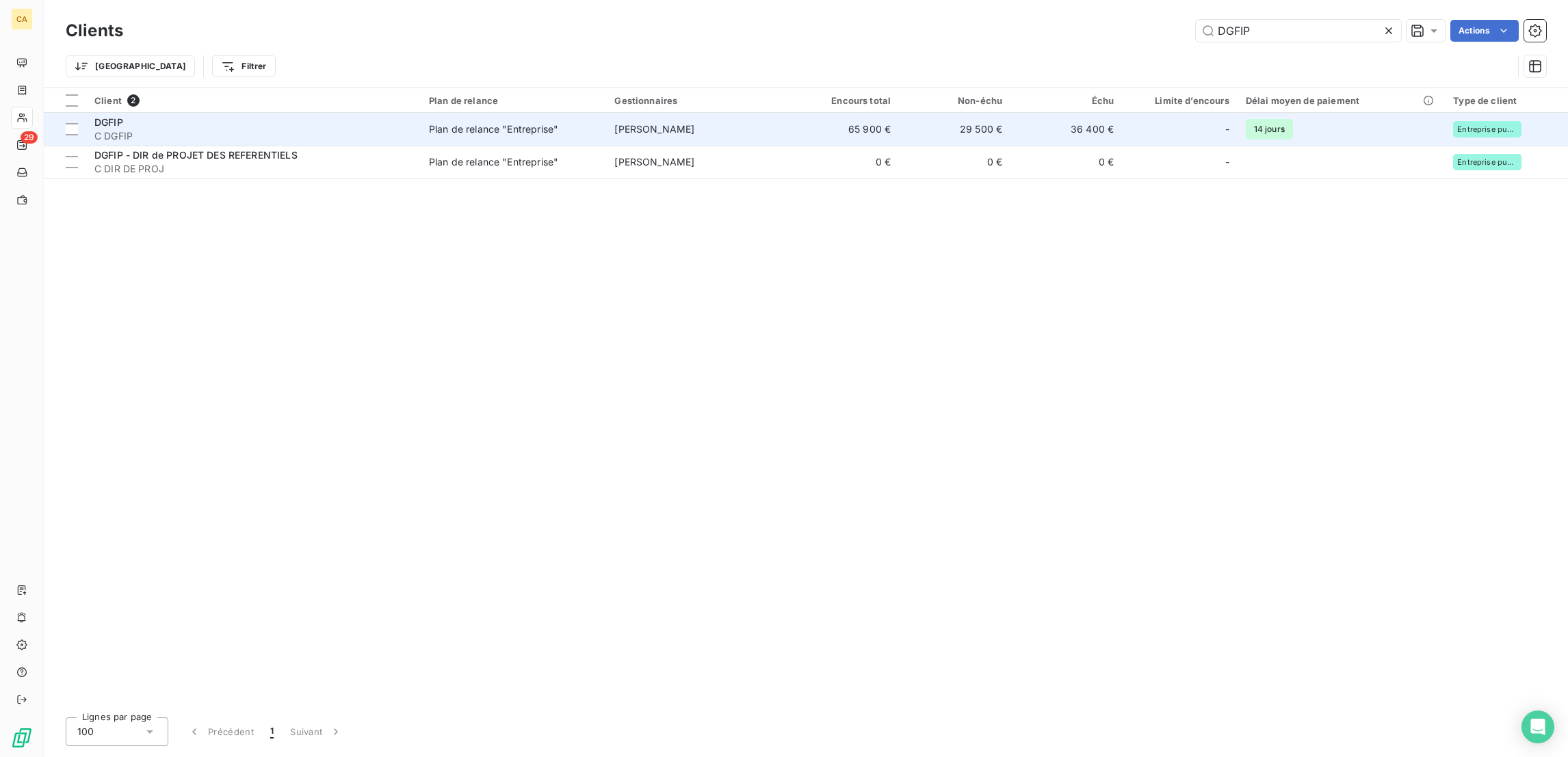
click at [175, 129] on span "C DGFIP" at bounding box center [254, 136] width 318 height 14
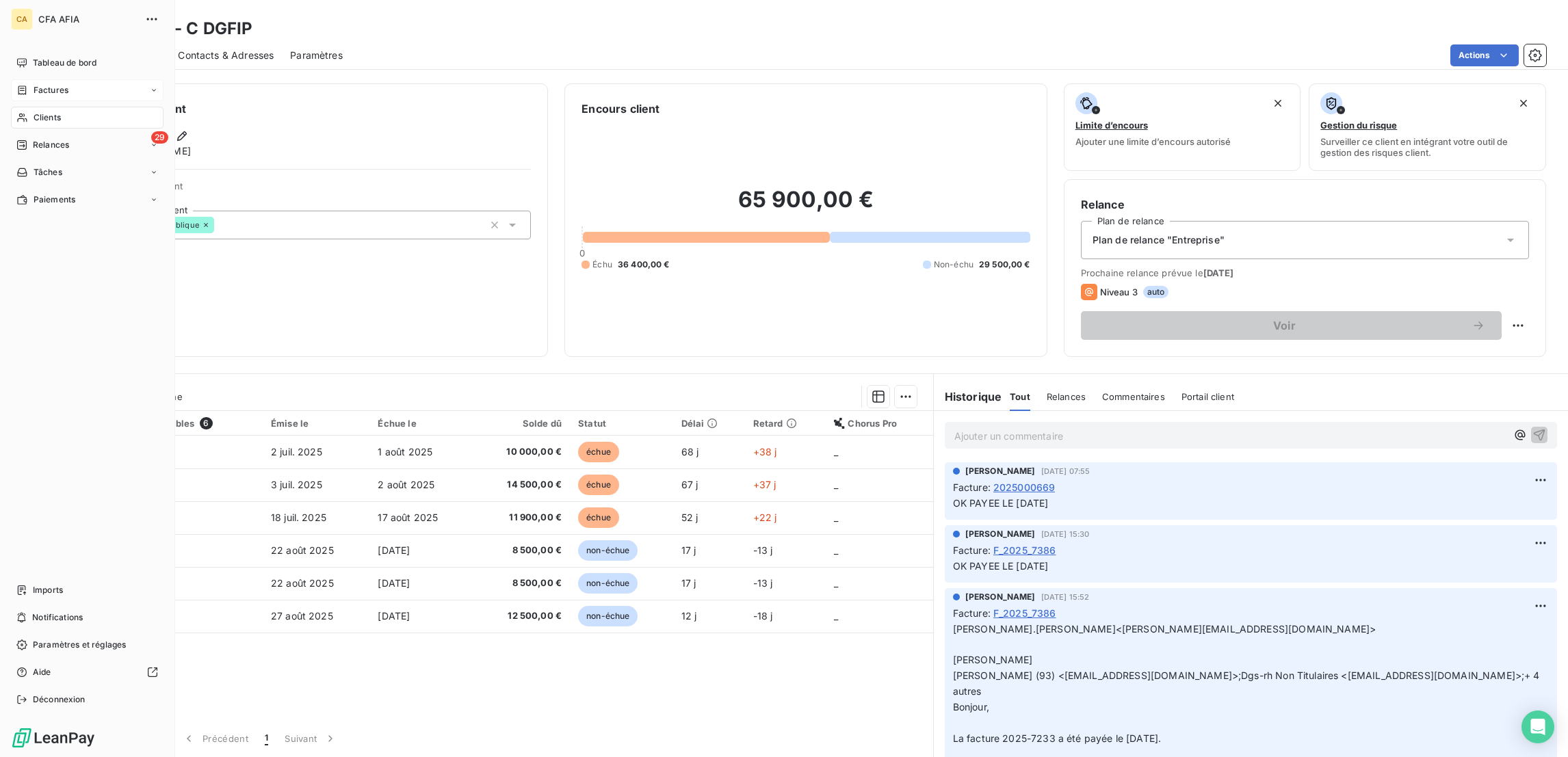
click at [24, 84] on div "Factures" at bounding box center [43, 90] width 52 height 12
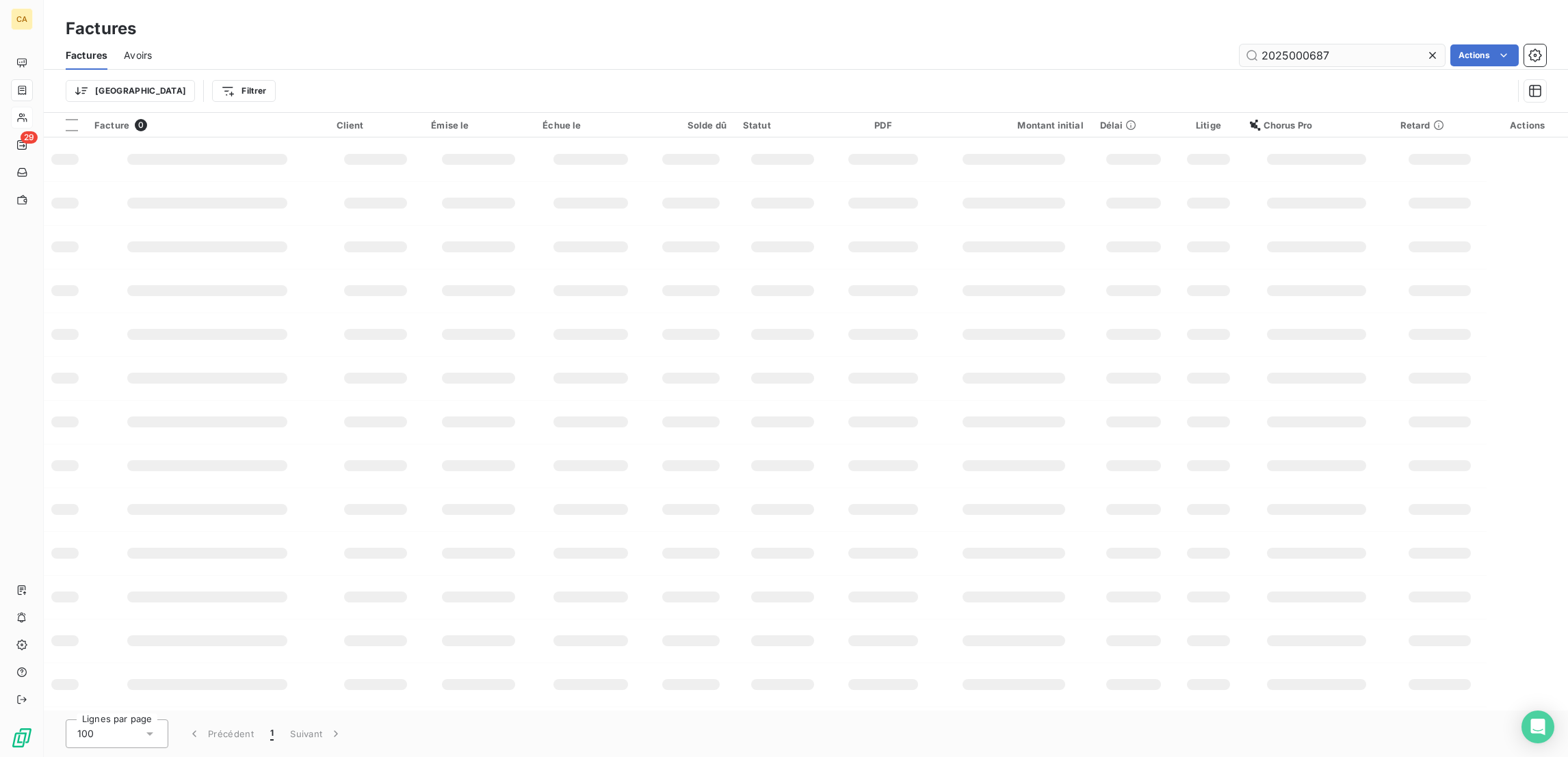
drag, startPoint x: 1290, startPoint y: 50, endPoint x: 1311, endPoint y: 50, distance: 21.0
click at [1311, 50] on input "2025000687" at bounding box center [1342, 55] width 205 height 22
click at [1311, 52] on input "2025000687" at bounding box center [1342, 55] width 205 height 22
click at [1305, 50] on input "2025000687" at bounding box center [1342, 55] width 205 height 22
drag, startPoint x: 1295, startPoint y: 37, endPoint x: 1442, endPoint y: 59, distance: 148.6
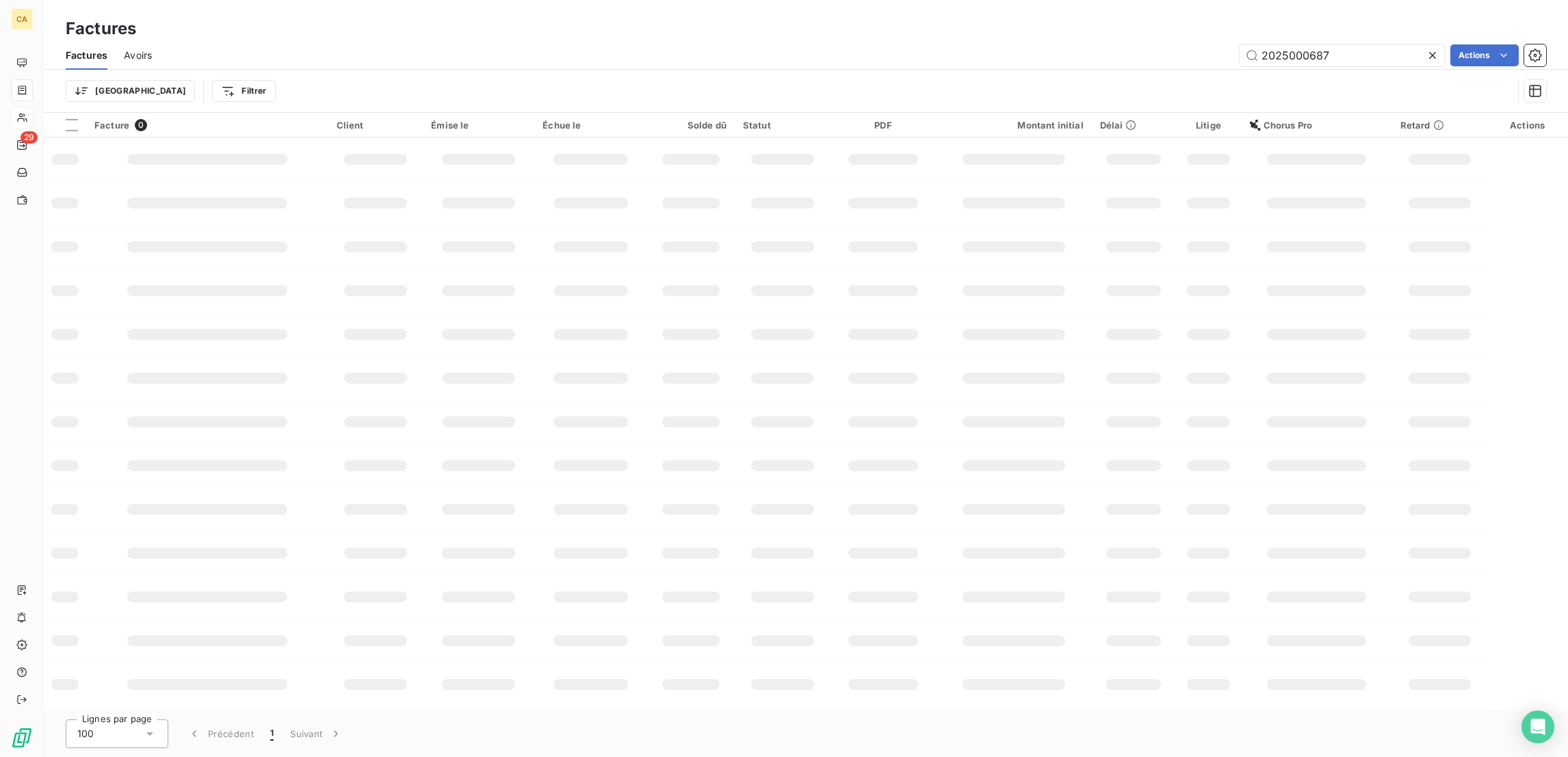
click at [1442, 59] on div "Factures Avoirs 2025000687 Actions Trier Filtrer" at bounding box center [805, 76] width 1524 height 71
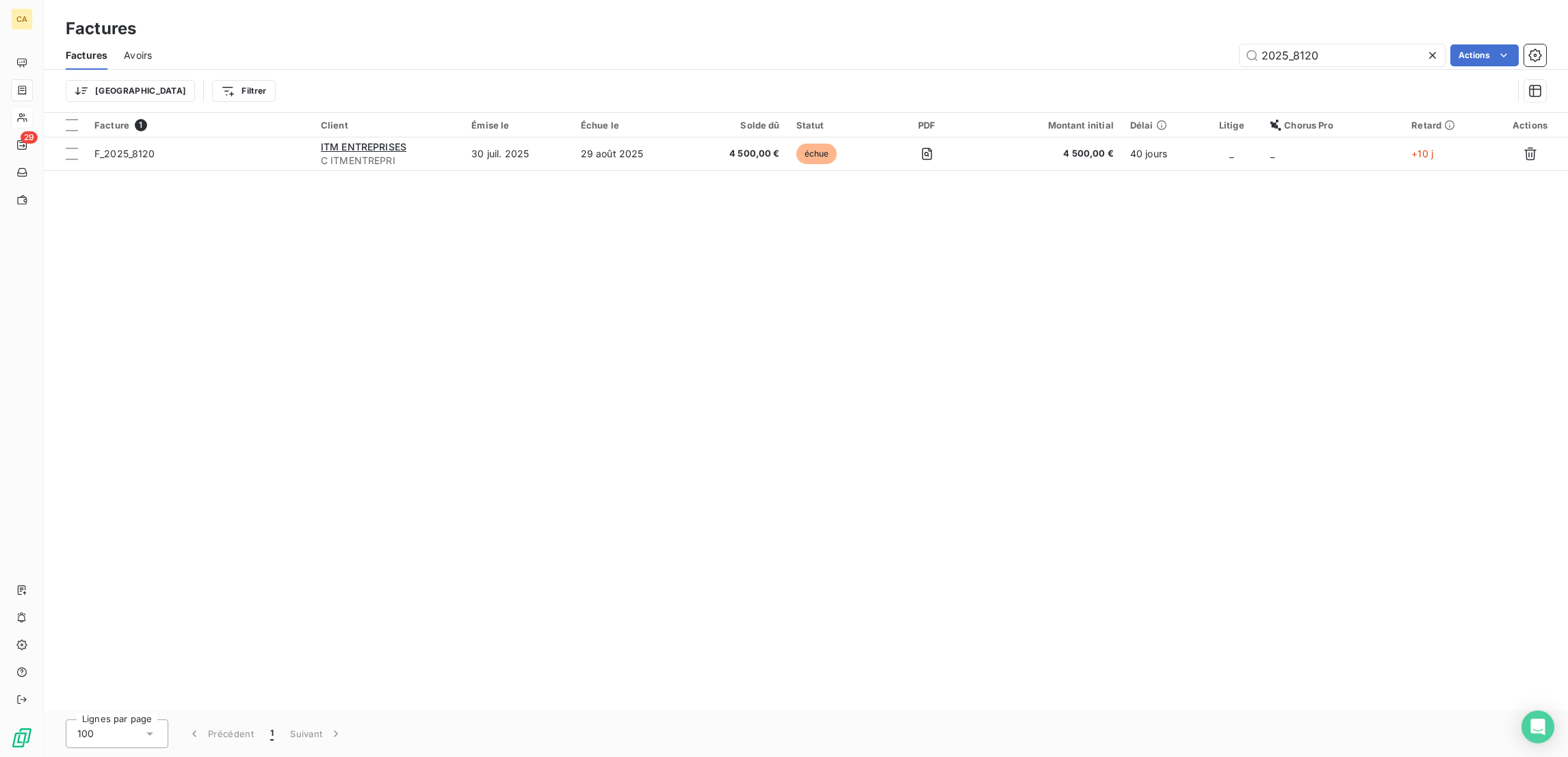
type input "2025_8120"
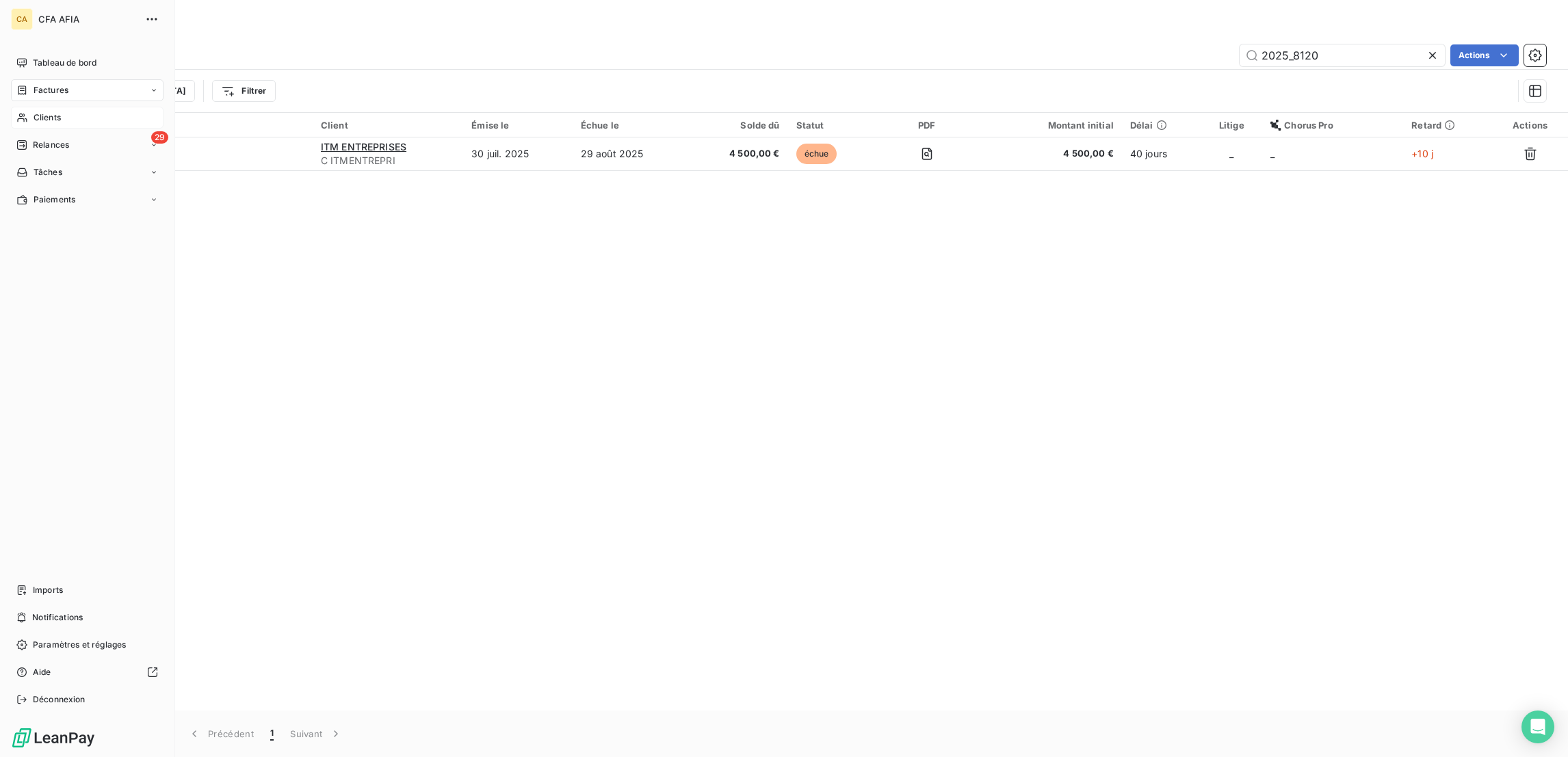
click at [43, 111] on span "Clients" at bounding box center [47, 117] width 27 height 12
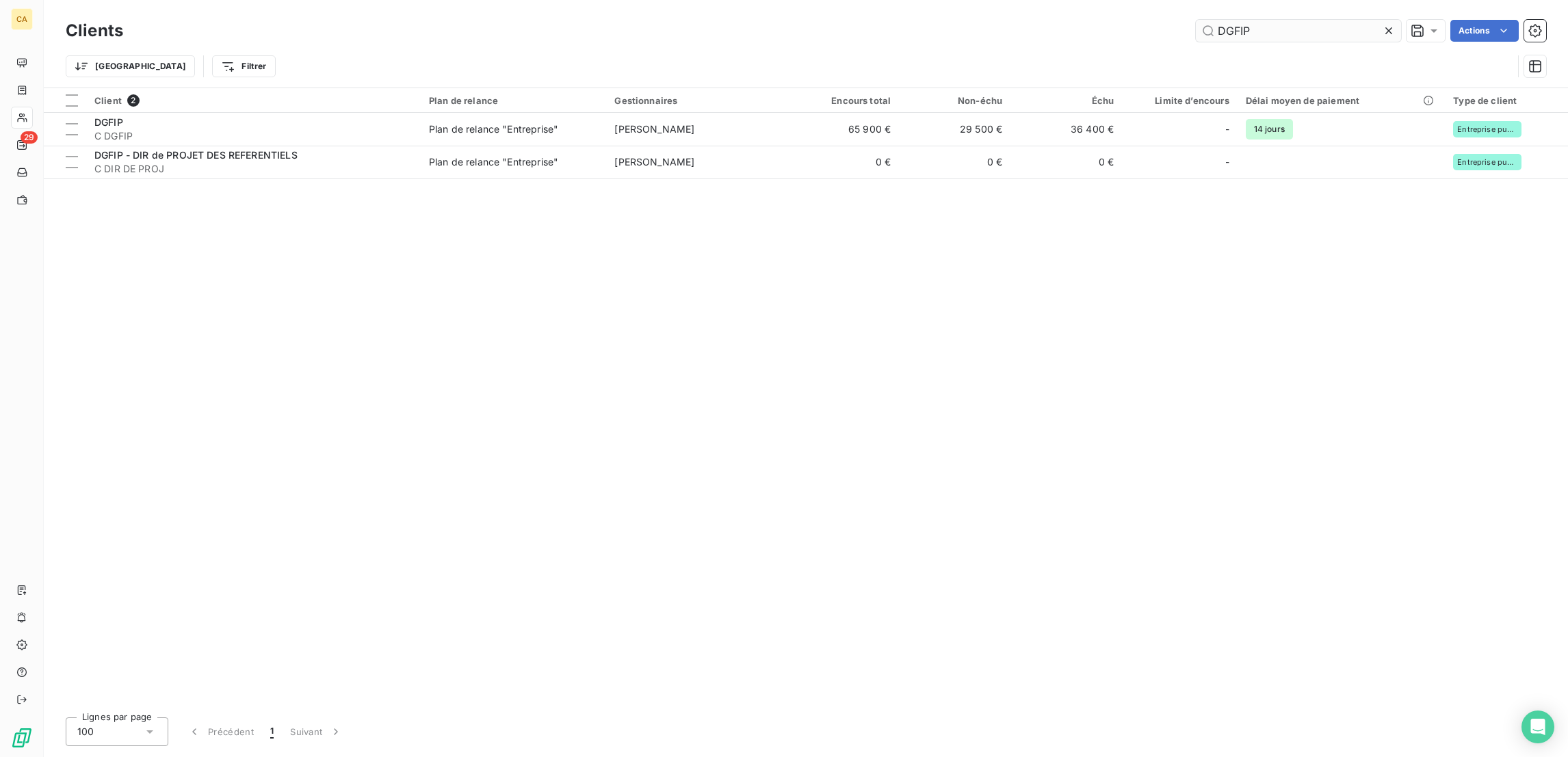
click at [1251, 20] on input "DGFIP" at bounding box center [1298, 30] width 205 height 22
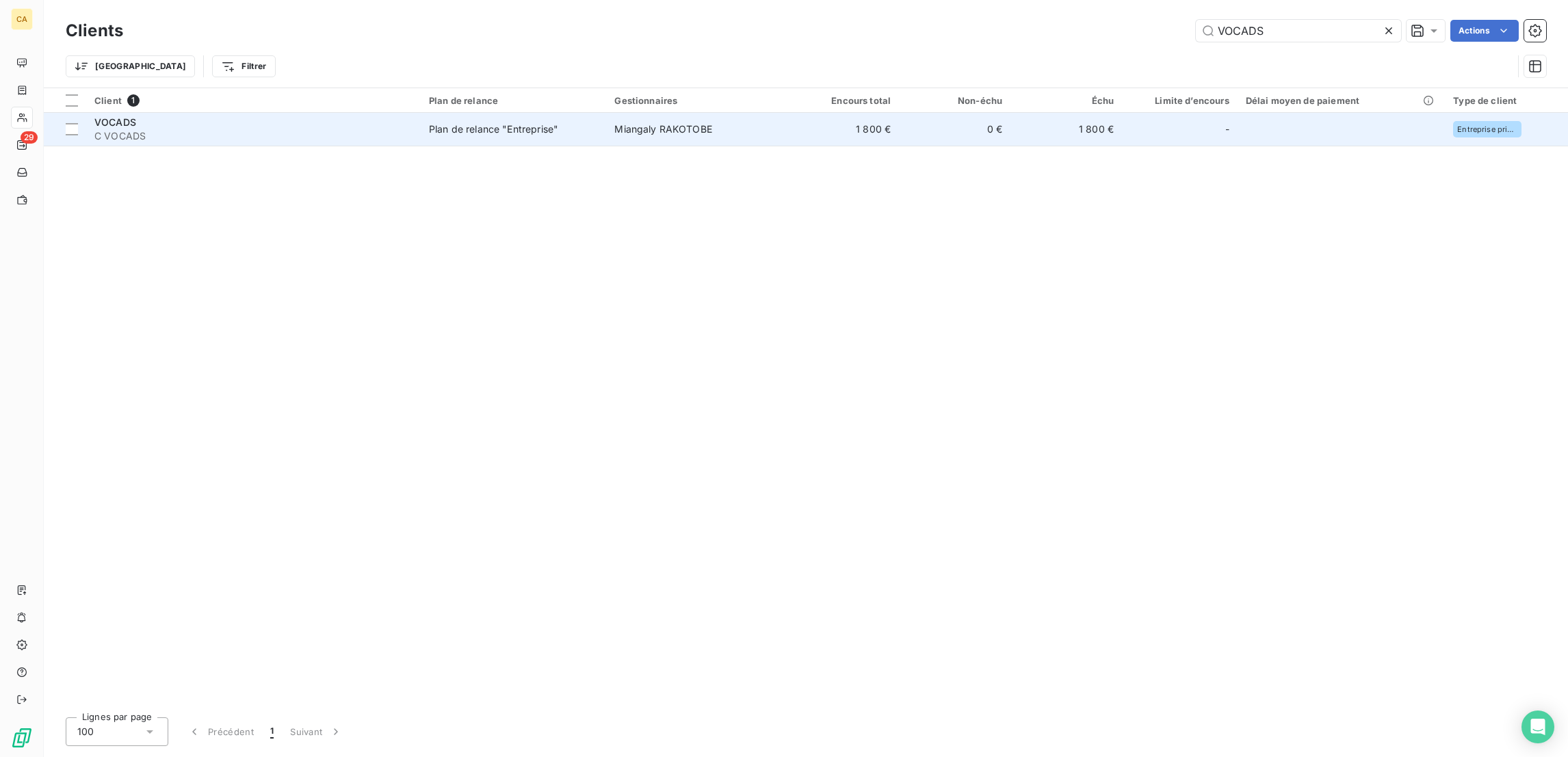
type input "VOCADS"
click at [1011, 117] on td "1 800 €" at bounding box center [1066, 129] width 111 height 33
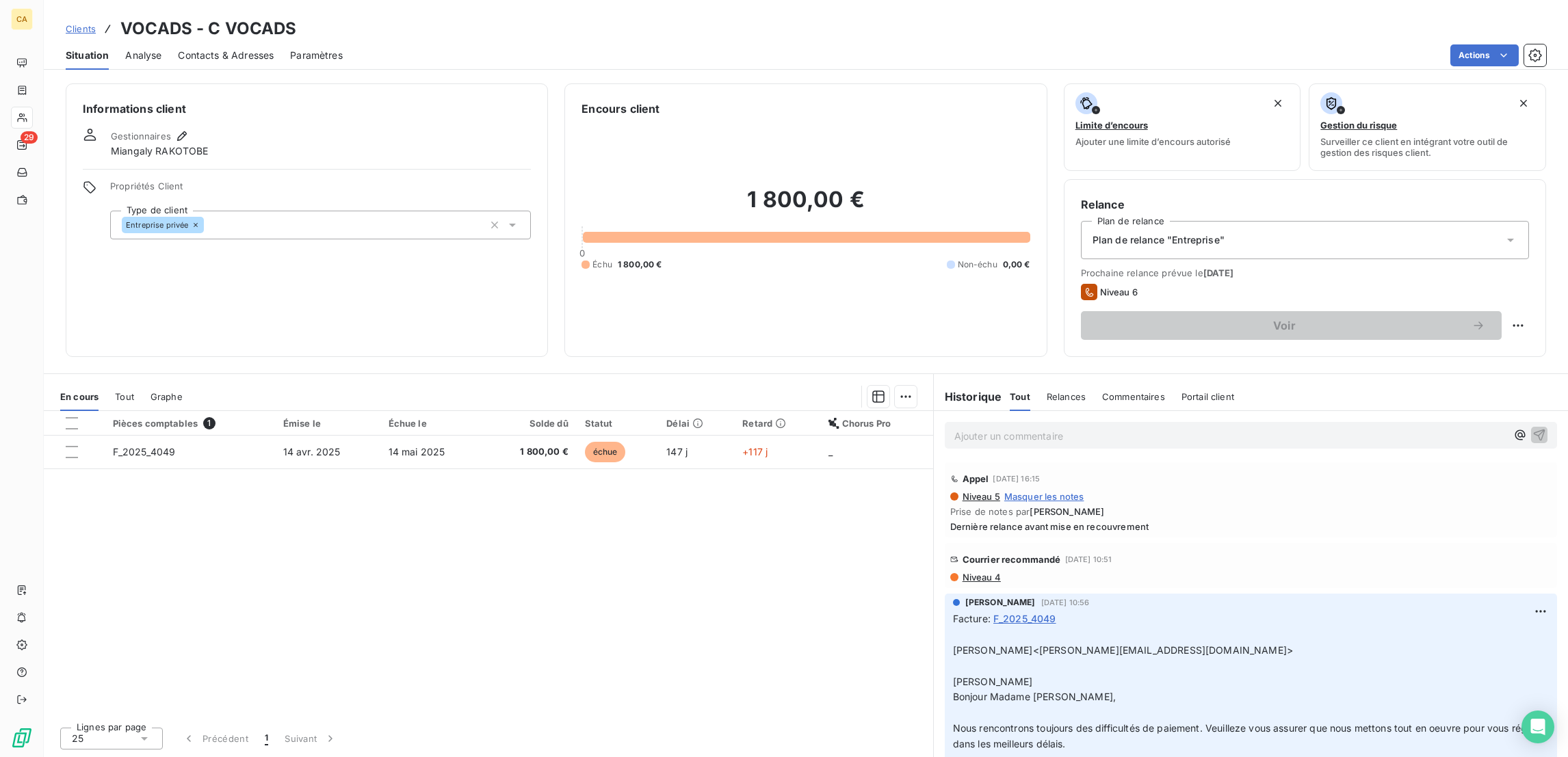
click at [1193, 422] on div "Ajouter un commentaire ﻿" at bounding box center [1250, 435] width 612 height 27
click at [1193, 426] on div "Ajouter un commentaire ﻿" at bounding box center [1250, 436] width 593 height 18
click at [1193, 427] on p "Ajouter un commentaire ﻿" at bounding box center [1230, 436] width 552 height 17
click at [1025, 411] on div "Ajouter un commentaire ﻿" at bounding box center [1250, 436] width 634 height 49
click at [1025, 422] on div "Ajouter un commentaire ﻿" at bounding box center [1250, 435] width 612 height 27
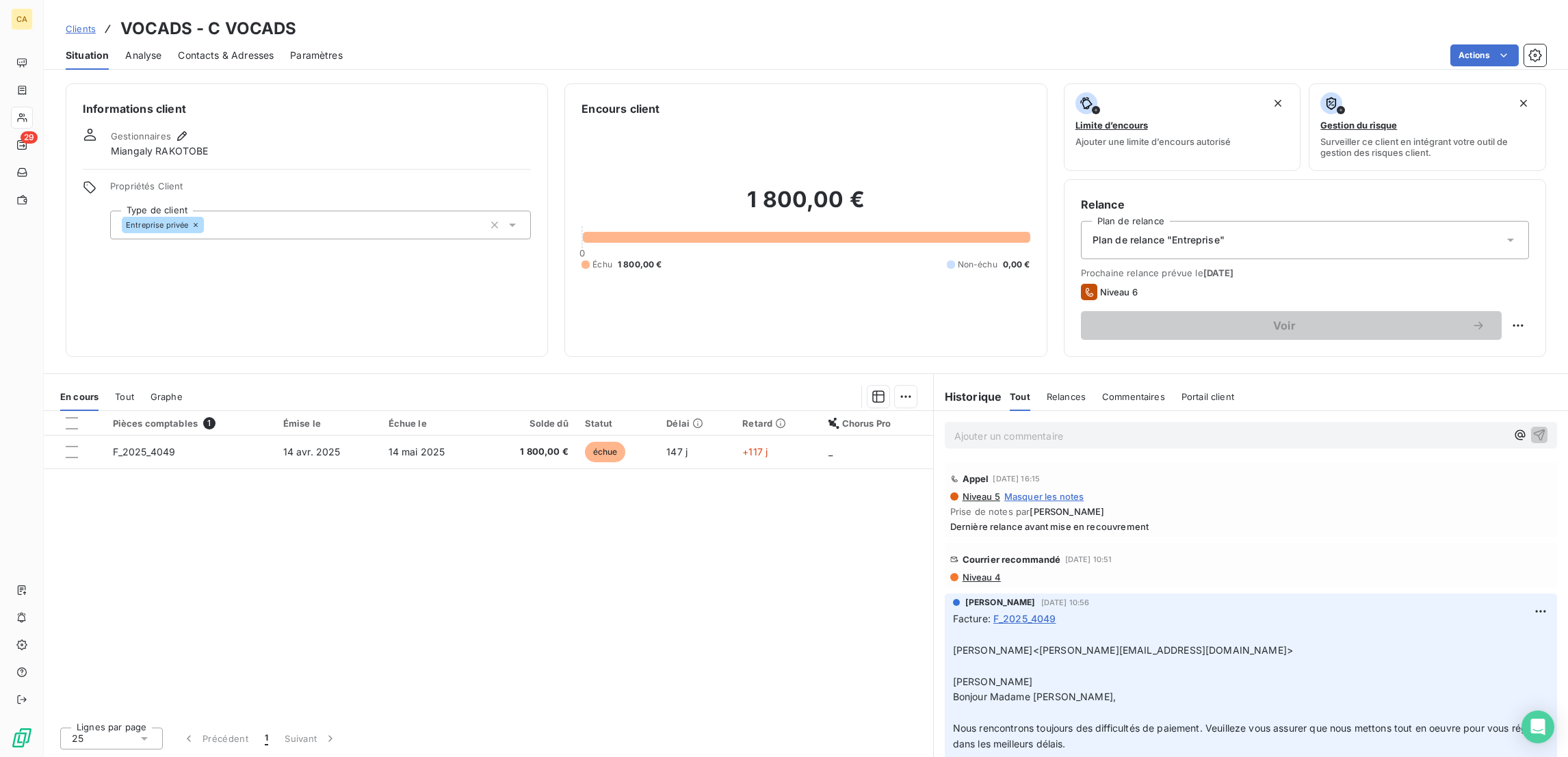
click at [1025, 427] on p "Ajouter un commentaire ﻿" at bounding box center [1230, 436] width 552 height 17
click at [1532, 271] on html "CA 29 Clients VOCADS - C VOCADS Situation Analyse Contacts & Adresses Paramètre…" at bounding box center [784, 378] width 1568 height 757
click at [1480, 287] on div "Replanifier cette action" at bounding box center [1475, 298] width 123 height 22
select select "8"
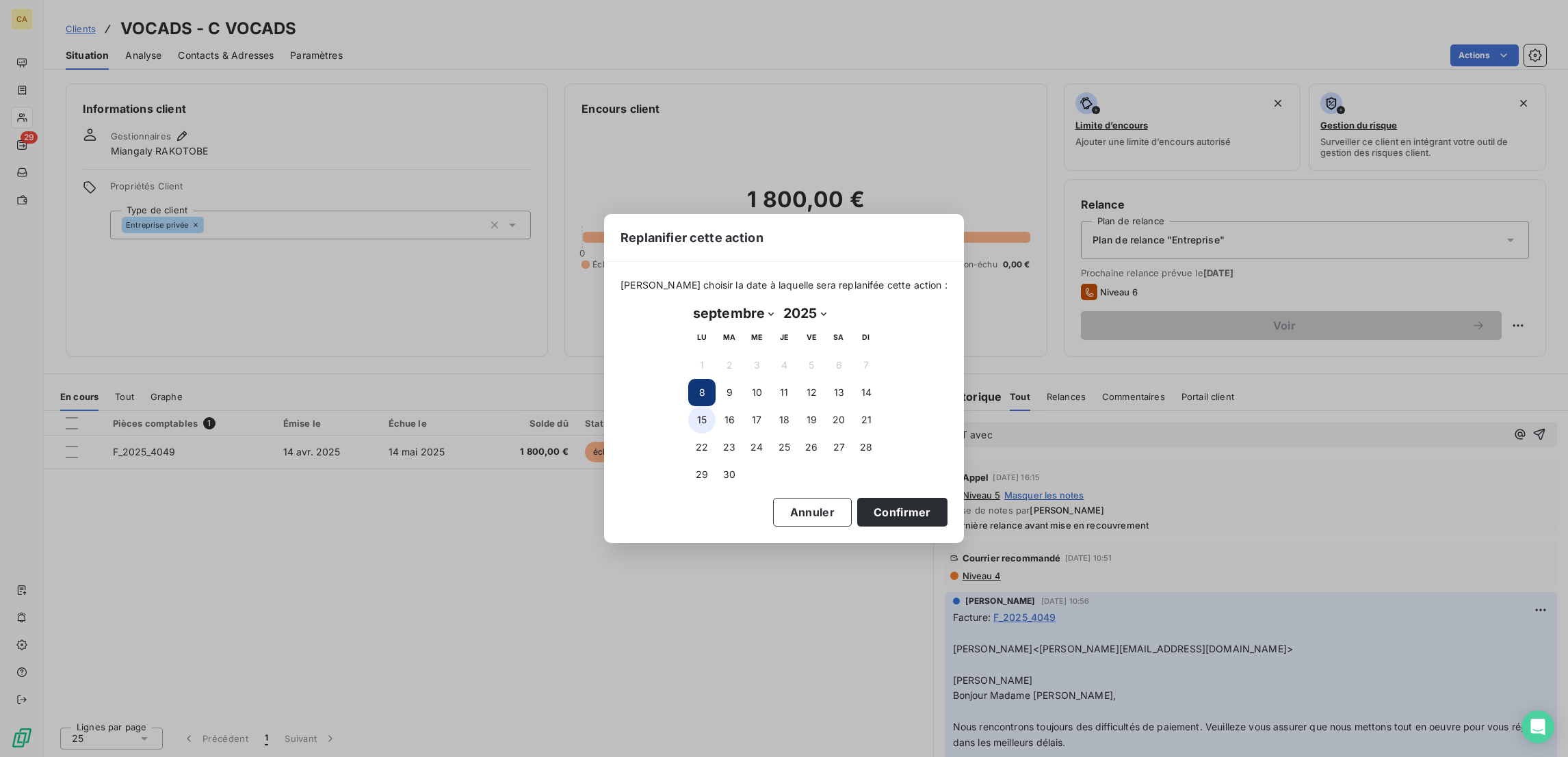
click at [700, 426] on button "15" at bounding box center [702, 420] width 27 height 27
click at [857, 498] on button "Confirmer" at bounding box center [902, 513] width 91 height 29
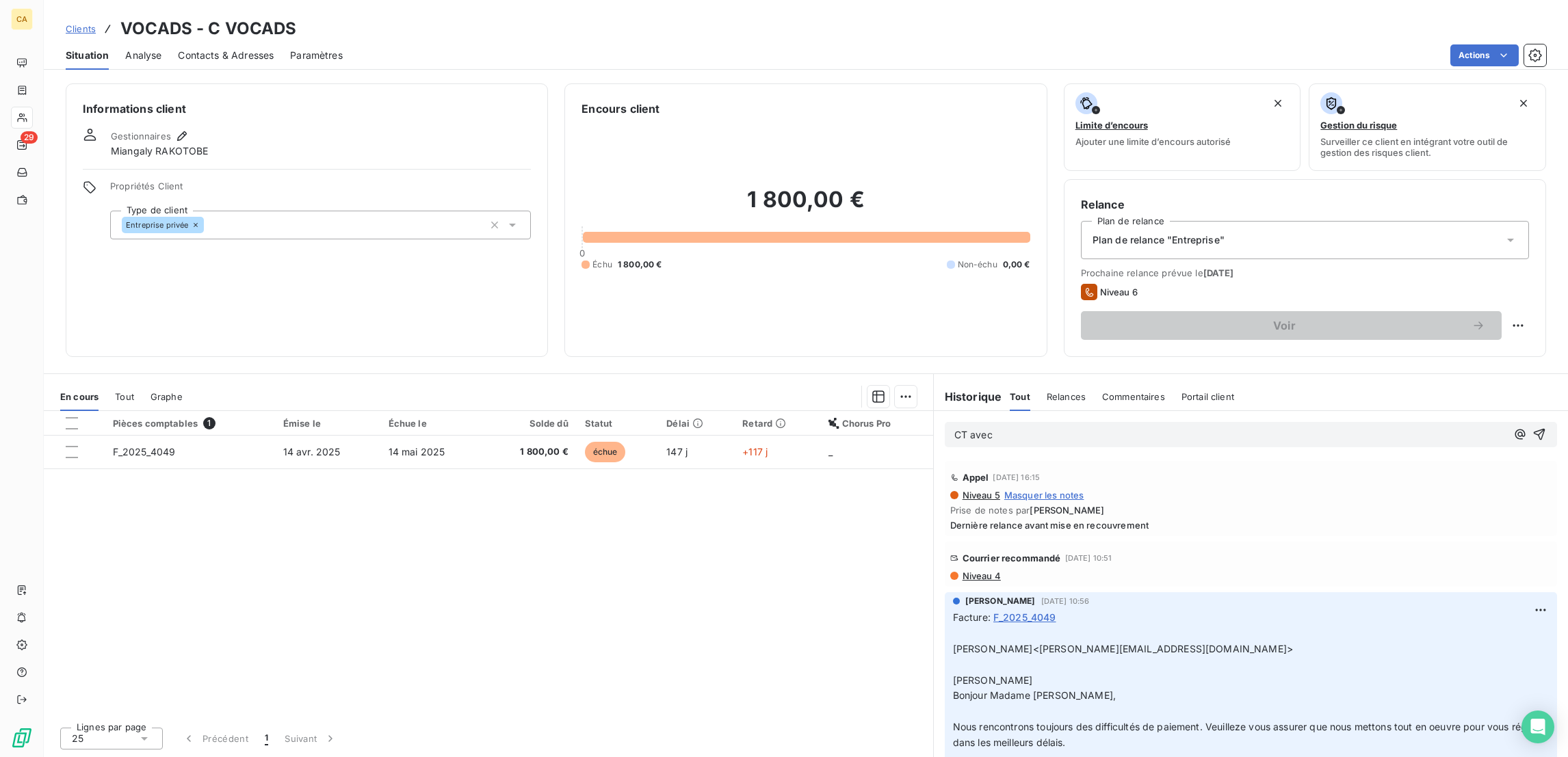
click at [1020, 422] on div "CT avec" at bounding box center [1250, 434] width 612 height 25
click at [1036, 422] on div "CT avec" at bounding box center [1250, 434] width 612 height 25
click at [1044, 411] on div "CT avec" at bounding box center [1250, 435] width 634 height 47
click at [1044, 427] on p "CT avec" at bounding box center [1230, 435] width 552 height 16
click at [1014, 429] on span "CT avec [PERSON_NAME], revient vers moi courant semaine -" at bounding box center [1097, 434] width 286 height 11
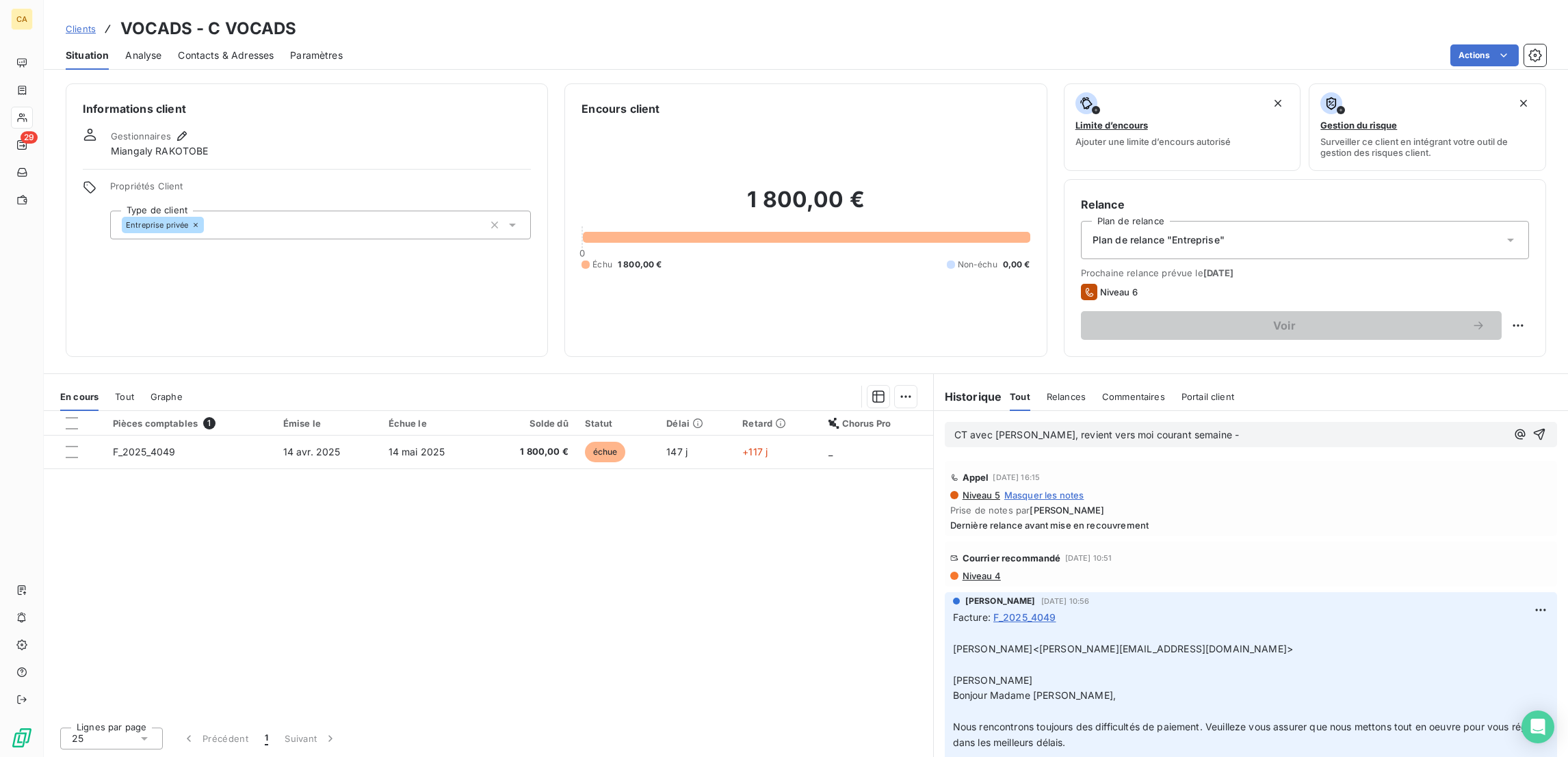
click at [1258, 426] on div "CT avec [PERSON_NAME], revient vers moi courant semaine -" at bounding box center [1250, 435] width 593 height 17
click at [1241, 427] on p "CT avec [PERSON_NAME], revient vers moi courant semaine -" at bounding box center [1230, 435] width 552 height 16
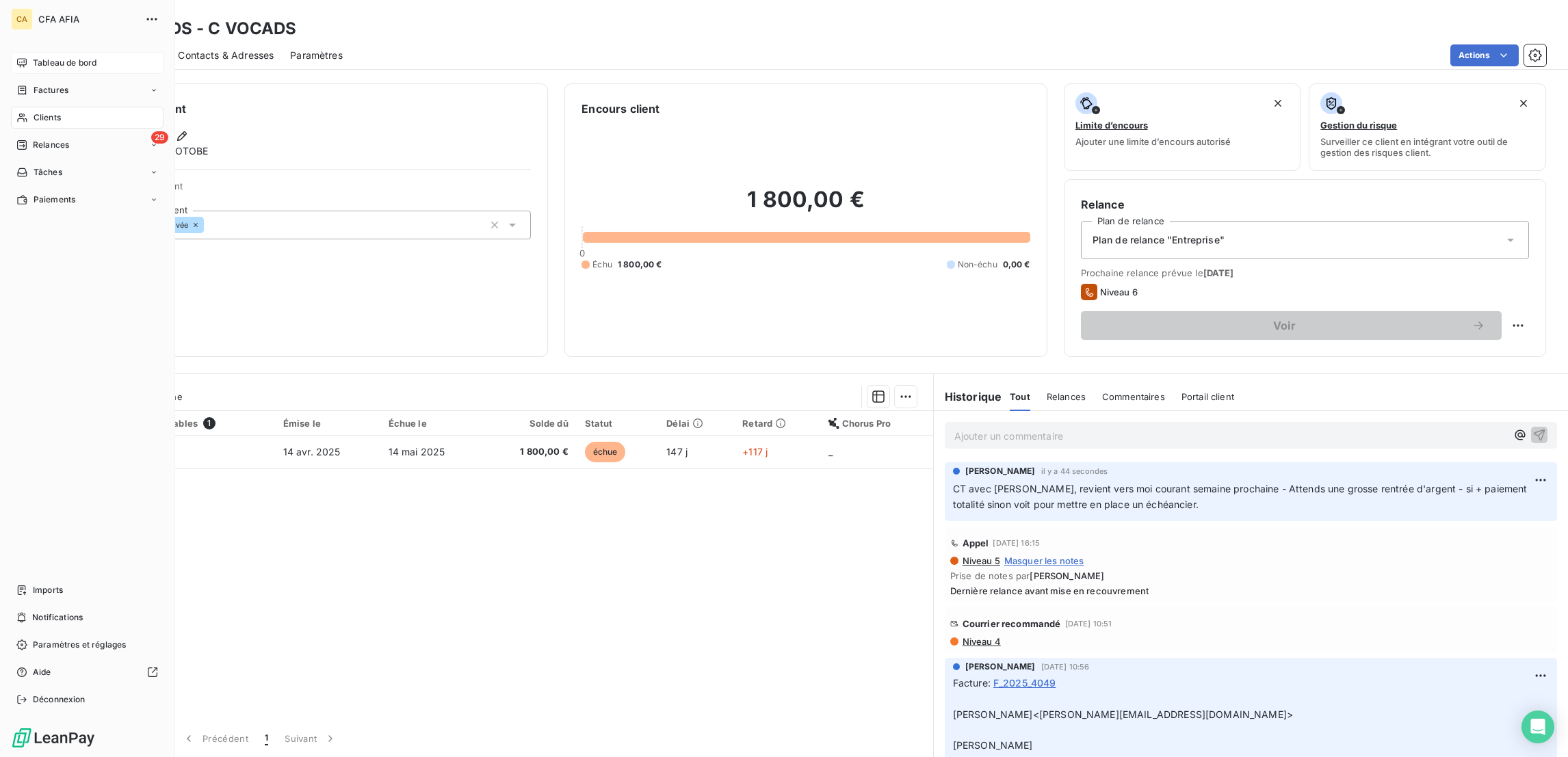
click at [33, 57] on span "Tableau de bord" at bounding box center [65, 63] width 64 height 12
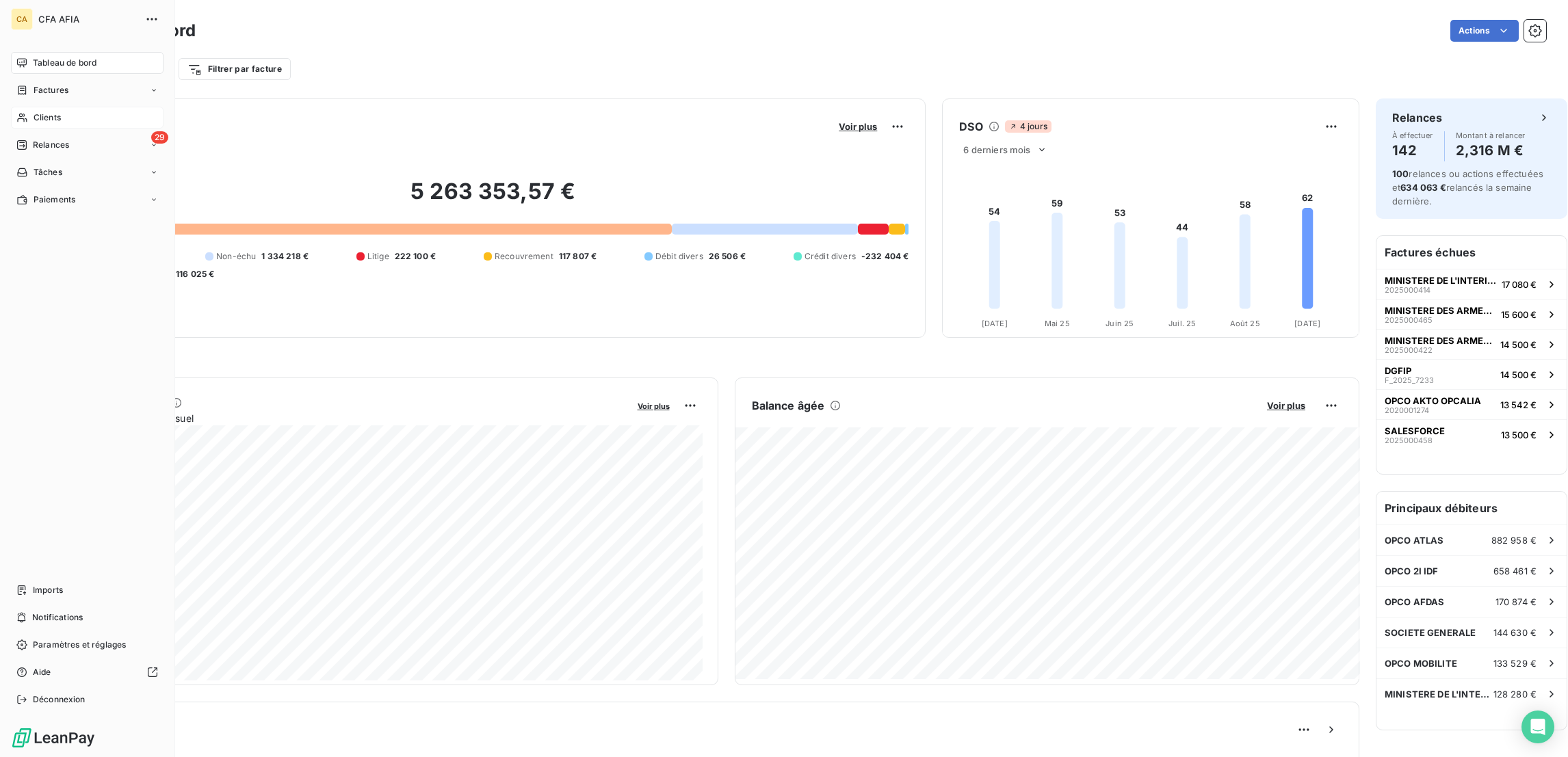
click at [34, 111] on span "Clients" at bounding box center [47, 117] width 27 height 12
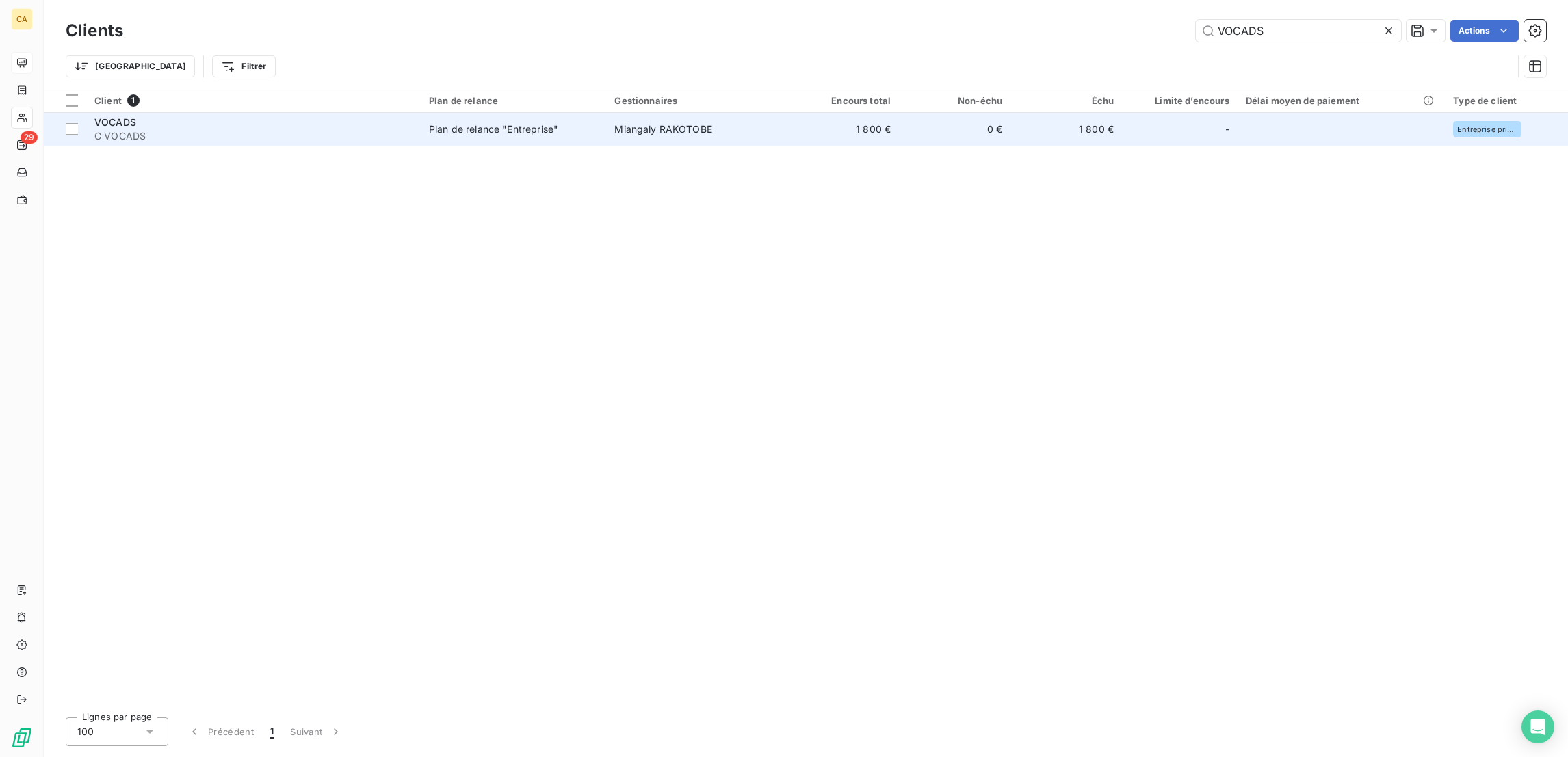
click at [575, 123] on td "Plan de relance "Entreprise"" at bounding box center [513, 129] width 185 height 33
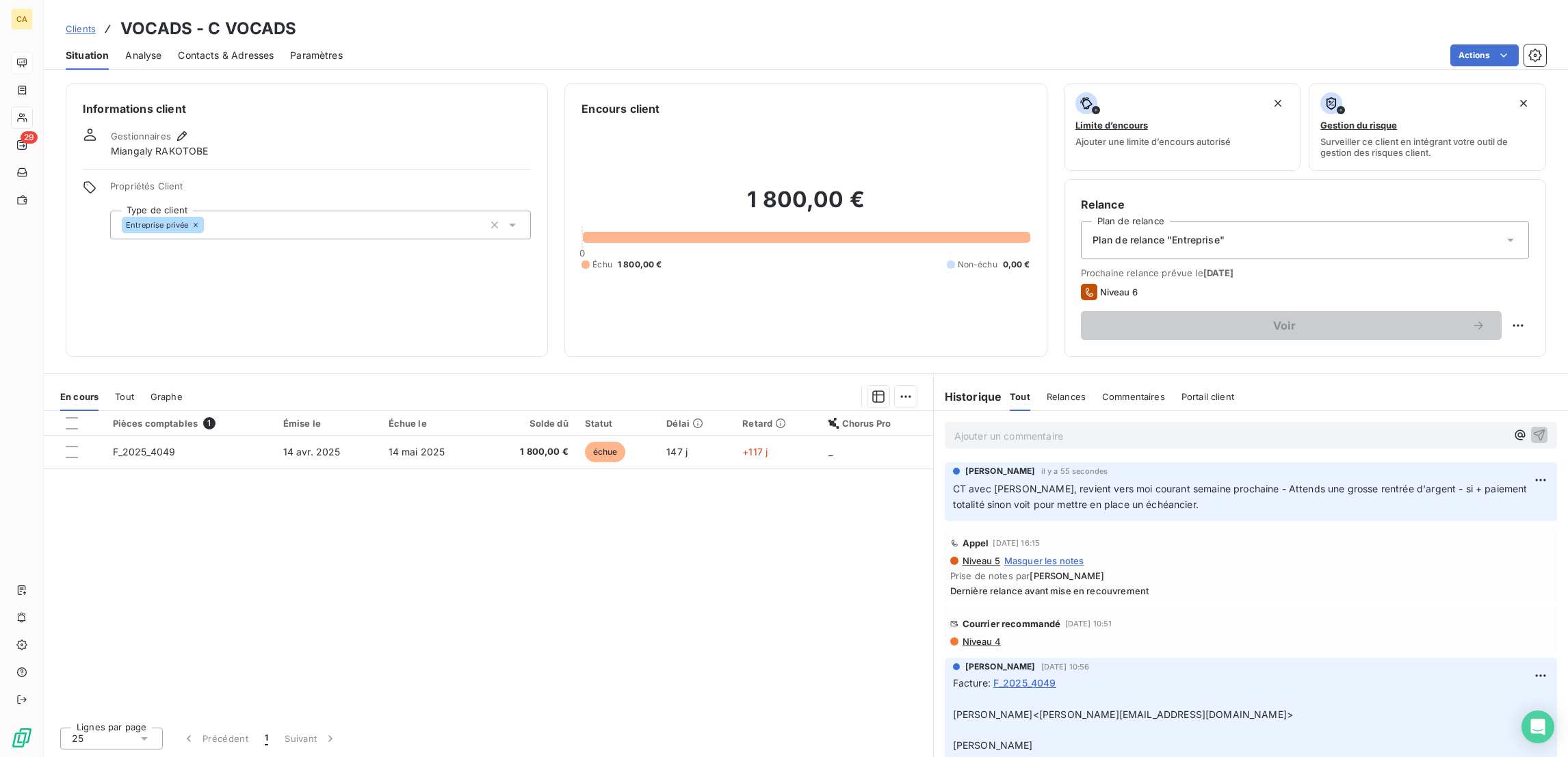
click at [225, 41] on div "Contacts & Adresses" at bounding box center [226, 56] width 96 height 29
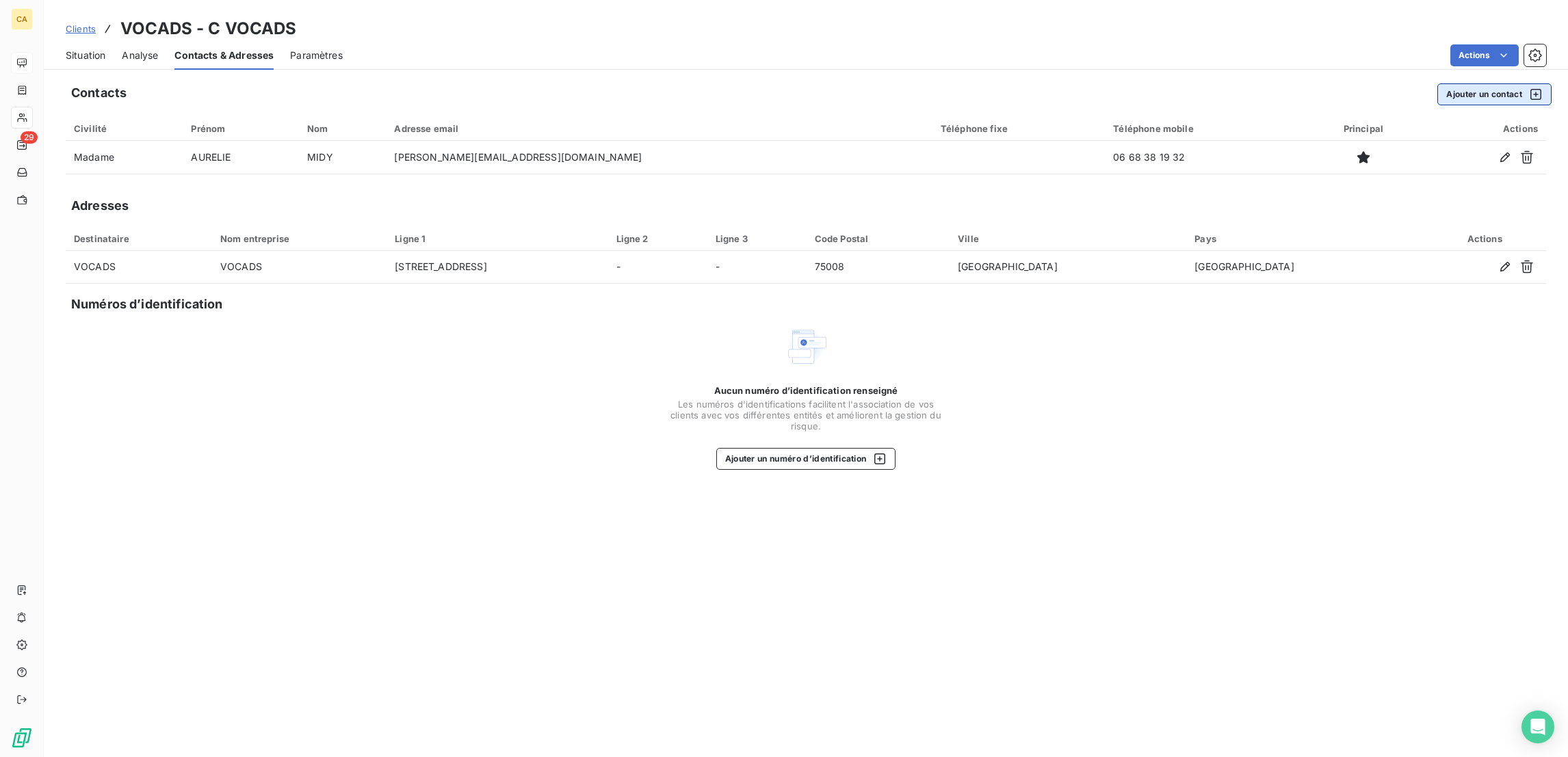
click at [1503, 84] on button "Ajouter un contact" at bounding box center [1494, 94] width 114 height 22
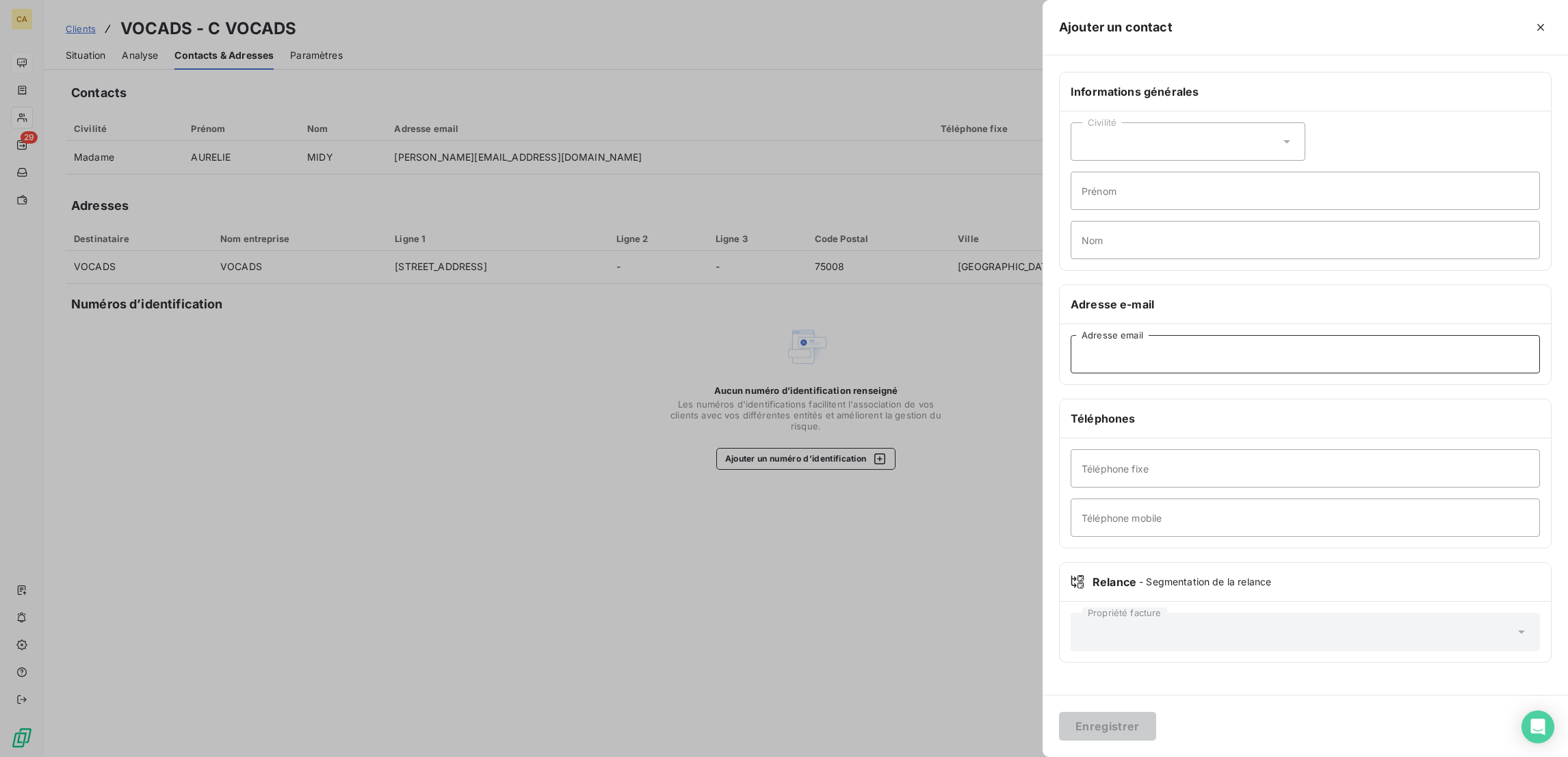
click at [1320, 335] on input "Adresse email" at bounding box center [1305, 354] width 469 height 38
click at [1257, 171] on input "Prénom" at bounding box center [1305, 190] width 469 height 38
click at [1254, 123] on div "Civilité" at bounding box center [1188, 142] width 235 height 38
click at [1138, 194] on span "Monsieur" at bounding box center [1119, 200] width 41 height 13
click at [1244, 123] on div "Civilité Monsieur" at bounding box center [1188, 142] width 235 height 38
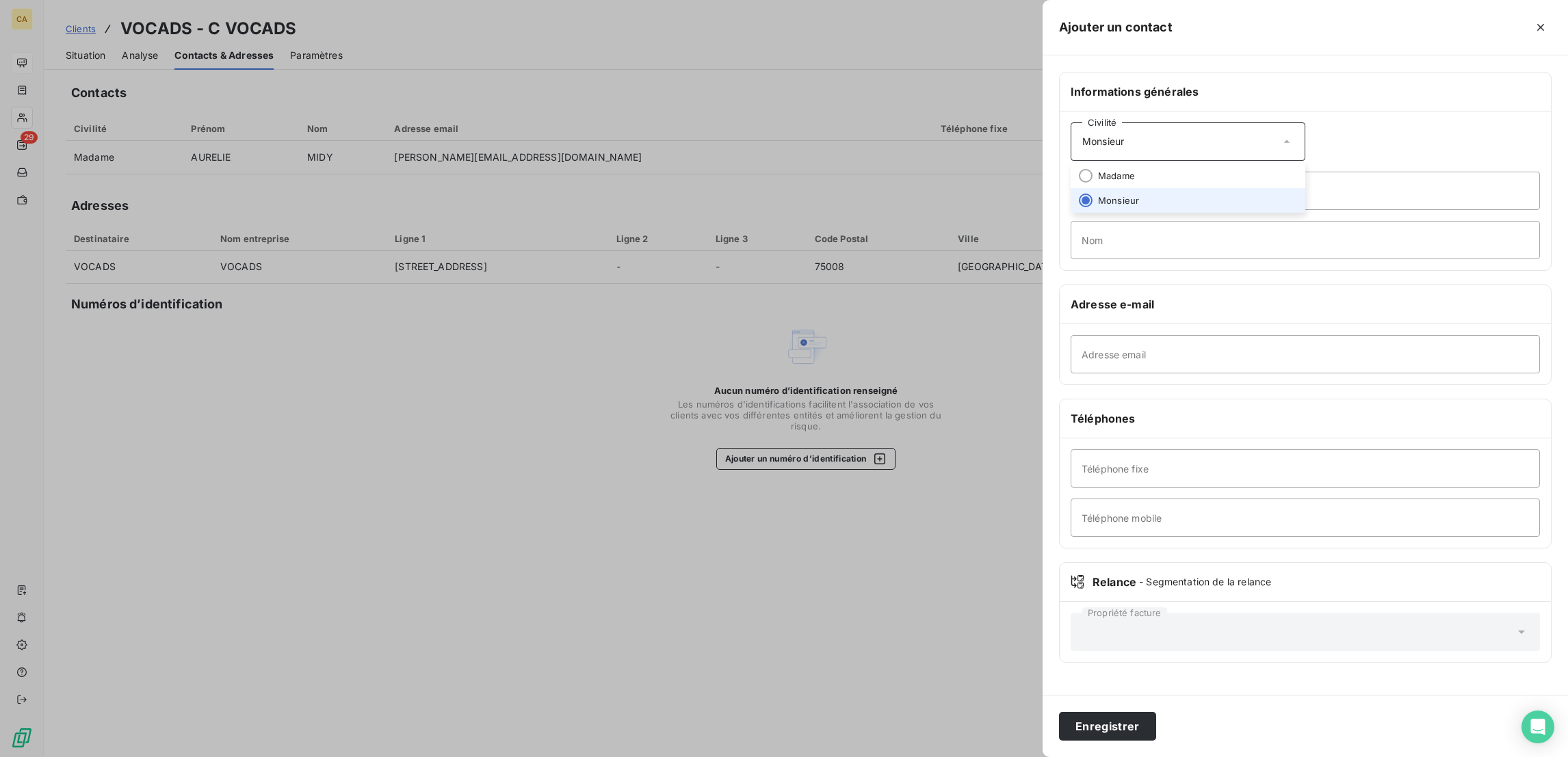
click at [1237, 164] on li "Madame" at bounding box center [1188, 176] width 235 height 24
click at [1234, 171] on input "Prénom" at bounding box center [1305, 190] width 469 height 38
click at [1239, 221] on input "Nom" at bounding box center [1305, 240] width 469 height 38
type input "p"
click at [1267, 171] on input "Prénom" at bounding box center [1305, 190] width 469 height 38
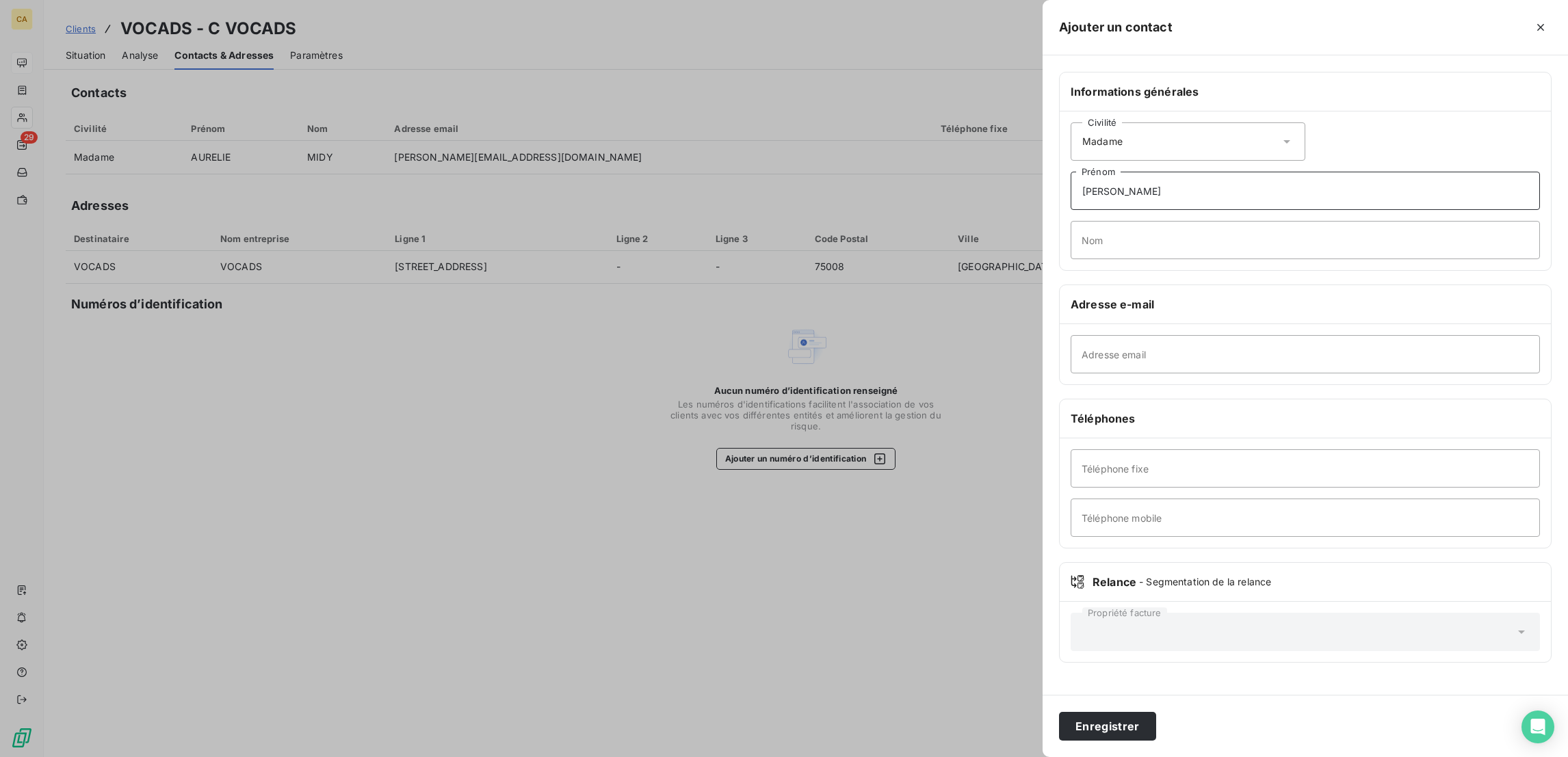
type input "[PERSON_NAME]"
type input "PENTO"
type input "07 85 98 07 12"
click at [1059, 712] on button "Enregistrer" at bounding box center [1107, 727] width 97 height 29
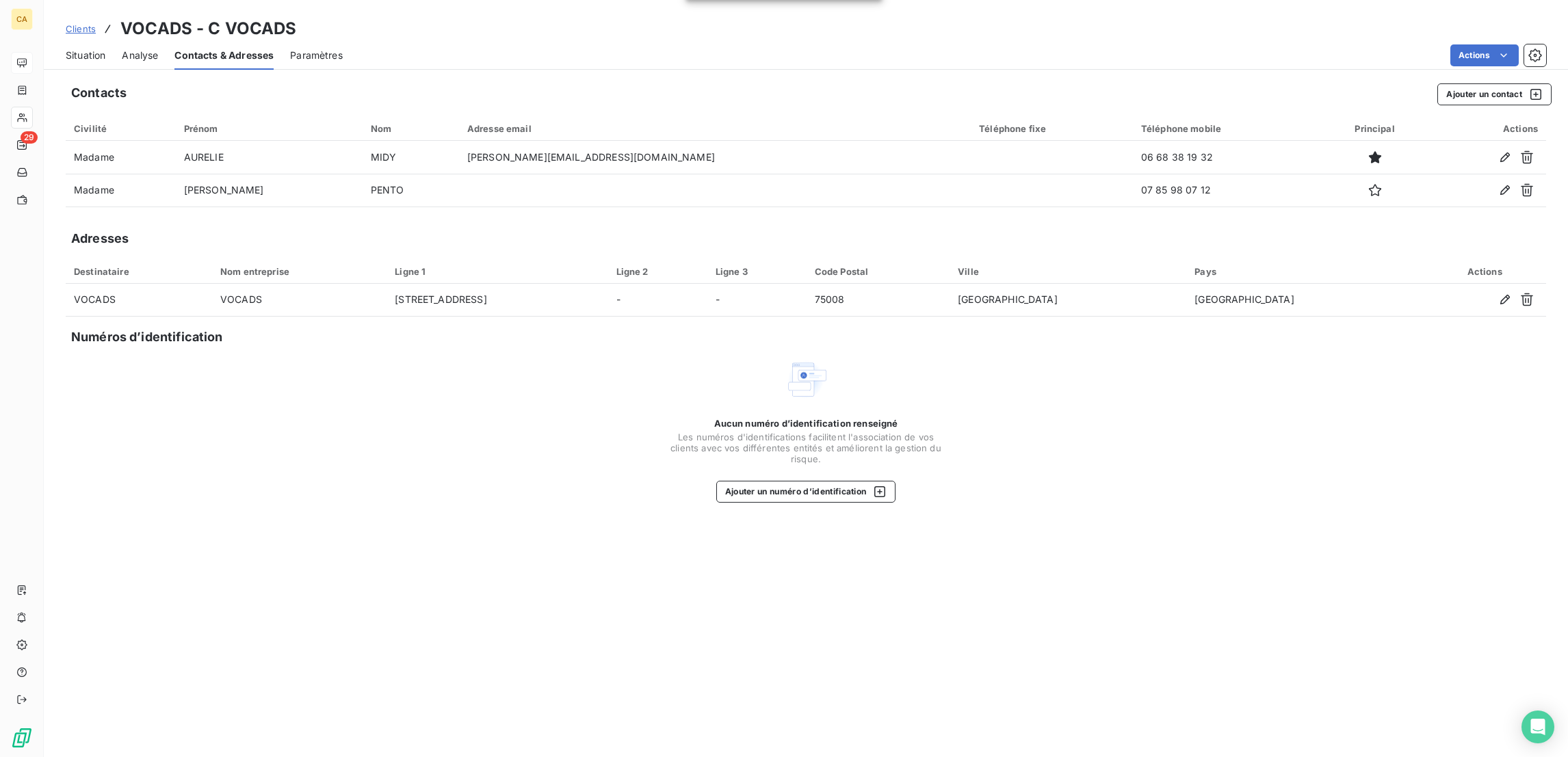
click at [65, 41] on div "Situation" at bounding box center [85, 56] width 40 height 29
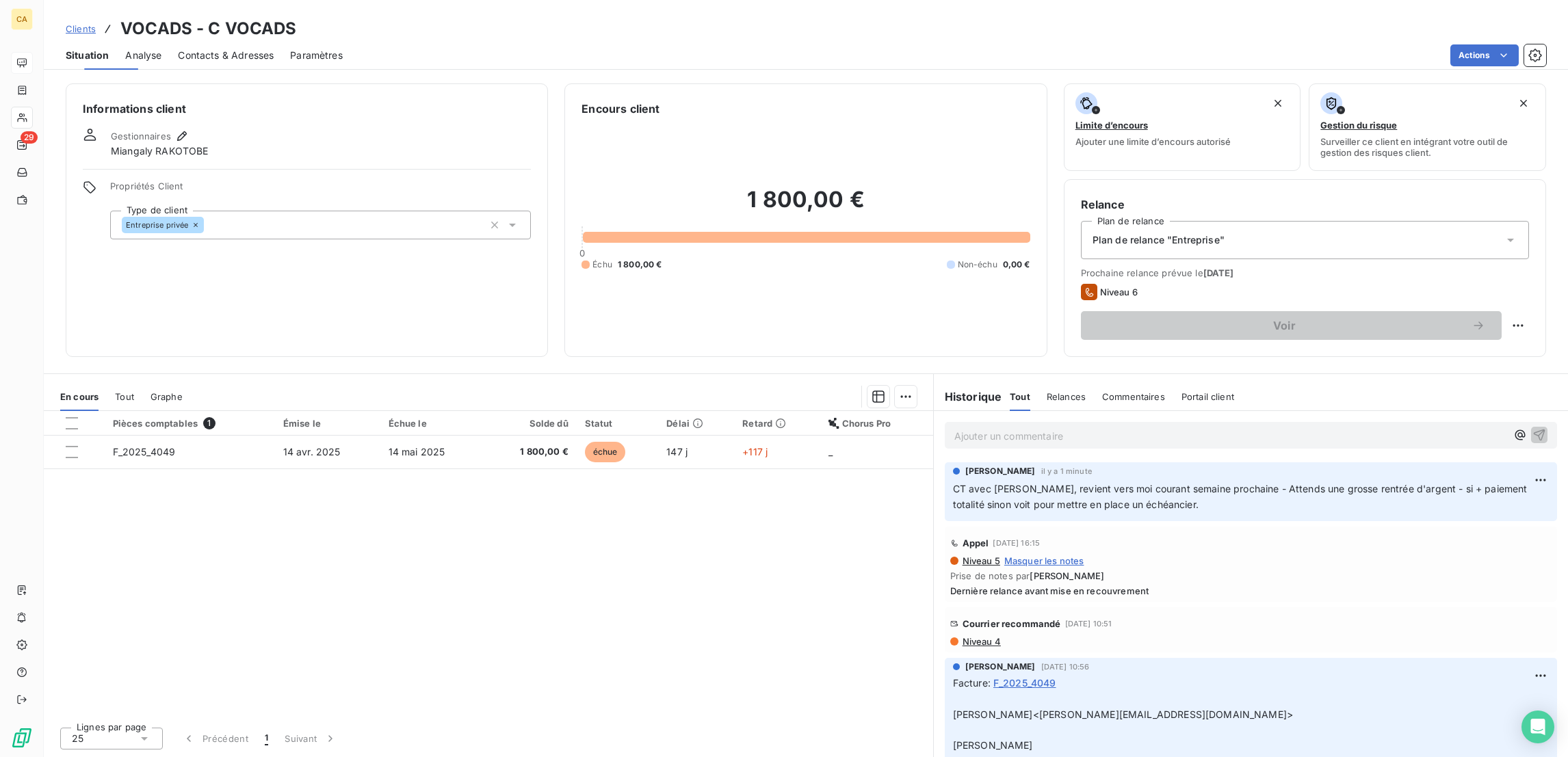
click at [24, 43] on div "CA 29" at bounding box center [21, 378] width 43 height 757
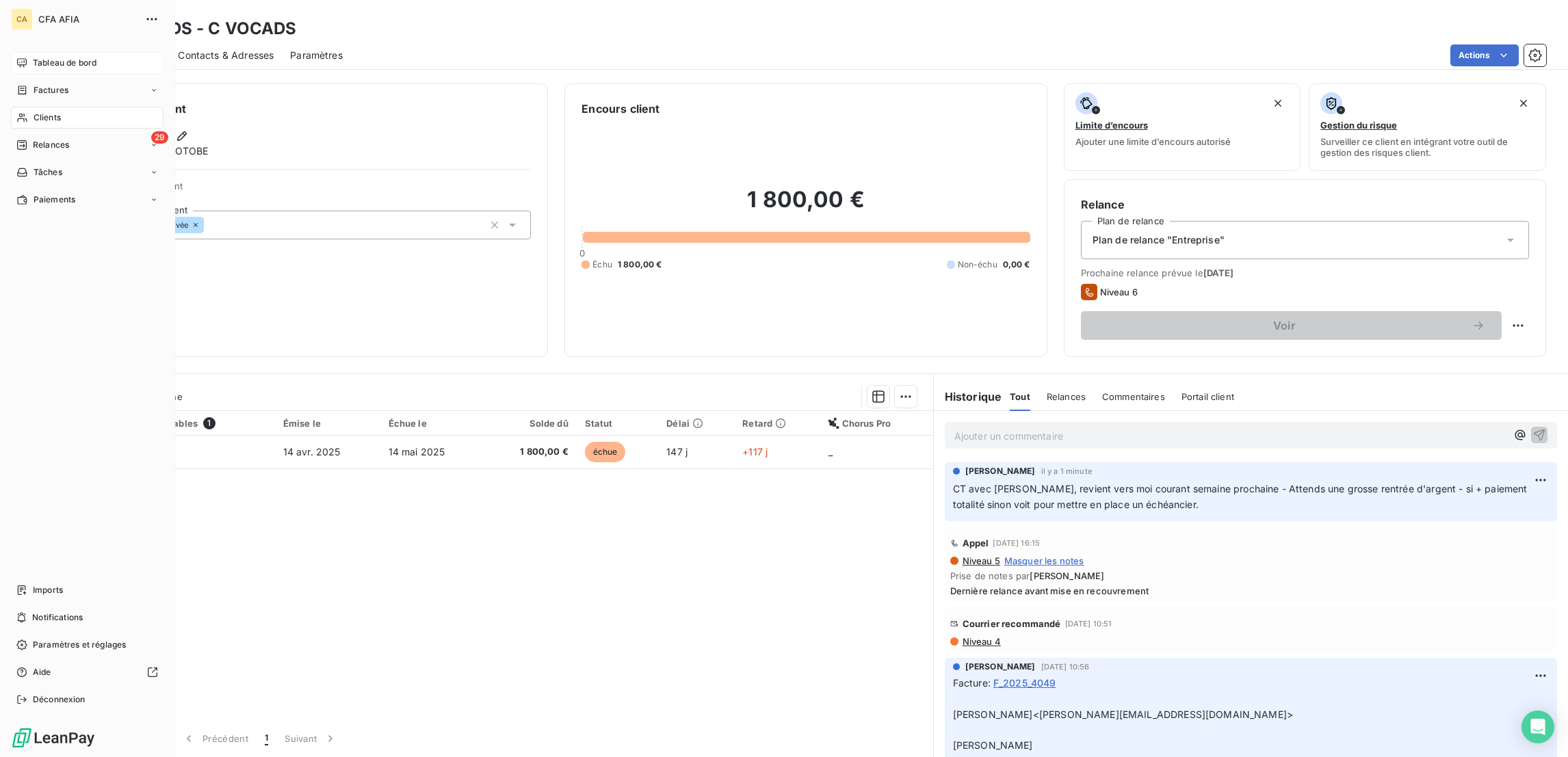
click at [11, 52] on div "Tableau de bord" at bounding box center [87, 62] width 152 height 22
